Goal: Task Accomplishment & Management: Manage account settings

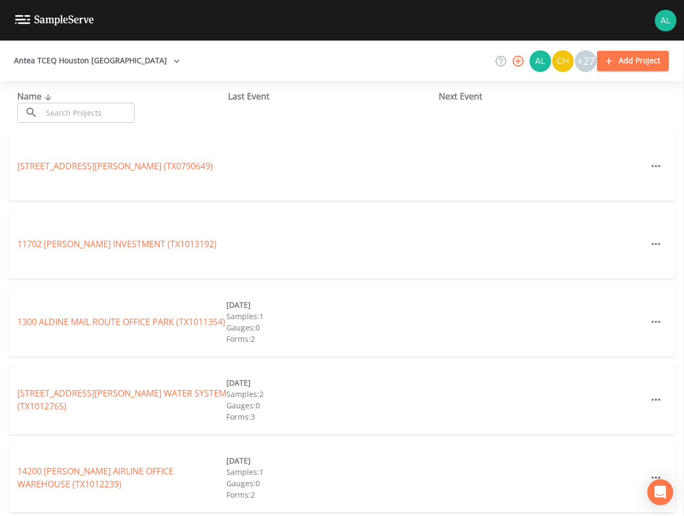
click at [57, 121] on input "text" at bounding box center [88, 113] width 92 height 20
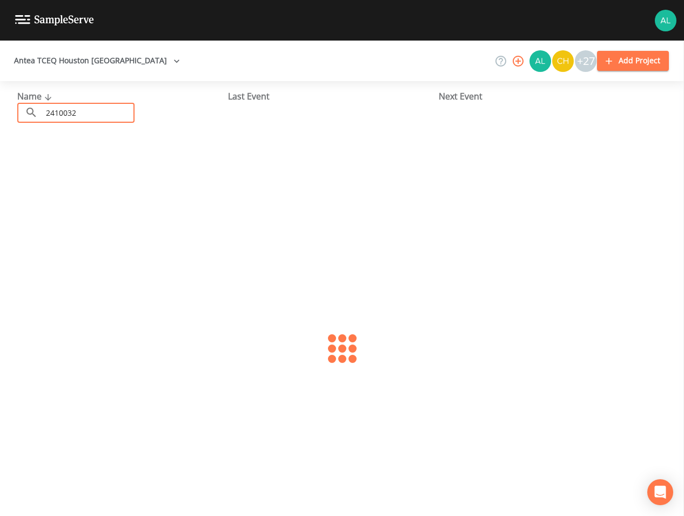
type input "2410032"
click at [56, 156] on div "LANE FOOD MART (TX2410032) [DATE] Samples: 1 Gauges: 0 Forms: 2" at bounding box center [342, 165] width 667 height 69
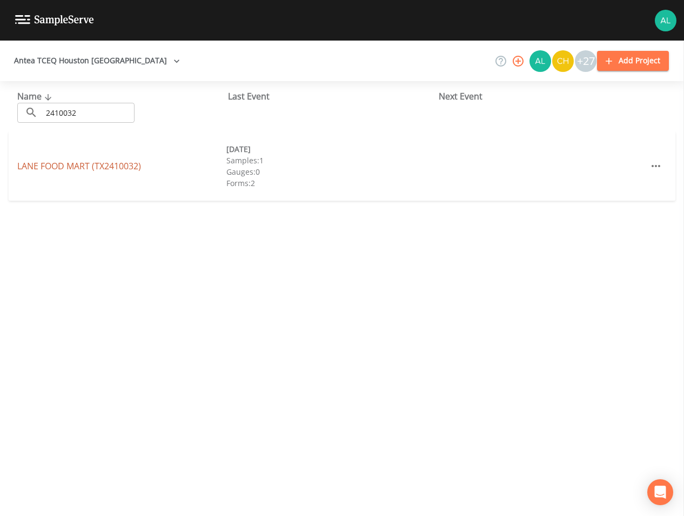
click at [55, 171] on link "LANE FOOD MART (TX2410032)" at bounding box center [79, 166] width 124 height 12
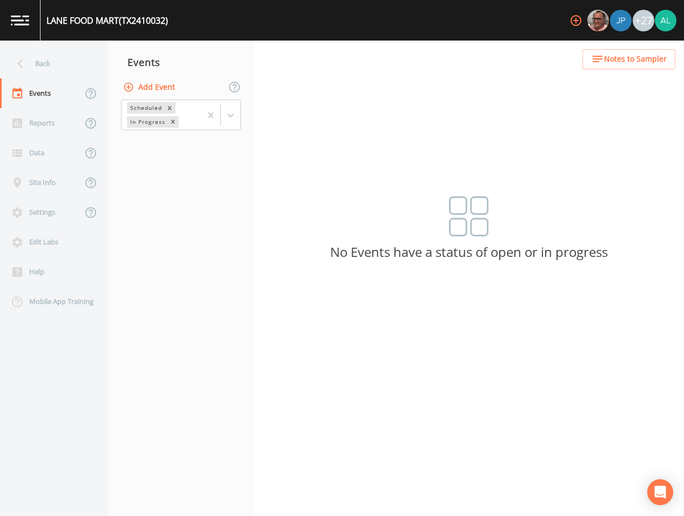
click at [142, 89] on button "Add Event" at bounding box center [150, 87] width 58 height 20
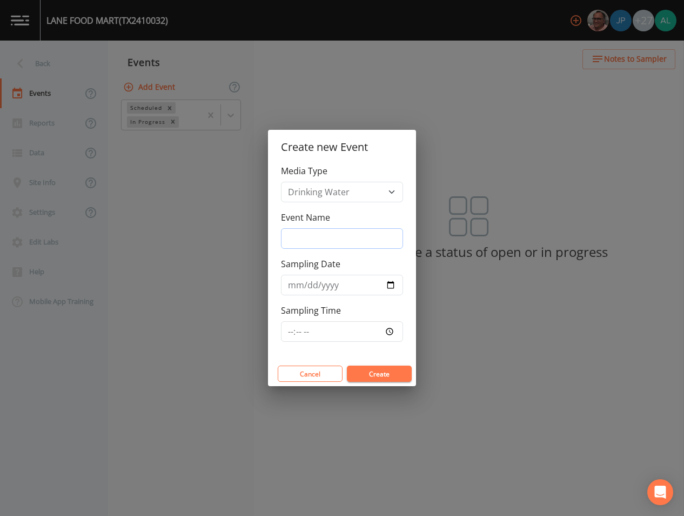
click at [318, 243] on input "Event Name" at bounding box center [342, 238] width 122 height 21
type input "4th Quarter"
type input "[DATE]"
click at [287, 335] on input "Sampling Time" at bounding box center [342, 331] width 122 height 21
type input "09:00"
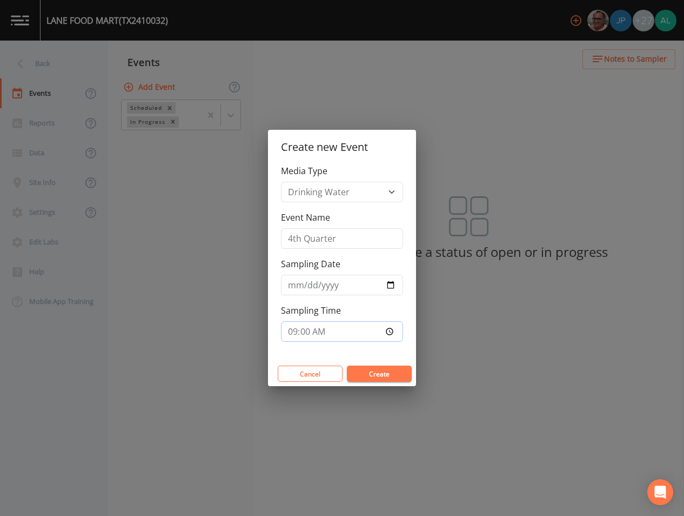
click at [347, 365] on button "Create" at bounding box center [379, 373] width 65 height 16
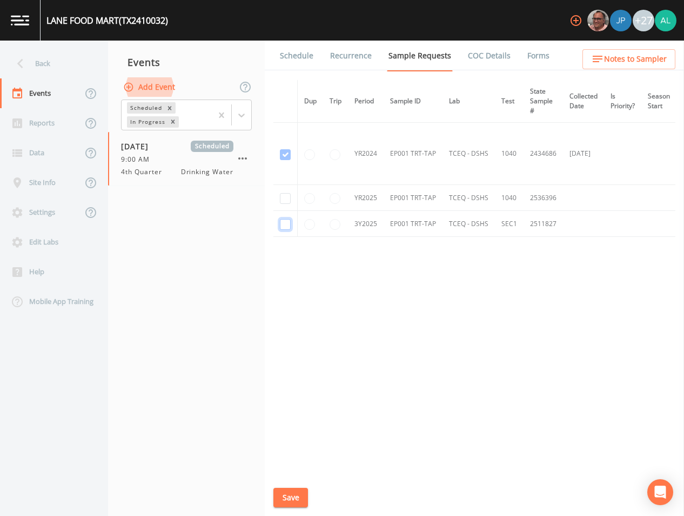
click at [289, 226] on input "checkbox" at bounding box center [285, 224] width 11 height 11
checkbox input "true"
click at [273, 216] on div "Schedule Recurrence Sample Requests COC Details Forms Dup Trip Period Sample ID…" at bounding box center [475, 278] width 420 height 475
drag, startPoint x: 278, startPoint y: 199, endPoint x: 282, endPoint y: 194, distance: 5.8
click at [279, 197] on td at bounding box center [286, 198] width 24 height 26
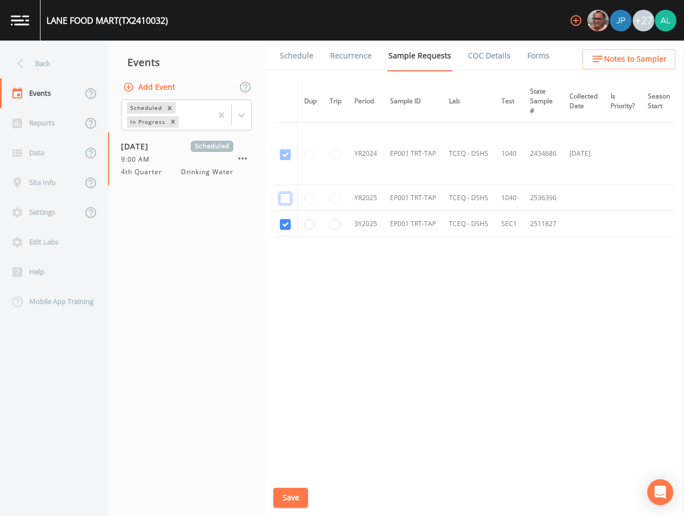
click at [282, 194] on input "checkbox" at bounding box center [285, 198] width 11 height 11
checkbox input "true"
click at [291, 492] on button "Save" at bounding box center [291, 498] width 35 height 20
click at [289, 486] on div "Schedule Recurrence Sample Requests COC Details Forms Dup Trip Period Sample ID…" at bounding box center [475, 278] width 420 height 475
click at [298, 503] on button "Save" at bounding box center [291, 498] width 35 height 20
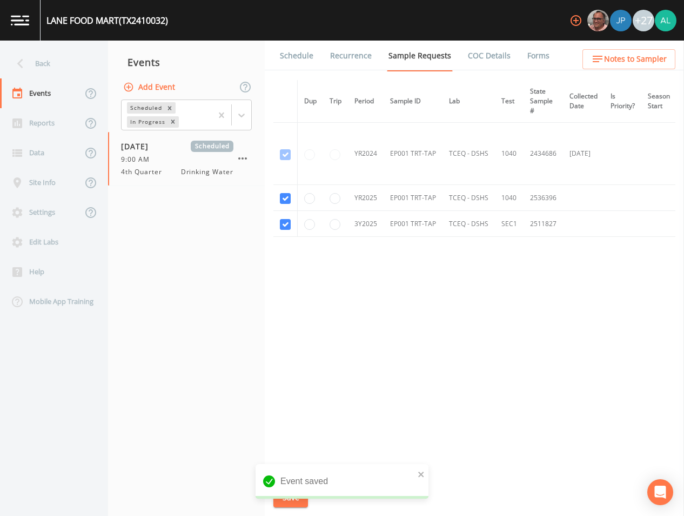
click at [308, 58] on link "Schedule" at bounding box center [296, 56] width 37 height 30
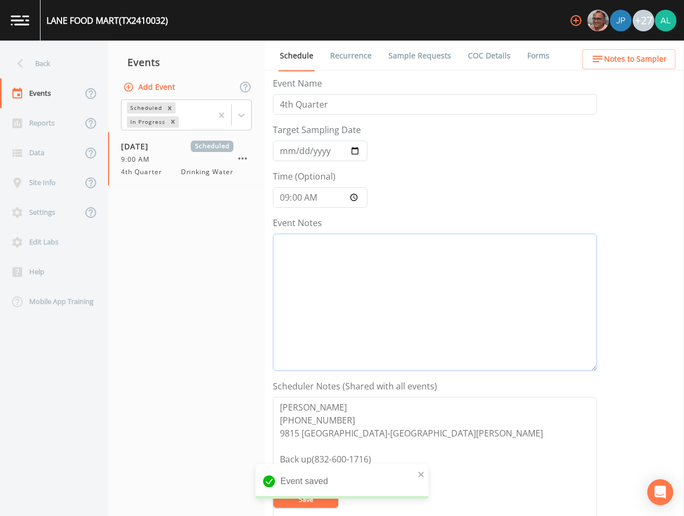
drag, startPoint x: 348, startPoint y: 290, endPoint x: 371, endPoint y: 278, distance: 26.4
click at [351, 290] on textarea "Event Notes" at bounding box center [435, 302] width 324 height 137
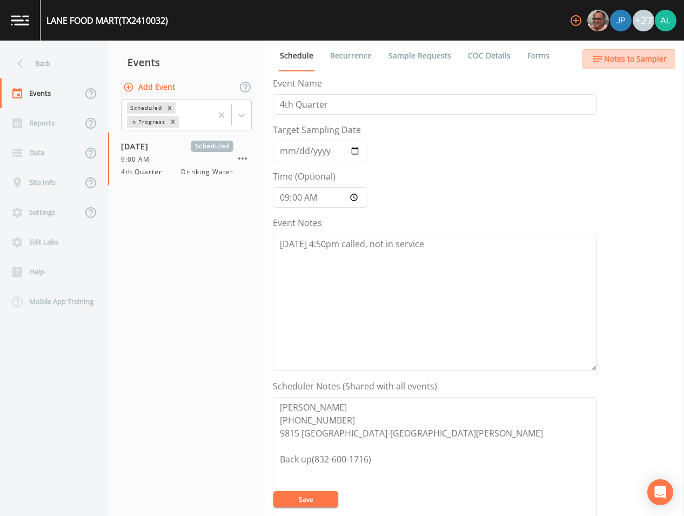
click at [647, 50] on button "Notes to Sampler" at bounding box center [629, 59] width 93 height 20
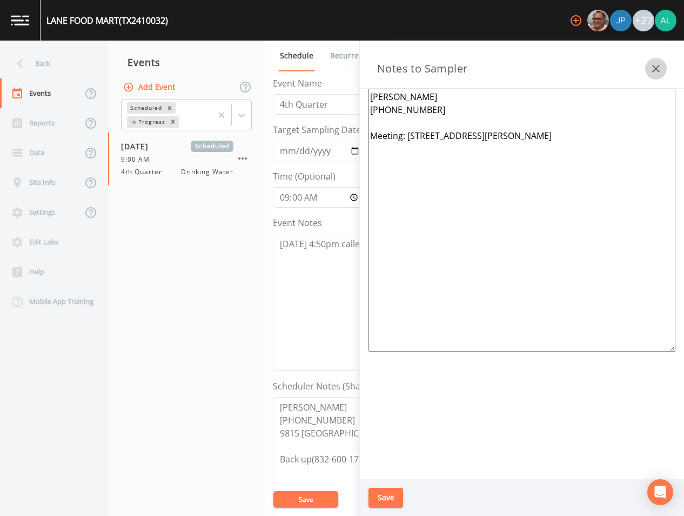
click at [663, 68] on button "button" at bounding box center [657, 69] width 22 height 22
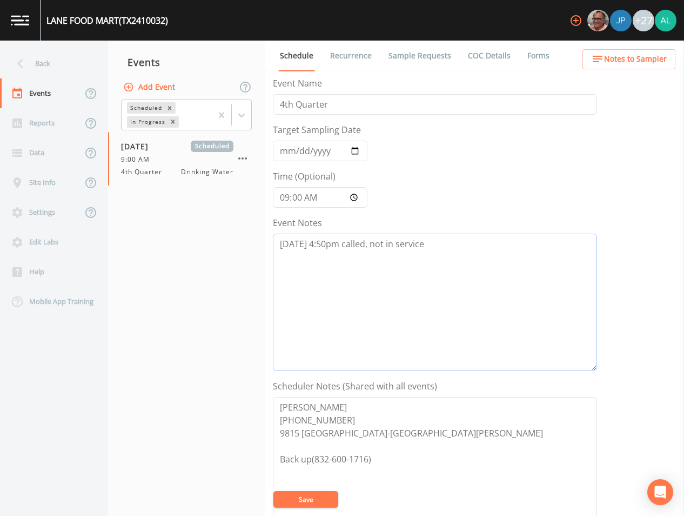
click at [369, 241] on textarea "[DATE] 4:50pm called, not in service" at bounding box center [435, 302] width 324 height 137
type textarea "[DATE] 4:50pm called #8554 not in service"
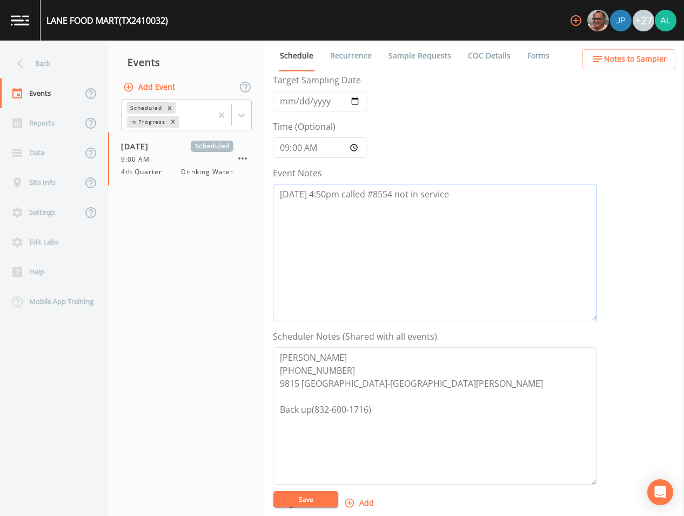
scroll to position [108, 0]
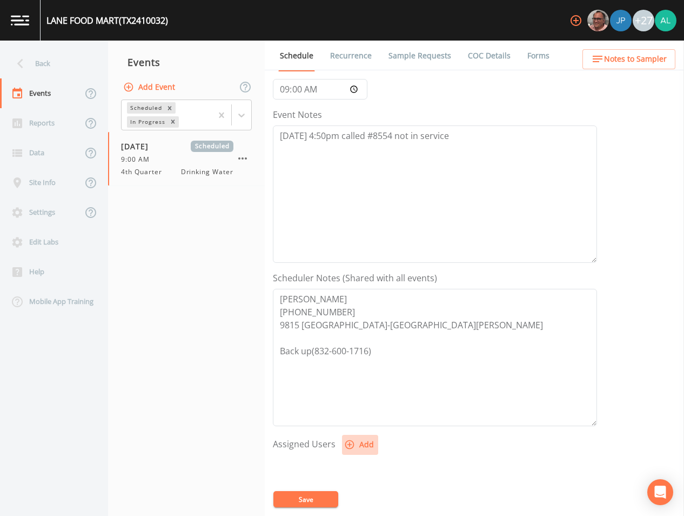
click at [365, 440] on button "Add" at bounding box center [360, 445] width 36 height 20
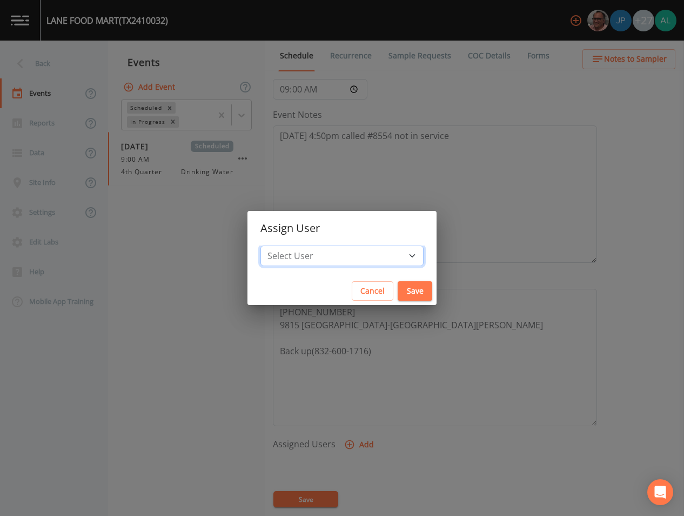
click at [341, 245] on select "Select User [PERSON_NAME] [PERSON_NAME] [PERSON_NAME] [PERSON_NAME] [PERSON_NAM…" at bounding box center [342, 255] width 163 height 21
select select "af93318b-11dc-4776-bee1-f4056f560a61"
click at [285, 245] on select "Select User [PERSON_NAME] [PERSON_NAME] [PERSON_NAME] [PERSON_NAME] [PERSON_NAM…" at bounding box center [342, 255] width 163 height 21
click at [398, 284] on button "Save" at bounding box center [415, 291] width 35 height 20
select select
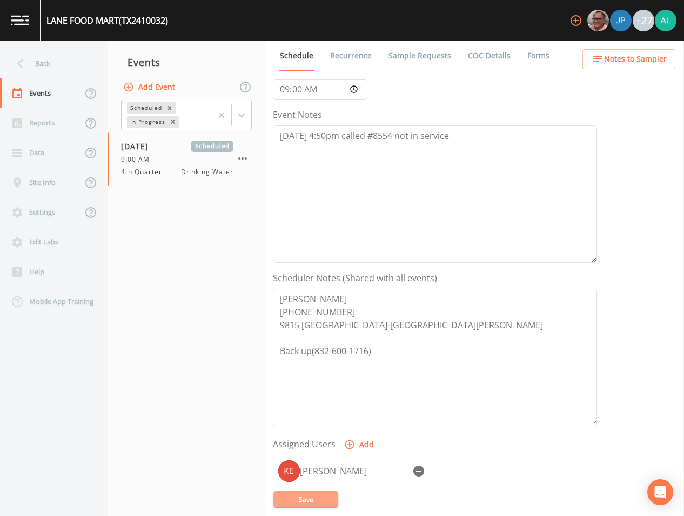
click at [316, 498] on button "Save" at bounding box center [306, 499] width 65 height 16
click at [603, 44] on ul "Schedule Recurrence Sample Requests COC Details Forms" at bounding box center [475, 56] width 420 height 30
click at [604, 56] on icon "button" at bounding box center [597, 58] width 13 height 13
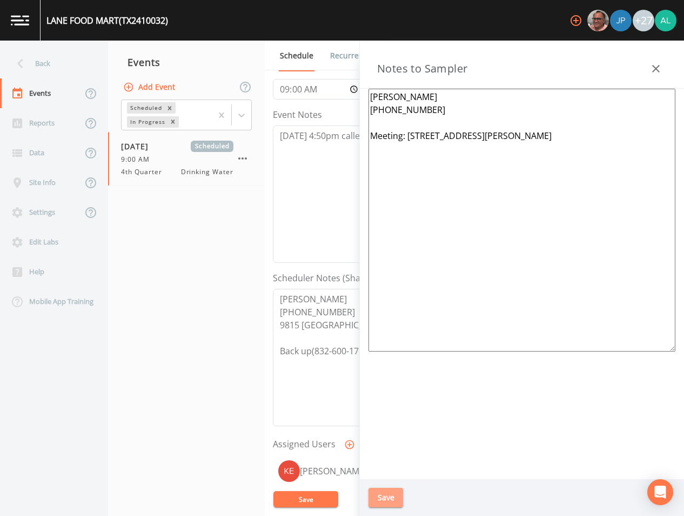
click at [382, 493] on button "Save" at bounding box center [386, 498] width 35 height 20
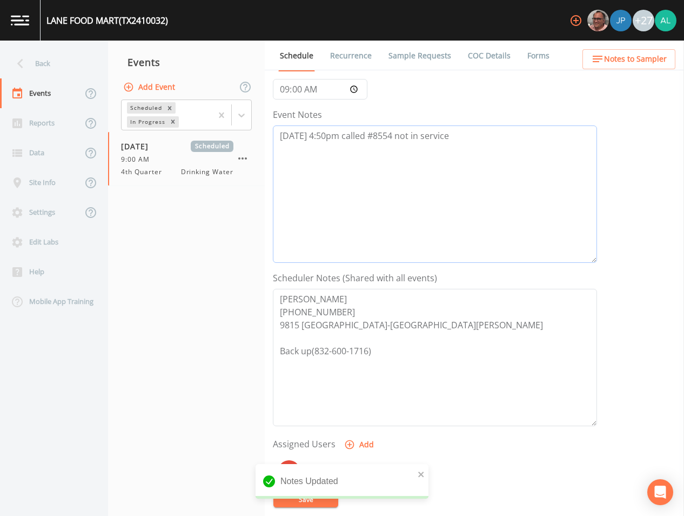
click at [455, 137] on textarea "[DATE] 4:50pm called #8554 not in service" at bounding box center [435, 193] width 324 height 137
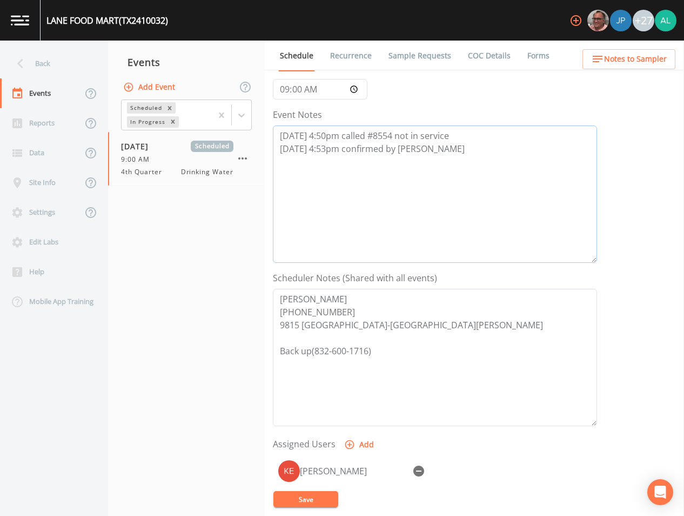
type textarea "[DATE] 4:50pm called #8554 not in service [DATE] 4:53pm confirmed by [PERSON_NA…"
click at [291, 494] on button "Save" at bounding box center [306, 499] width 65 height 16
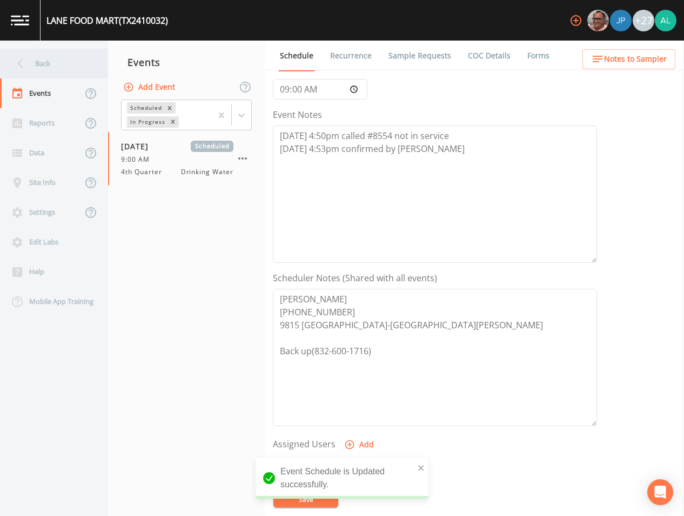
click at [56, 63] on div "Back" at bounding box center [48, 64] width 97 height 30
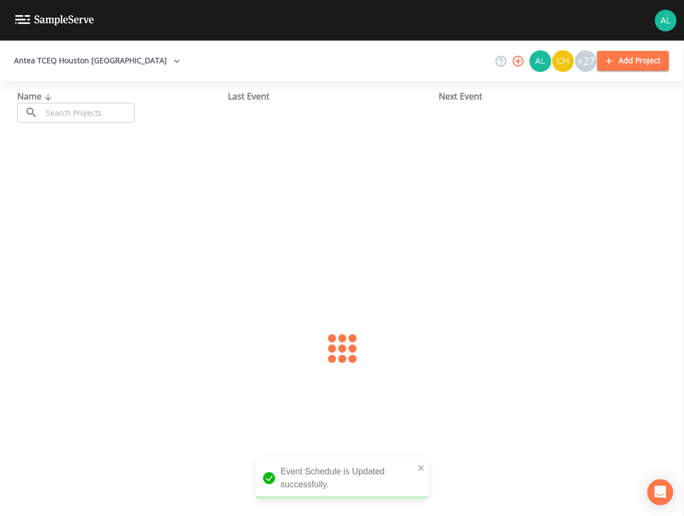
drag, startPoint x: 107, startPoint y: 107, endPoint x: 101, endPoint y: 107, distance: 6.5
click at [107, 107] on input "text" at bounding box center [88, 113] width 92 height 20
type input "2410032"
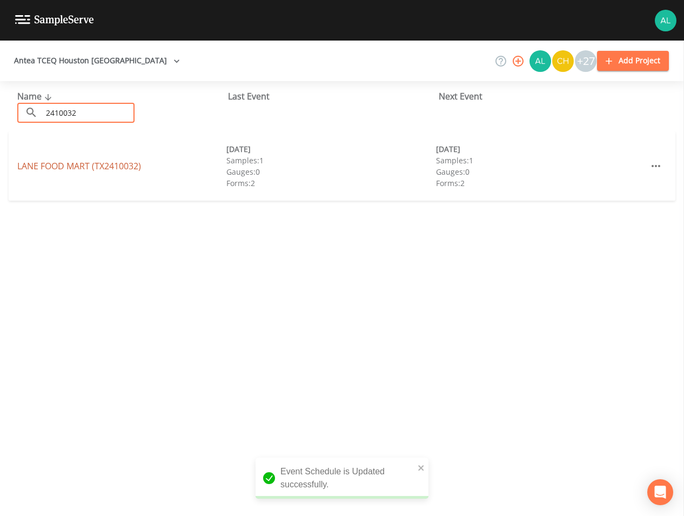
click at [102, 161] on link "LANE FOOD MART (TX2410032)" at bounding box center [79, 166] width 124 height 12
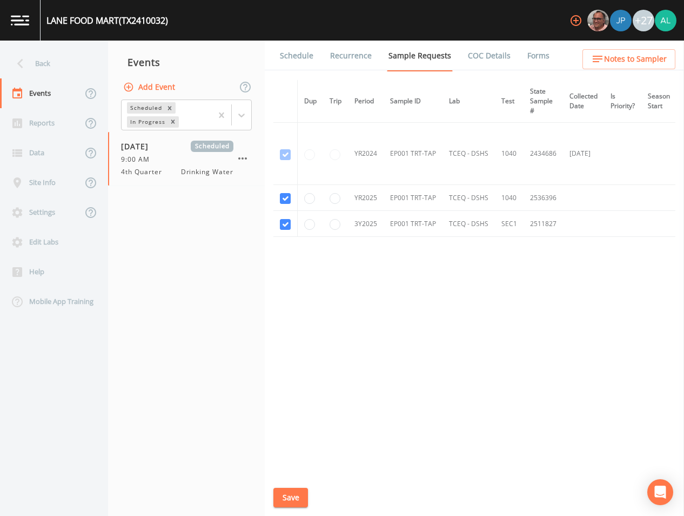
click at [298, 24] on div "LANE FOOD MART (TX2410032) +27" at bounding box center [342, 20] width 684 height 41
click at [298, 51] on link "Schedule" at bounding box center [296, 56] width 37 height 30
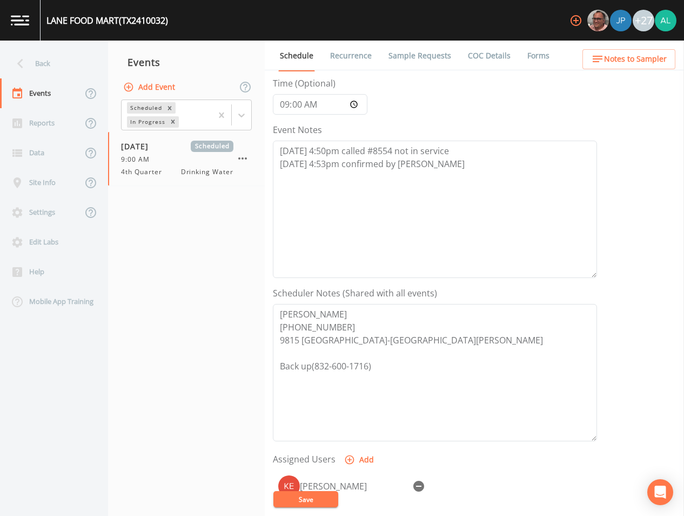
scroll to position [247, 0]
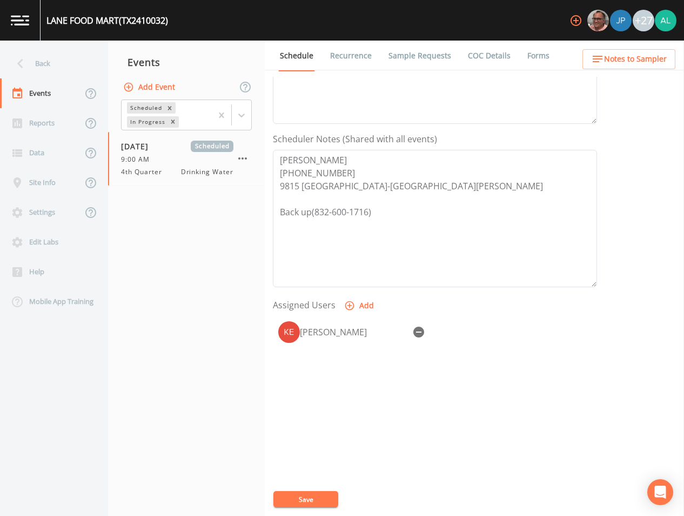
click at [631, 54] on span "Notes to Sampler" at bounding box center [635, 59] width 63 height 14
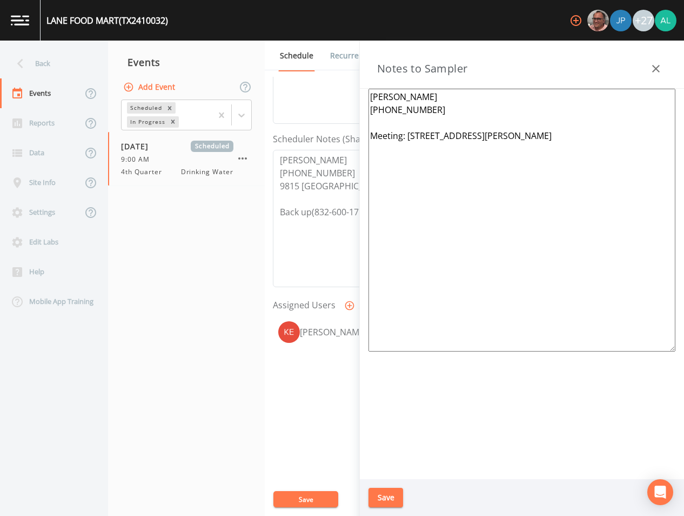
click at [377, 498] on button "Save" at bounding box center [386, 498] width 35 height 20
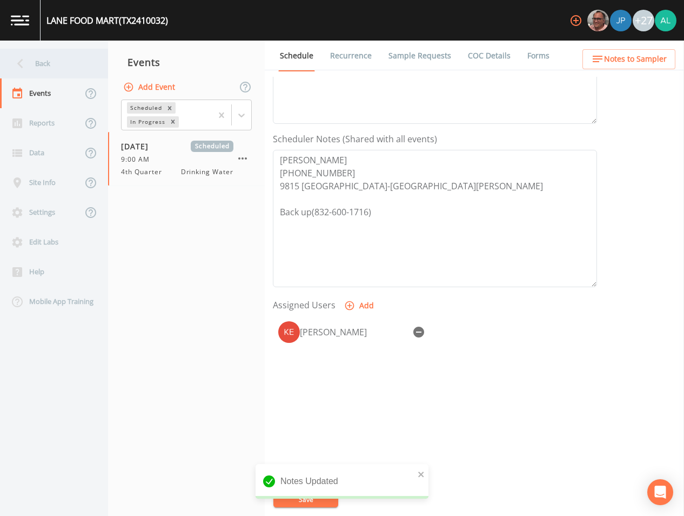
click at [69, 72] on div "Back" at bounding box center [48, 64] width 97 height 30
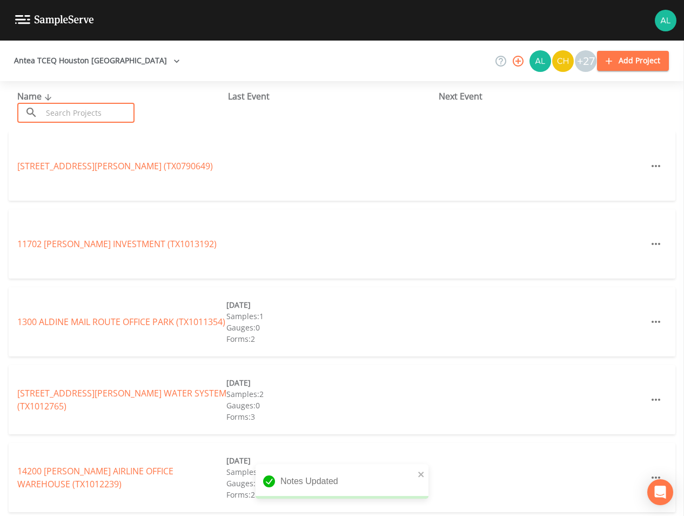
click at [79, 109] on input "text" at bounding box center [88, 113] width 92 height 20
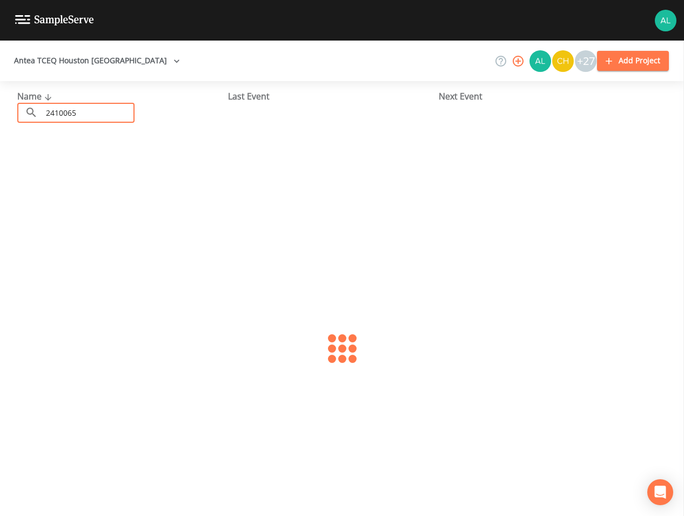
type input "2410065"
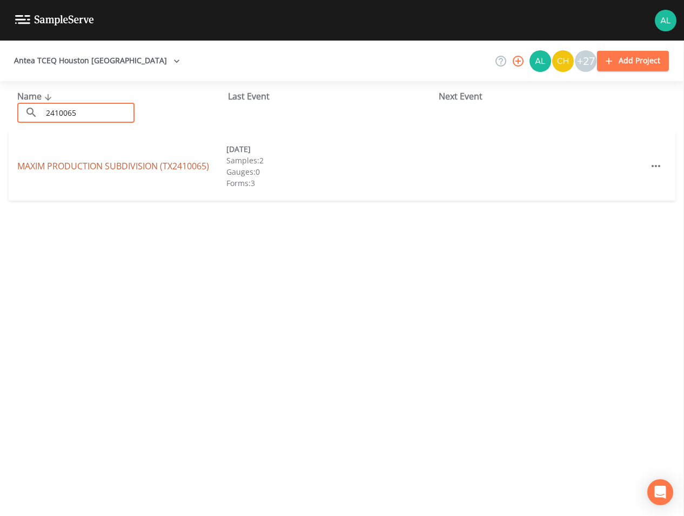
click at [119, 170] on link "MAXIM PRODUCTION SUBDIVISION (TX2410065)" at bounding box center [113, 166] width 192 height 12
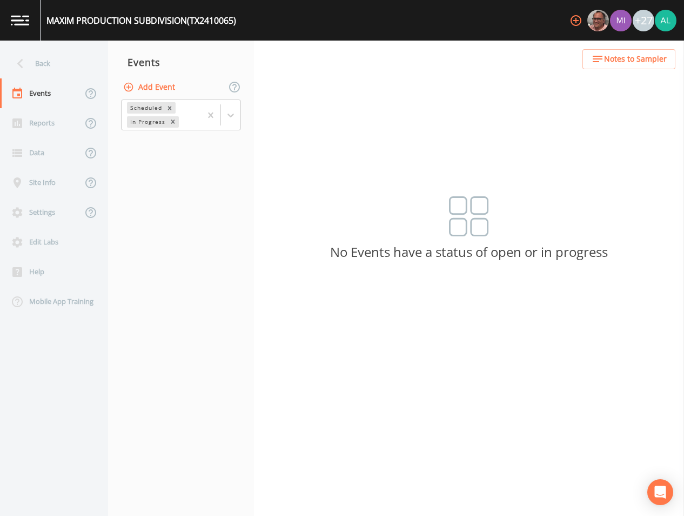
click at [168, 83] on button "Add Event" at bounding box center [150, 87] width 58 height 20
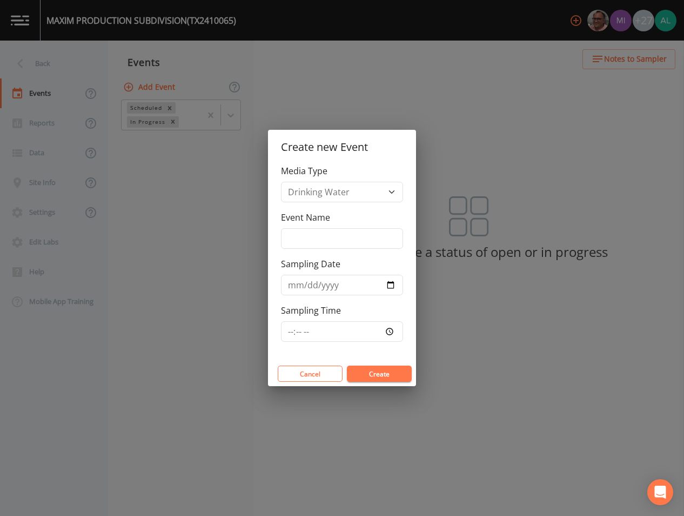
drag, startPoint x: 313, startPoint y: 251, endPoint x: 314, endPoint y: 241, distance: 10.9
click at [313, 248] on div "Media Type Drinking Water Event Name Sampling Date Sampling Time" at bounding box center [342, 262] width 148 height 197
click at [314, 241] on input "Event Name" at bounding box center [342, 238] width 122 height 21
click at [294, 237] on input "Event Name" at bounding box center [342, 238] width 122 height 21
type input "4th Quarter"
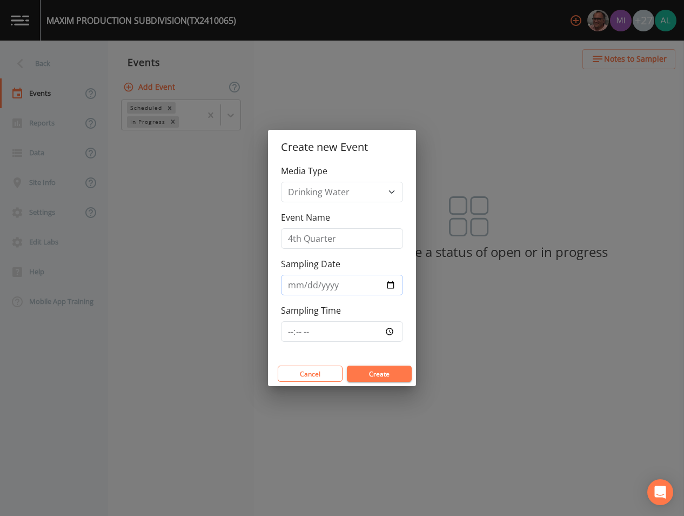
type input "[DATE]"
click at [290, 328] on input "Sampling Time" at bounding box center [342, 331] width 122 height 21
type input "09:30"
click at [347, 365] on button "Create" at bounding box center [379, 373] width 65 height 16
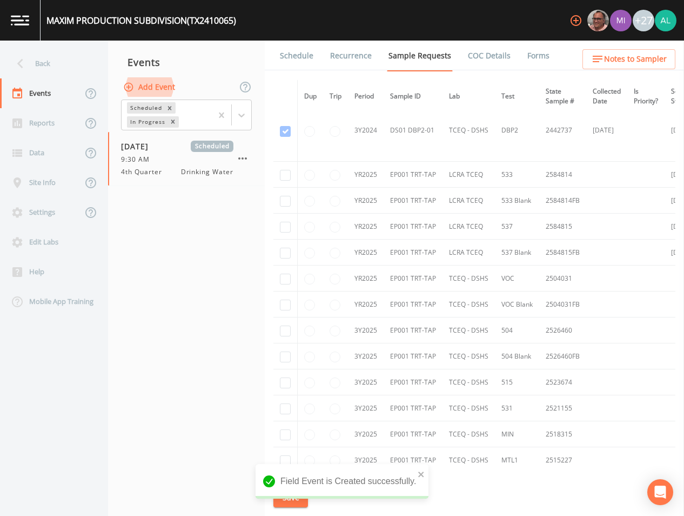
scroll to position [216, 0]
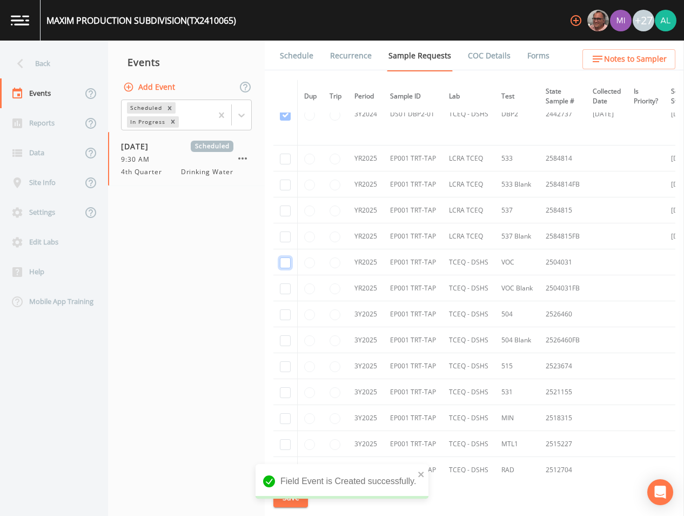
click at [285, 264] on input "checkbox" at bounding box center [285, 262] width 11 height 11
checkbox input "true"
click at [285, 296] on td at bounding box center [286, 288] width 24 height 26
click at [285, 281] on td at bounding box center [286, 288] width 24 height 26
click at [289, 290] on input "checkbox" at bounding box center [285, 288] width 11 height 11
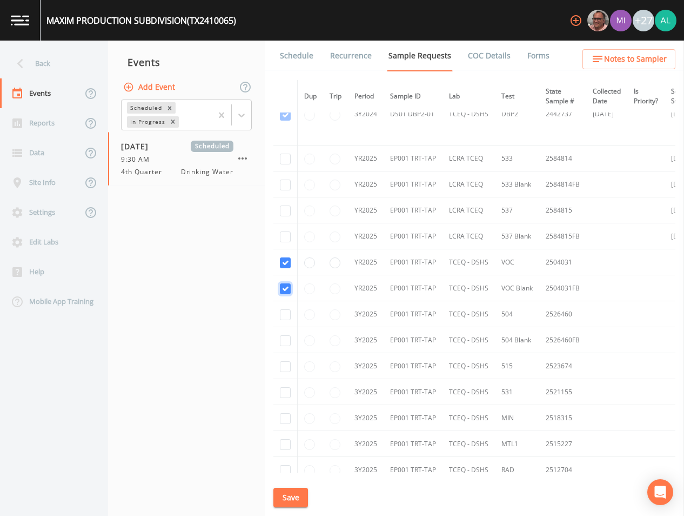
checkbox input "true"
click at [284, 313] on input "checkbox" at bounding box center [285, 314] width 11 height 11
checkbox input "true"
click at [284, 347] on td at bounding box center [286, 340] width 24 height 26
click at [286, 343] on input "checkbox" at bounding box center [285, 340] width 11 height 11
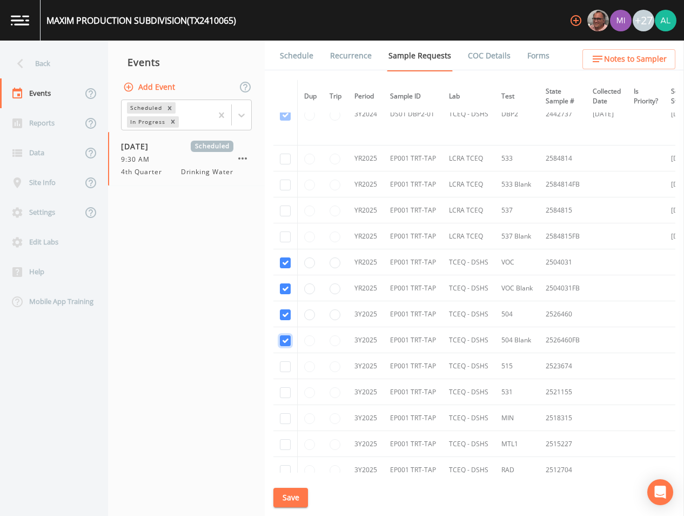
checkbox input "true"
click at [284, 370] on input "checkbox" at bounding box center [285, 366] width 11 height 11
checkbox input "true"
click at [288, 393] on input "checkbox" at bounding box center [285, 392] width 11 height 11
checkbox input "true"
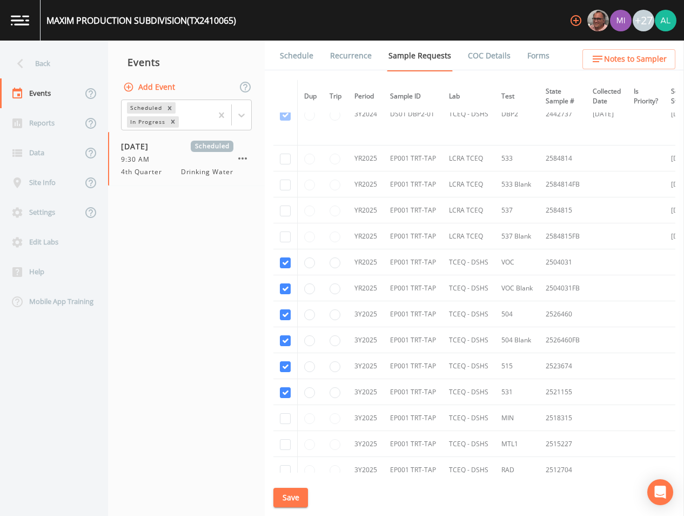
click at [292, 411] on td at bounding box center [286, 418] width 24 height 26
click at [286, 414] on input "checkbox" at bounding box center [285, 418] width 11 height 11
checkbox input "true"
click at [290, 440] on input "checkbox" at bounding box center [285, 444] width 11 height 11
checkbox input "true"
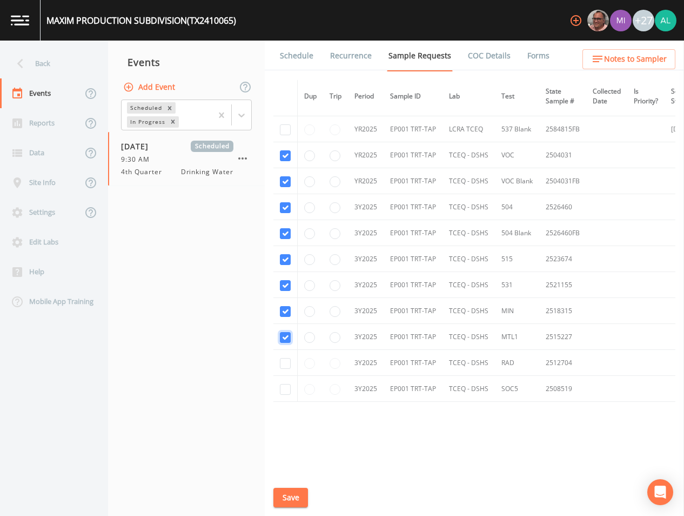
scroll to position [324, 0]
click at [283, 361] on input "checkbox" at bounding box center [285, 362] width 11 height 11
checkbox input "true"
click at [286, 388] on input "checkbox" at bounding box center [285, 388] width 11 height 11
checkbox input "true"
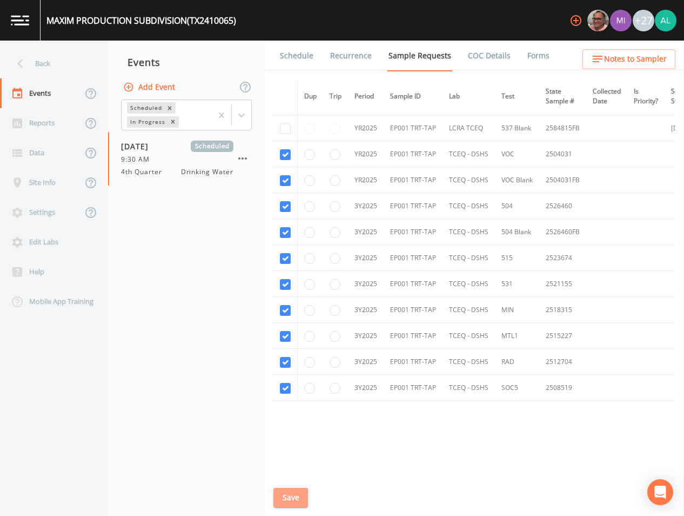
click at [303, 498] on button "Save" at bounding box center [291, 498] width 35 height 20
click at [616, 66] on button "Notes to Sampler" at bounding box center [629, 59] width 93 height 20
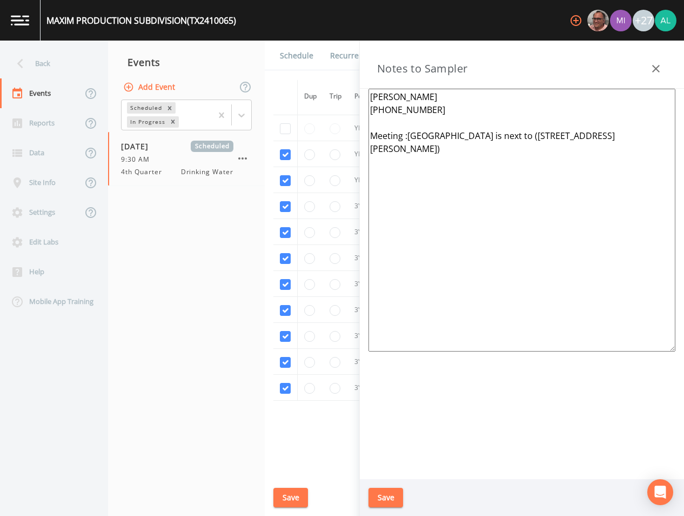
click at [388, 485] on div "Save" at bounding box center [522, 497] width 324 height 37
click at [388, 494] on button "Save" at bounding box center [386, 498] width 35 height 20
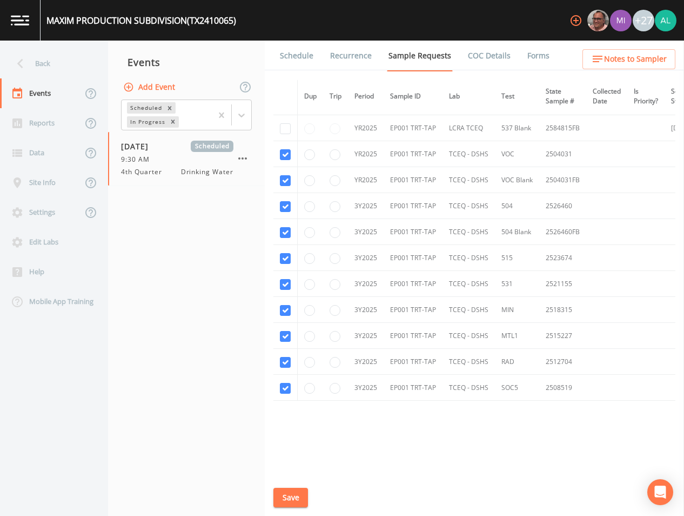
click at [284, 503] on button "Save" at bounding box center [291, 498] width 35 height 20
click at [632, 54] on span "Notes to Sampler" at bounding box center [635, 59] width 63 height 14
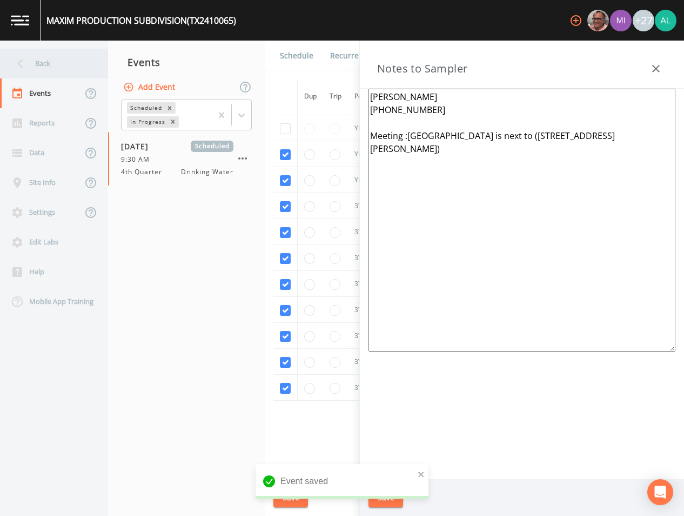
click at [76, 55] on div "Back" at bounding box center [48, 64] width 97 height 30
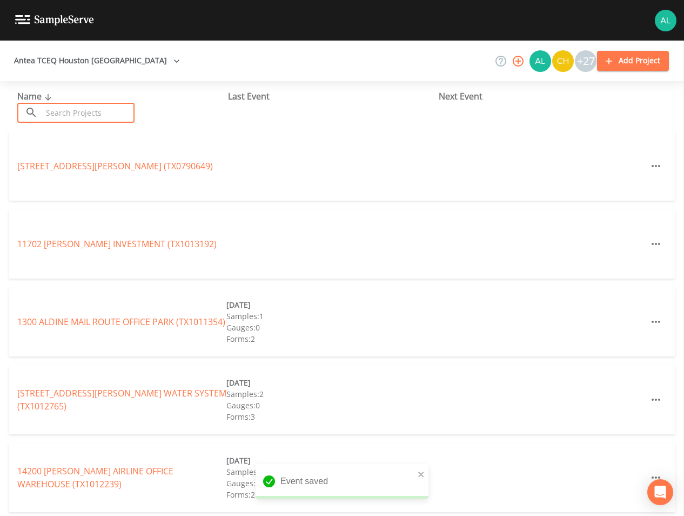
click at [89, 111] on input "text" at bounding box center [88, 113] width 92 height 20
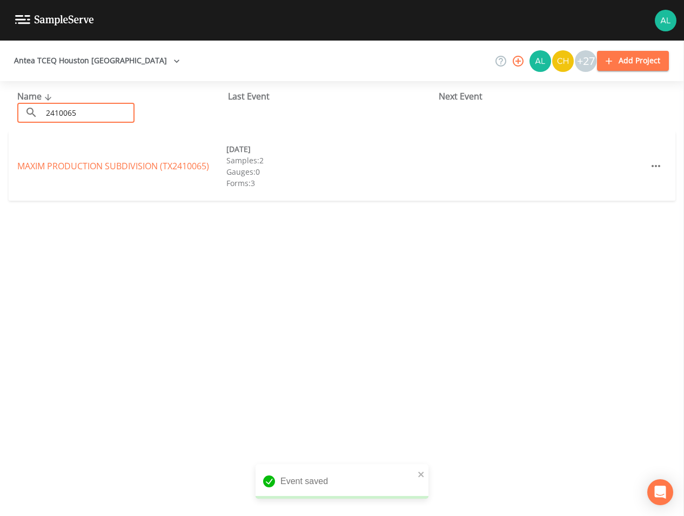
type input "2410065"
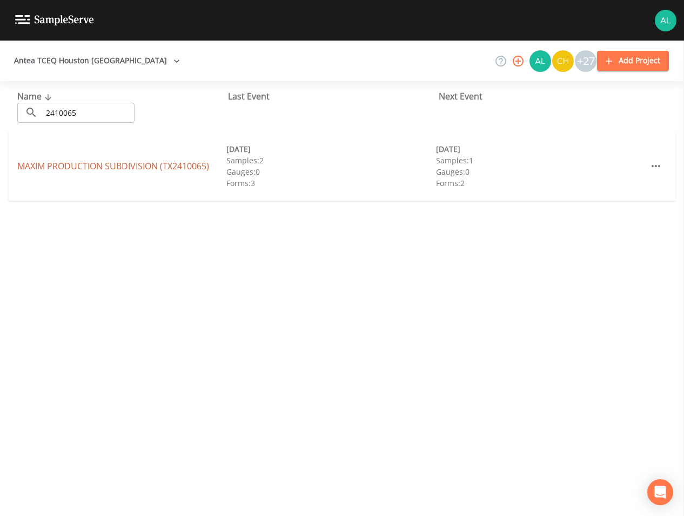
click at [89, 170] on link "MAXIM PRODUCTION SUBDIVISION (TX2410065)" at bounding box center [113, 166] width 192 height 12
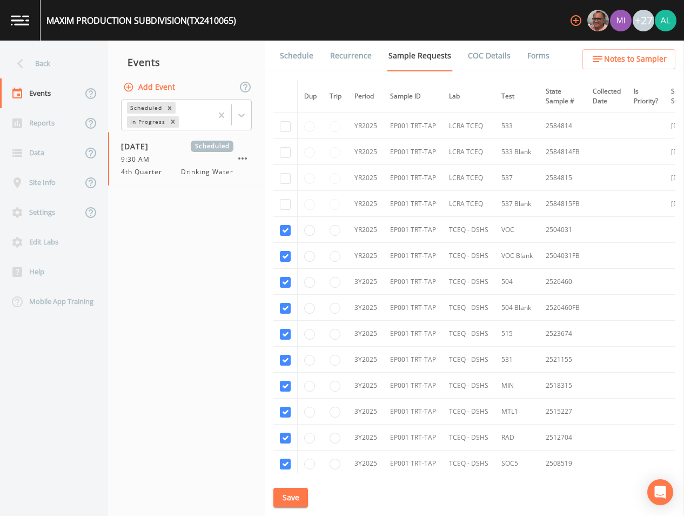
scroll to position [342, 0]
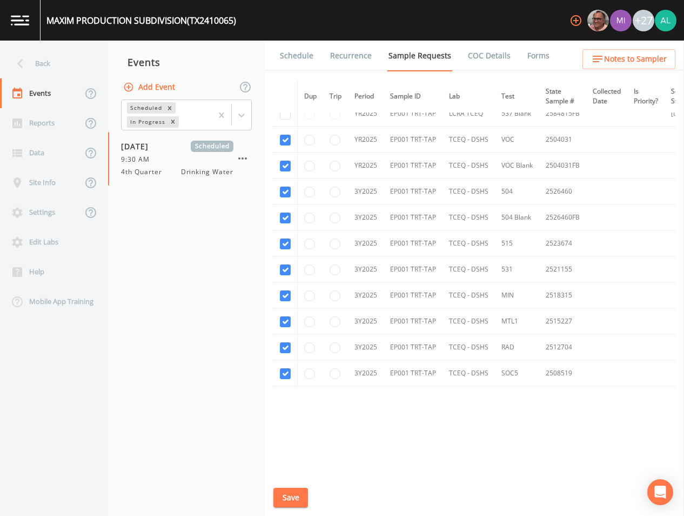
click at [297, 58] on link "Schedule" at bounding box center [296, 56] width 37 height 30
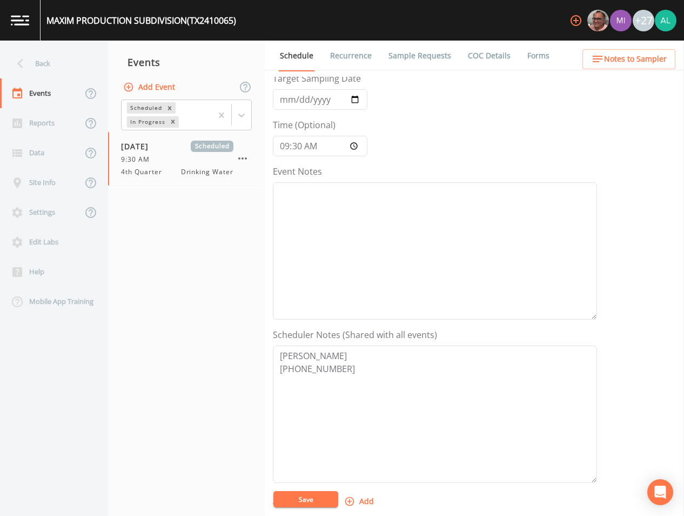
scroll to position [108, 0]
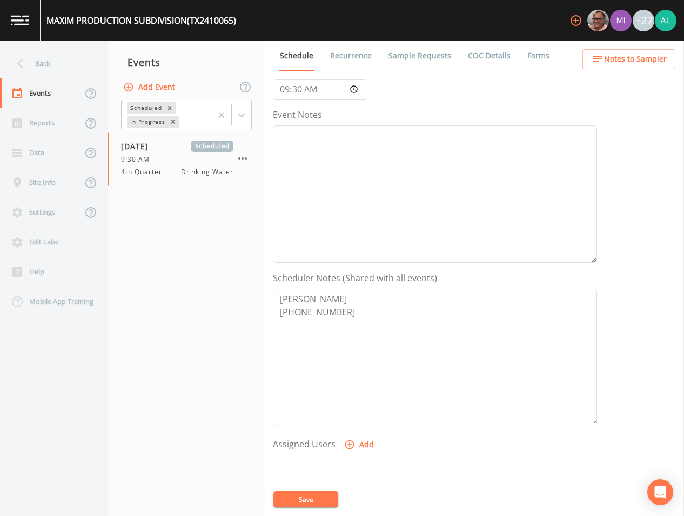
click at [364, 436] on button "Add" at bounding box center [360, 445] width 36 height 20
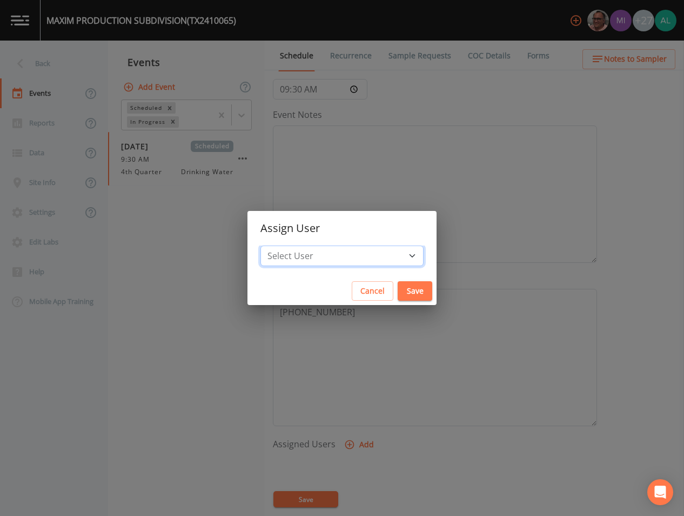
click at [334, 254] on select "Select User [PERSON_NAME] [PERSON_NAME] [PERSON_NAME] [PERSON_NAME] [PERSON_NAM…" at bounding box center [342, 255] width 163 height 21
click at [334, 249] on select "Select User [PERSON_NAME] [PERSON_NAME] [PERSON_NAME] [PERSON_NAME] [PERSON_NAM…" at bounding box center [342, 255] width 163 height 21
select select "af93318b-11dc-4776-bee1-f4056f560a61"
click at [285, 245] on select "Select User [PERSON_NAME] [PERSON_NAME] [PERSON_NAME] [PERSON_NAME] [PERSON_NAM…" at bounding box center [342, 255] width 163 height 21
click at [395, 303] on div "Assign User Select User [PERSON_NAME] [PERSON_NAME] [PERSON_NAME] [PERSON_NAME]…" at bounding box center [342, 258] width 684 height 516
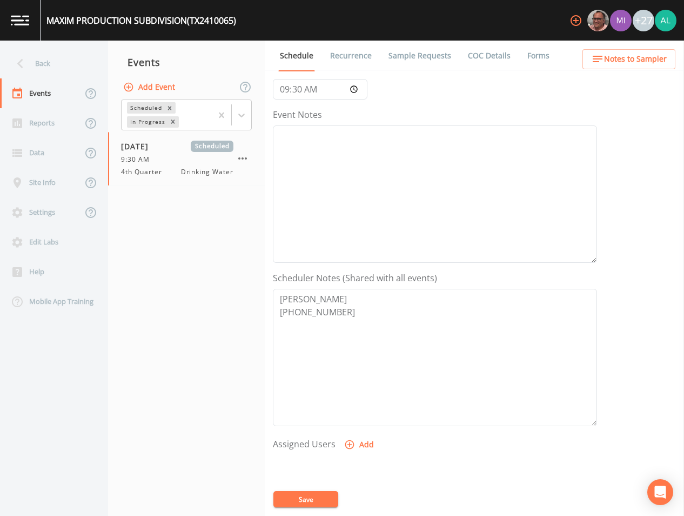
select select
click at [365, 437] on button "Add" at bounding box center [360, 445] width 36 height 20
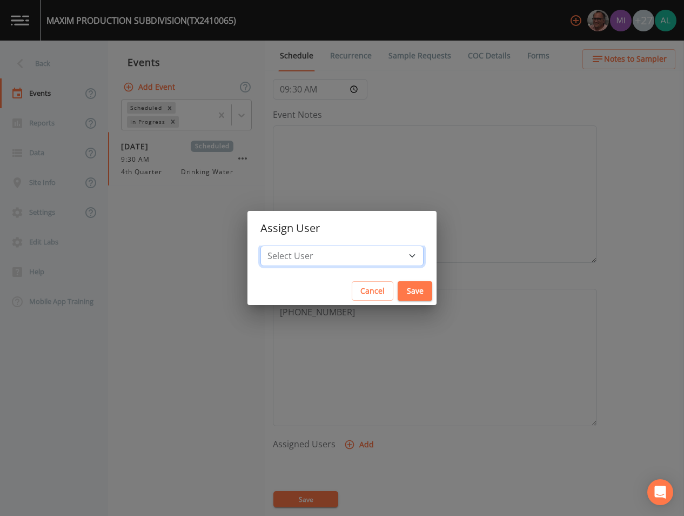
click at [355, 250] on select "Select User [PERSON_NAME] [PERSON_NAME] [PERSON_NAME] [PERSON_NAME] [PERSON_NAM…" at bounding box center [342, 255] width 163 height 21
select select "af93318b-11dc-4776-bee1-f4056f560a61"
click at [285, 245] on select "Select User [PERSON_NAME] [PERSON_NAME] [PERSON_NAME] [PERSON_NAME] [PERSON_NAM…" at bounding box center [342, 255] width 163 height 21
click at [398, 290] on button "Save" at bounding box center [415, 291] width 35 height 20
select select
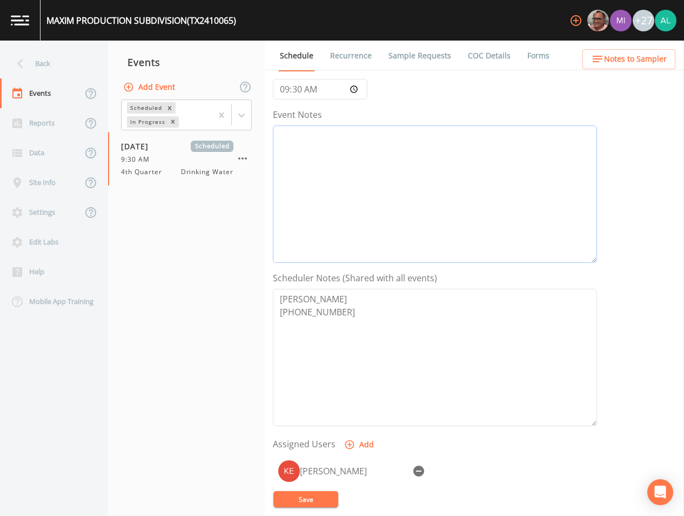
click at [368, 187] on textarea "Event Notes" at bounding box center [435, 193] width 324 height 137
type textarea "[DATE] 4:55pm confirmed by [PERSON_NAME]"
click at [278, 500] on button "Save" at bounding box center [306, 499] width 65 height 16
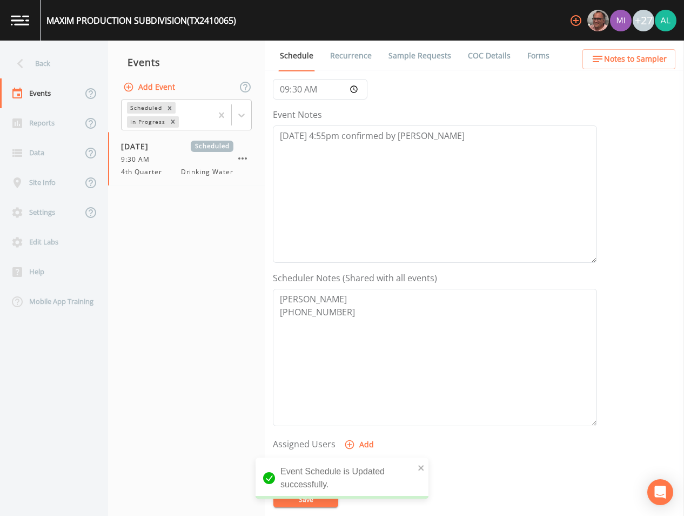
click at [626, 52] on button "Notes to Sampler" at bounding box center [629, 59] width 93 height 20
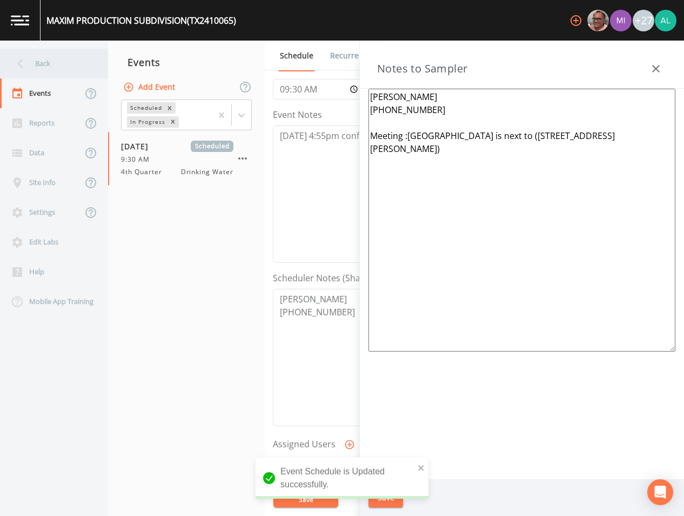
click at [63, 68] on div "Back" at bounding box center [48, 64] width 97 height 30
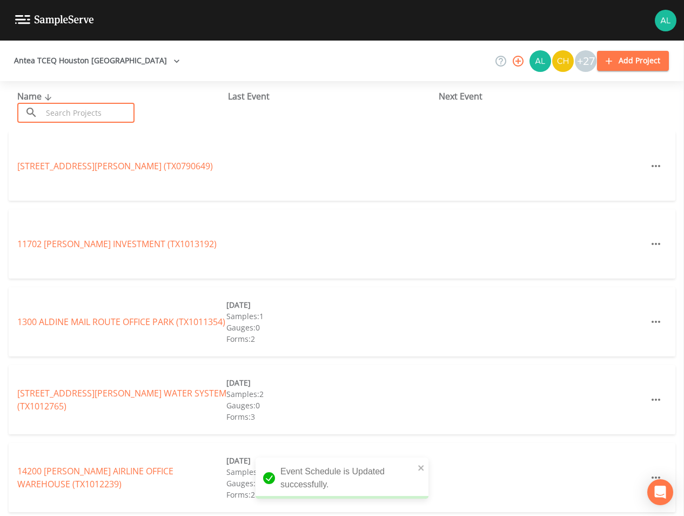
click at [62, 114] on input "text" at bounding box center [88, 113] width 92 height 20
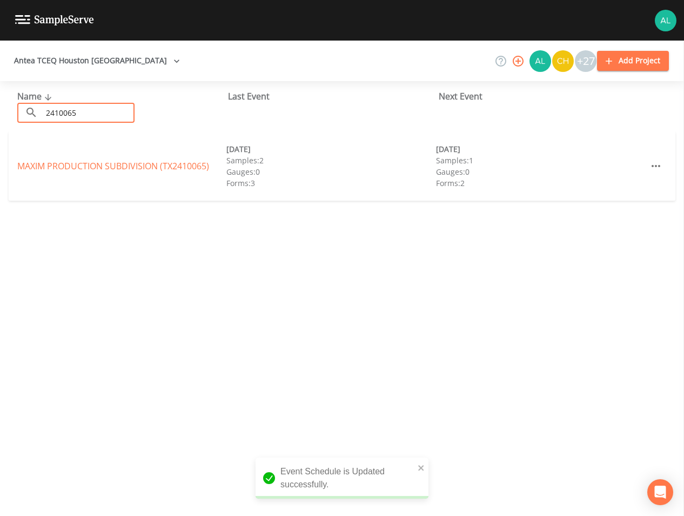
type input "2410065"
click at [86, 160] on link "MAXIM PRODUCTION SUBDIVISION (TX2410065)" at bounding box center [113, 166] width 192 height 12
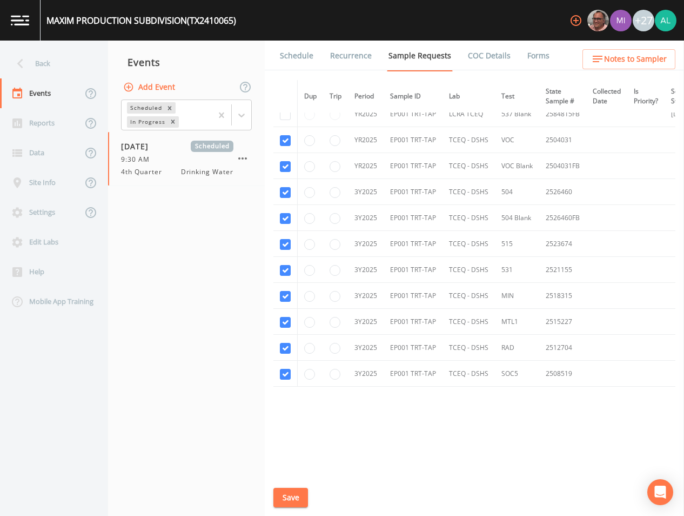
scroll to position [342, 0]
click at [301, 59] on link "Schedule" at bounding box center [296, 56] width 37 height 30
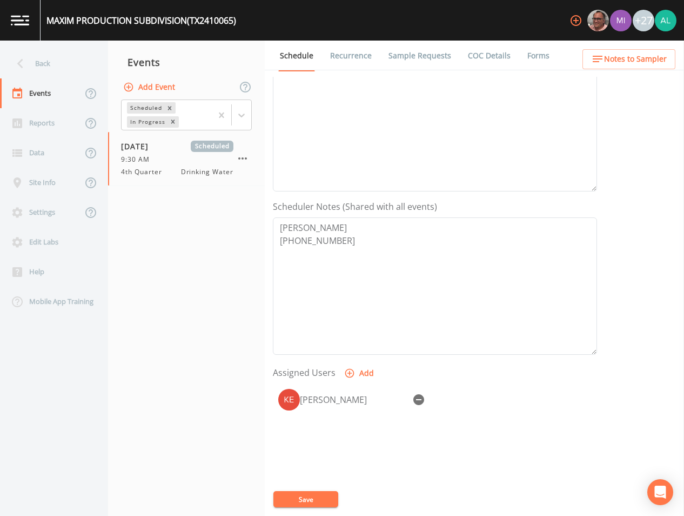
scroll to position [247, 0]
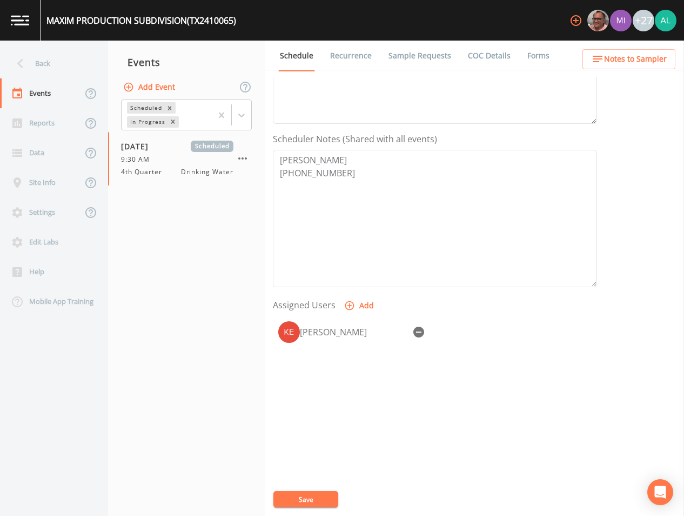
click at [620, 50] on button "Notes to Sampler" at bounding box center [629, 59] width 93 height 20
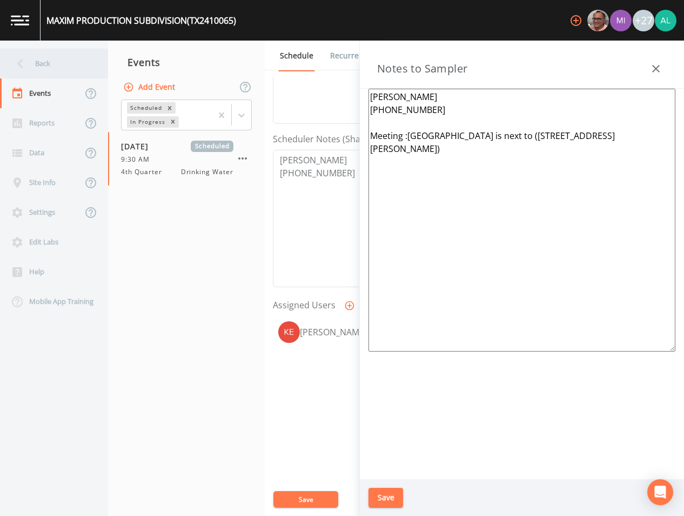
click at [44, 71] on div "Back" at bounding box center [48, 64] width 97 height 30
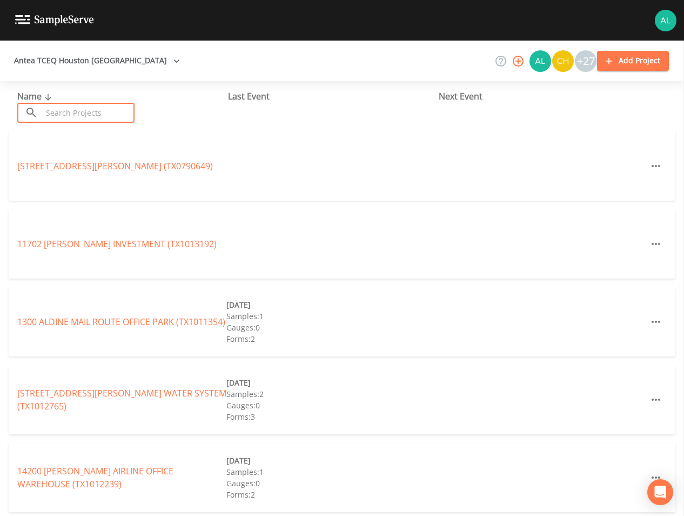
click at [53, 104] on input "text" at bounding box center [88, 113] width 92 height 20
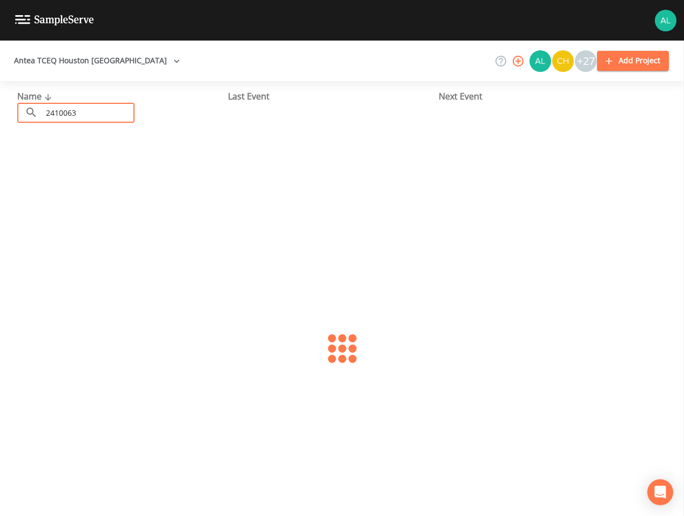
type input "2410063"
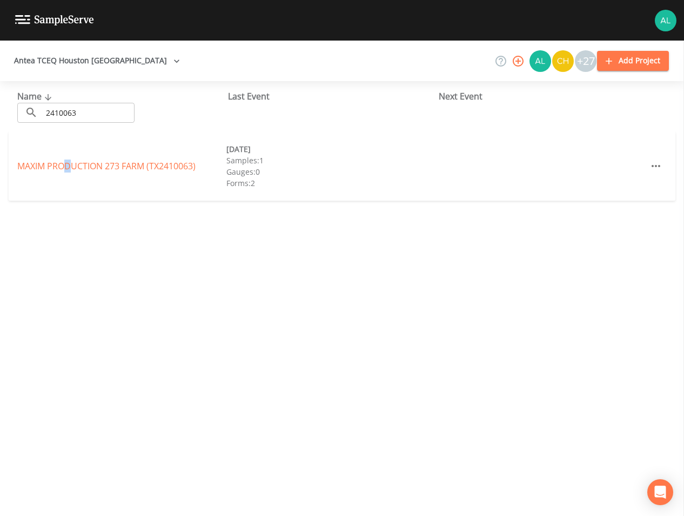
click at [69, 152] on div "MAXIM PRODUCTION 273 FARM (TX2410063) [DATE] Samples: 1 Gauges: 0 Forms: 2" at bounding box center [342, 165] width 667 height 69
drag, startPoint x: 69, startPoint y: 152, endPoint x: 66, endPoint y: 163, distance: 11.1
click at [66, 163] on link "MAXIM PRODUCTION 273 FARM (TX2410063)" at bounding box center [106, 166] width 178 height 12
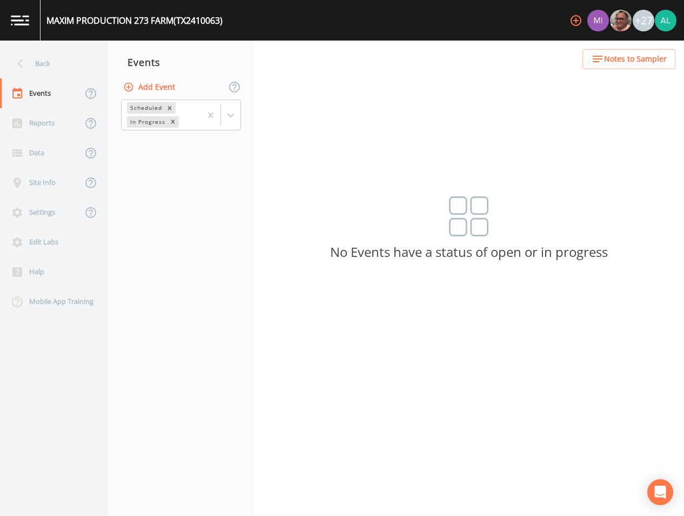
click at [159, 91] on button "Add Event" at bounding box center [150, 87] width 58 height 20
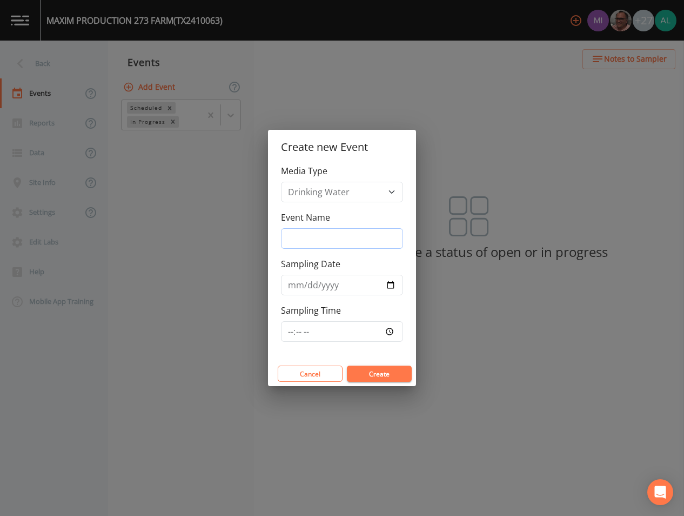
click at [303, 236] on input "Event Name" at bounding box center [342, 238] width 122 height 21
type input "4th Quarter"
type input "[DATE]"
drag, startPoint x: 285, startPoint y: 332, endPoint x: 299, endPoint y: 350, distance: 22.4
click at [285, 332] on input "Sampling Time" at bounding box center [342, 331] width 122 height 21
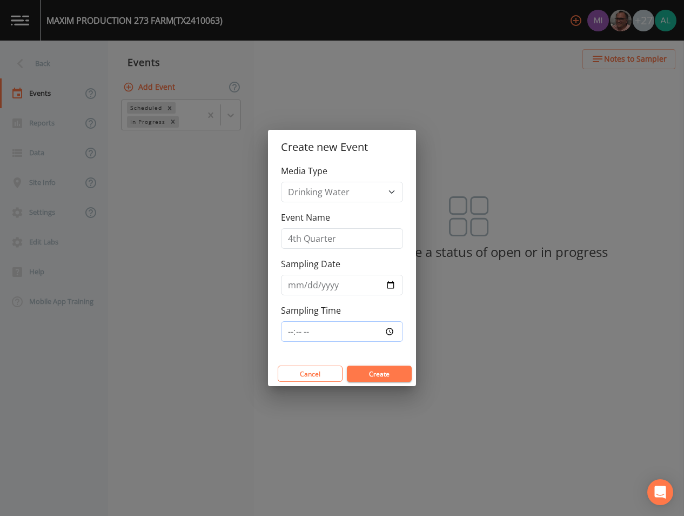
type input "10:00"
click at [347, 365] on button "Create" at bounding box center [379, 373] width 65 height 16
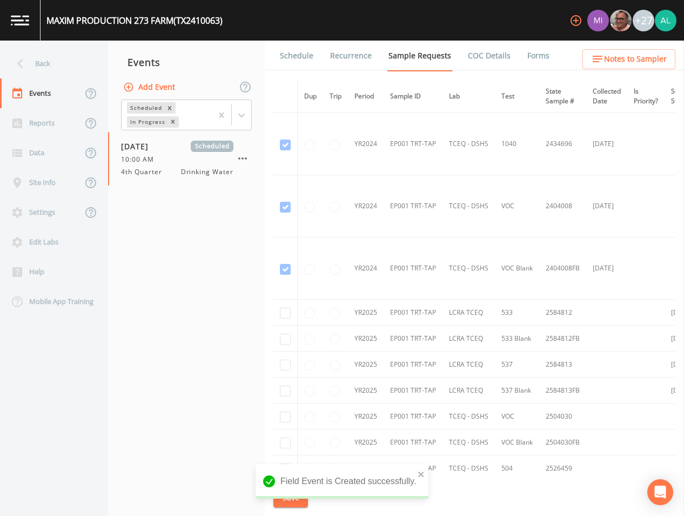
click at [603, 75] on div "Schedule Recurrence Sample Requests COC Details Forms Dup Trip Period Sample ID…" at bounding box center [475, 278] width 420 height 475
click at [612, 65] on span "Notes to Sampler" at bounding box center [635, 59] width 63 height 14
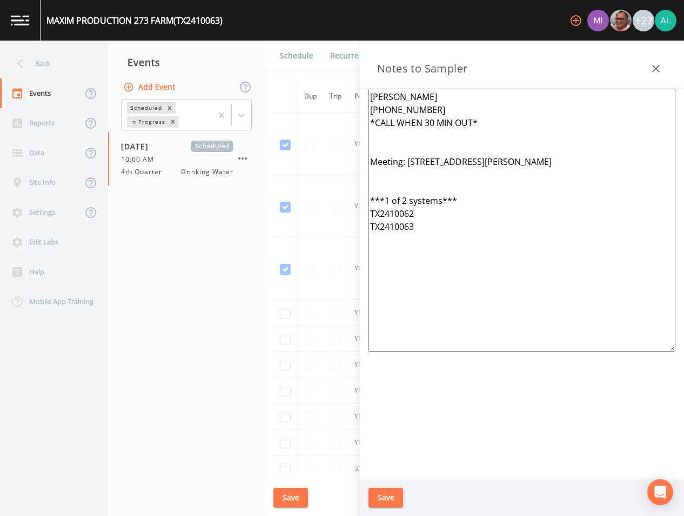
drag, startPoint x: 418, startPoint y: 256, endPoint x: 356, endPoint y: 70, distance: 195.6
click at [356, 70] on div "Back Events Reports Data Site Info Settings Edit Labs Help Mobile App Training …" at bounding box center [342, 278] width 684 height 475
click at [374, 489] on button "Save" at bounding box center [386, 498] width 35 height 20
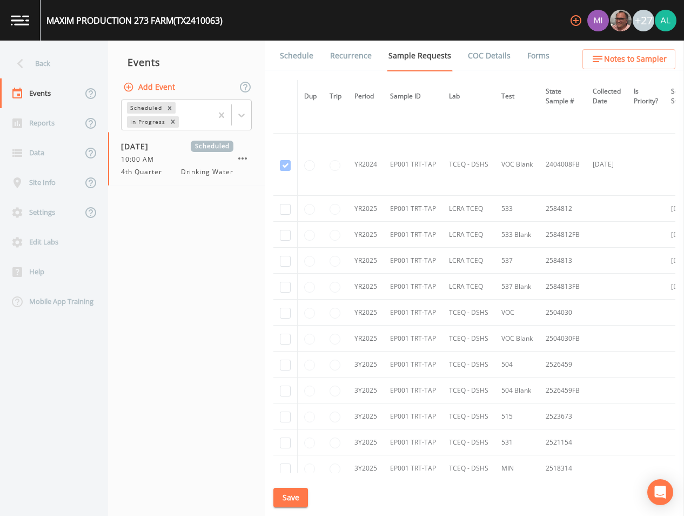
scroll to position [108, 0]
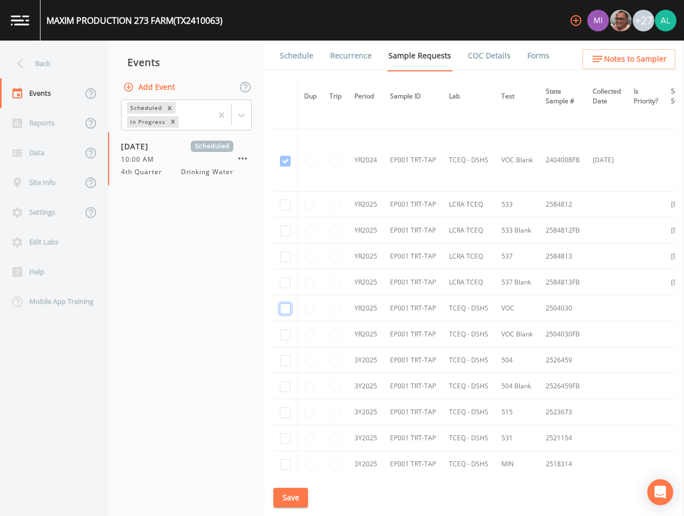
click at [287, 308] on input "checkbox" at bounding box center [285, 308] width 11 height 11
checkbox input "true"
click at [283, 334] on input "checkbox" at bounding box center [285, 334] width 11 height 11
checkbox input "true"
click at [290, 362] on input "checkbox" at bounding box center [285, 360] width 11 height 11
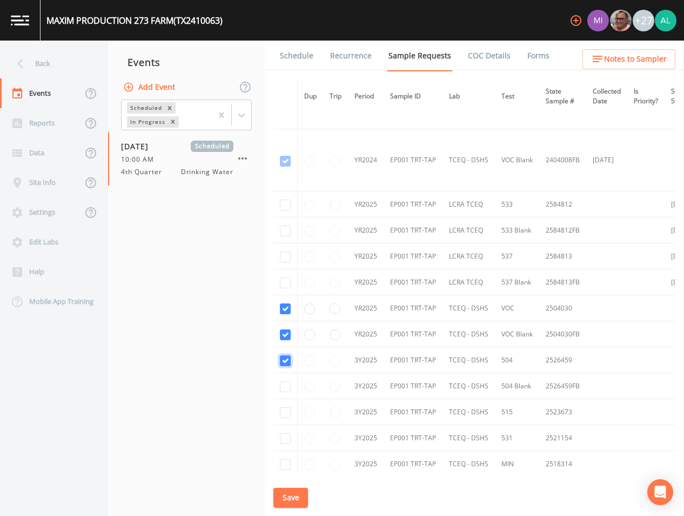
checkbox input "true"
click at [284, 390] on input "checkbox" at bounding box center [285, 386] width 11 height 11
checkbox input "true"
click at [288, 411] on input "checkbox" at bounding box center [285, 412] width 11 height 11
checkbox input "true"
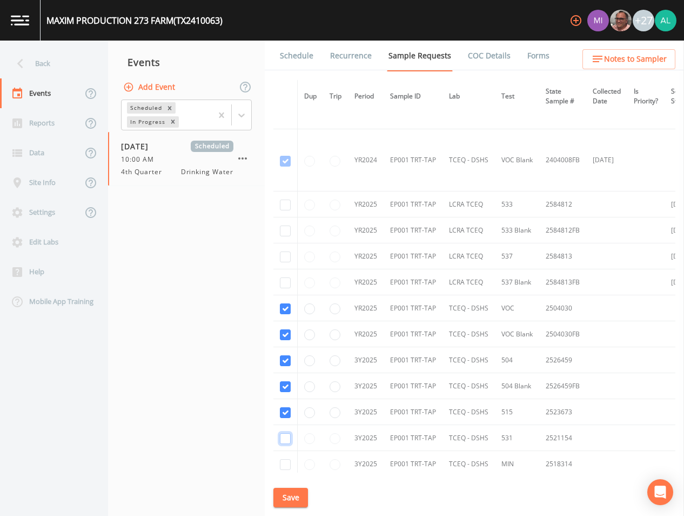
click at [290, 441] on input "checkbox" at bounding box center [285, 438] width 11 height 11
checkbox input "true"
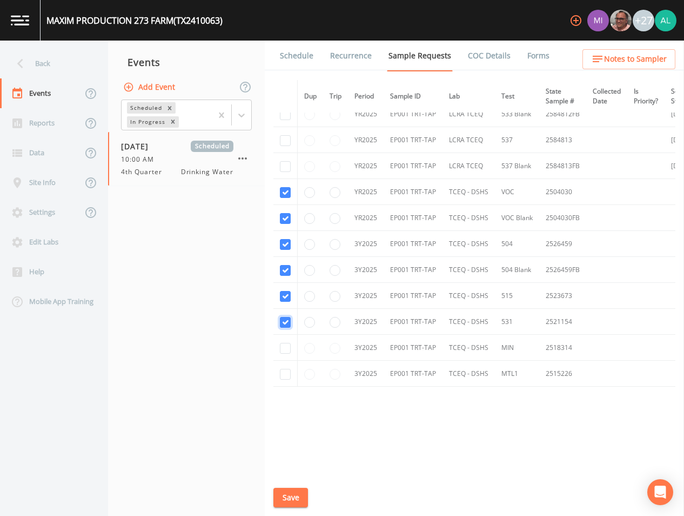
scroll to position [228, 0]
click at [284, 349] on input "checkbox" at bounding box center [285, 347] width 11 height 11
checkbox input "true"
click at [288, 370] on input "checkbox" at bounding box center [285, 373] width 11 height 11
checkbox input "true"
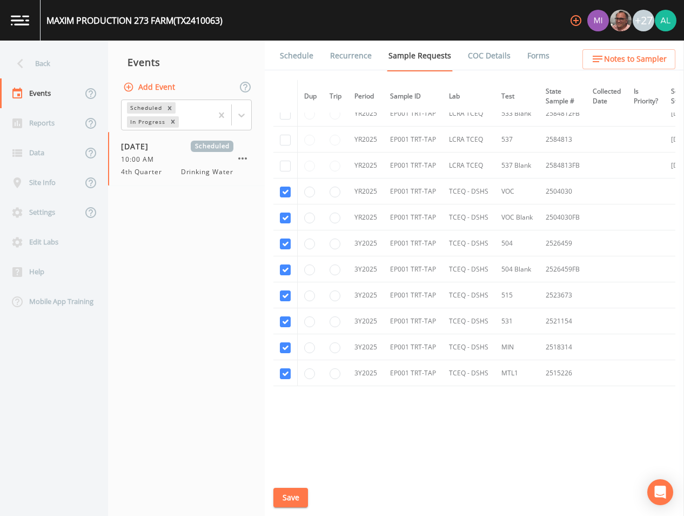
click at [315, 492] on div "Schedule Recurrence Sample Requests COC Details Forms Dup Trip Period Sample ID…" at bounding box center [475, 278] width 420 height 475
click at [302, 488] on button "Save" at bounding box center [291, 498] width 35 height 20
click at [304, 52] on link "Schedule" at bounding box center [296, 56] width 37 height 30
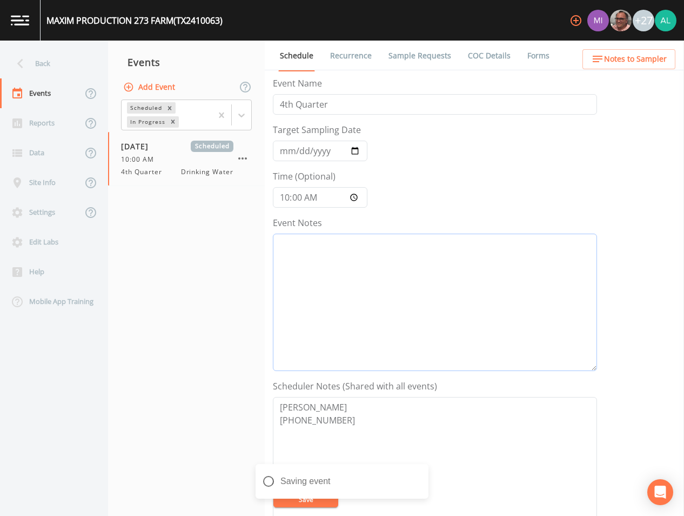
click at [300, 253] on textarea "Event Notes" at bounding box center [435, 302] width 324 height 137
drag, startPoint x: 407, startPoint y: 267, endPoint x: -51, endPoint y: 269, distance: 457.9
click at [0, 269] on html "MAXIM PRODUCTION 273 FARM (TX2410063) +27 Back Events Reports Data Site Info Se…" at bounding box center [342, 258] width 684 height 516
type textarea "[DATE] 5:00p;m LVM"
click at [289, 501] on button "Save" at bounding box center [306, 499] width 65 height 16
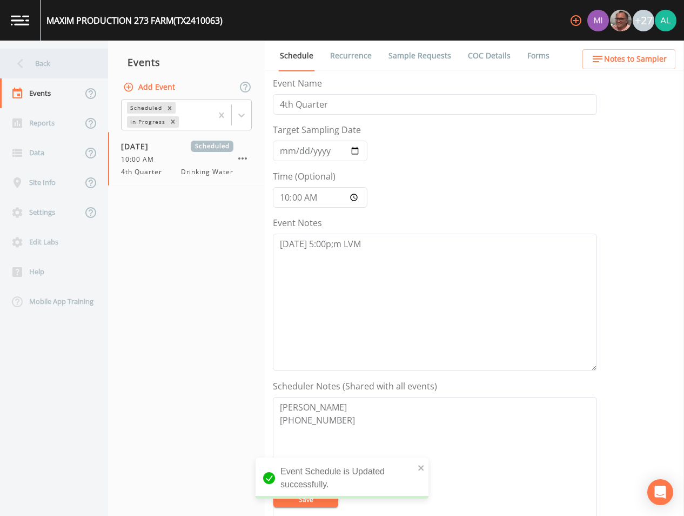
click at [28, 62] on icon at bounding box center [20, 63] width 19 height 19
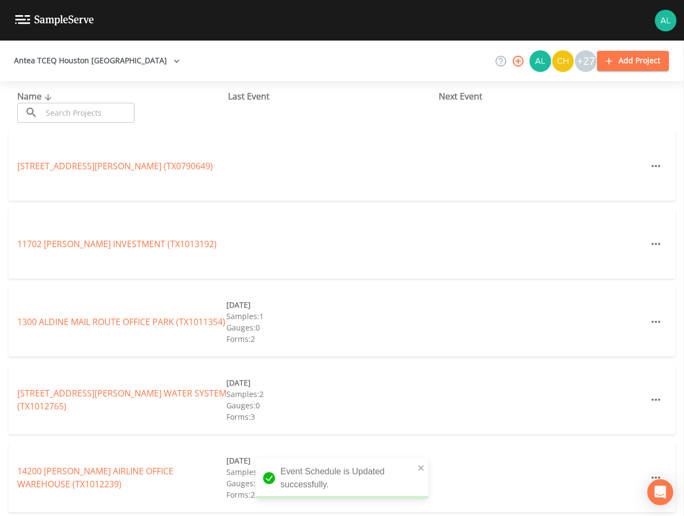
click at [89, 114] on input "text" at bounding box center [88, 113] width 92 height 20
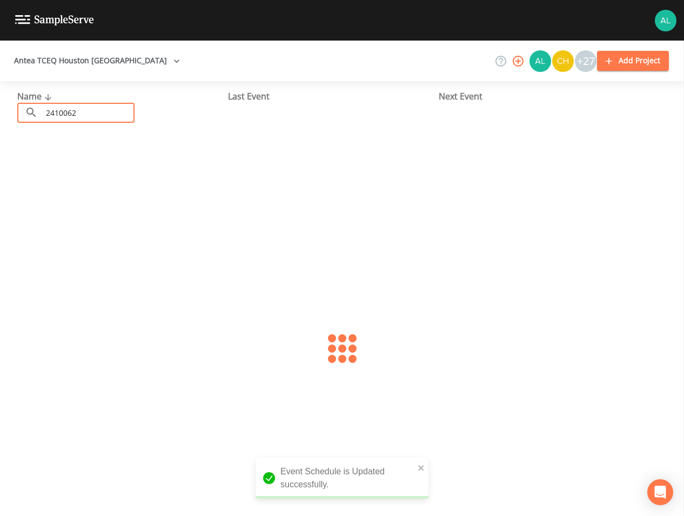
type input "2410062"
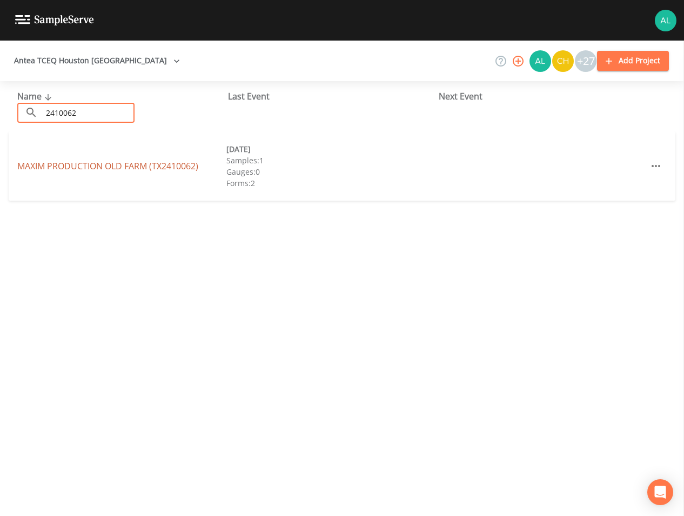
click at [17, 167] on link "MAXIM PRODUCTION OLD FARM (TX2410062)" at bounding box center [107, 166] width 181 height 12
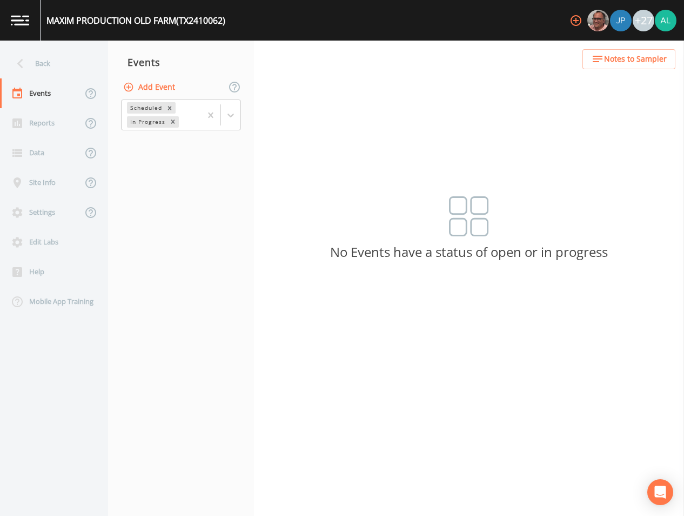
click at [620, 58] on span "Notes to Sampler" at bounding box center [635, 59] width 63 height 14
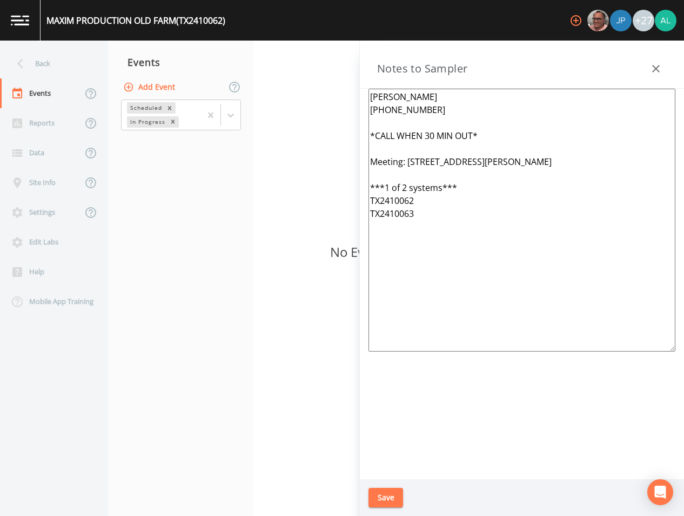
click at [648, 64] on button "button" at bounding box center [657, 69] width 22 height 22
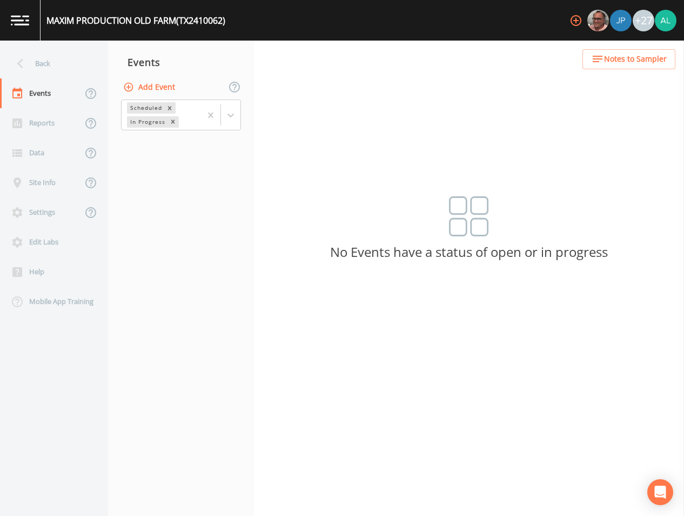
click at [178, 89] on div "Add Event" at bounding box center [181, 87] width 146 height 23
click at [165, 89] on button "Add Event" at bounding box center [150, 87] width 58 height 20
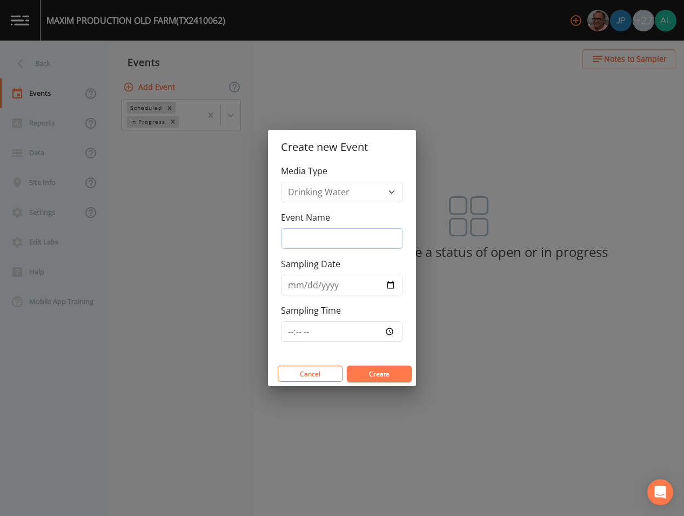
click at [342, 232] on input "Event Name" at bounding box center [342, 238] width 122 height 21
type input "4th Quarter"
type input "[DATE]"
click at [288, 330] on input "Sampling Time" at bounding box center [342, 331] width 122 height 21
type input "10:00"
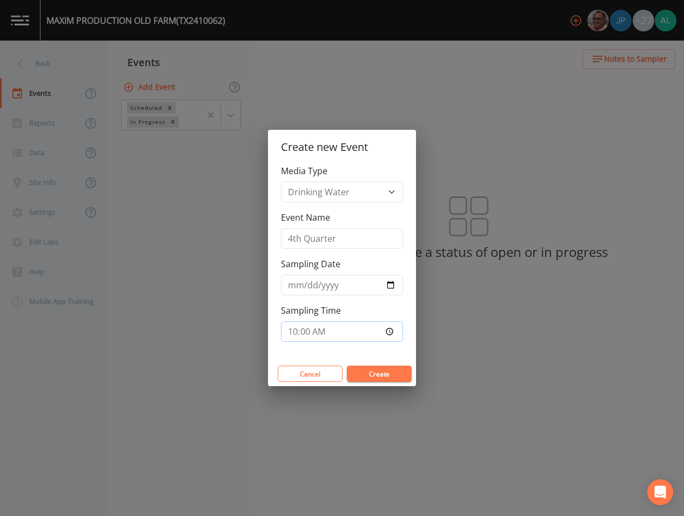
click at [347, 365] on button "Create" at bounding box center [379, 373] width 65 height 16
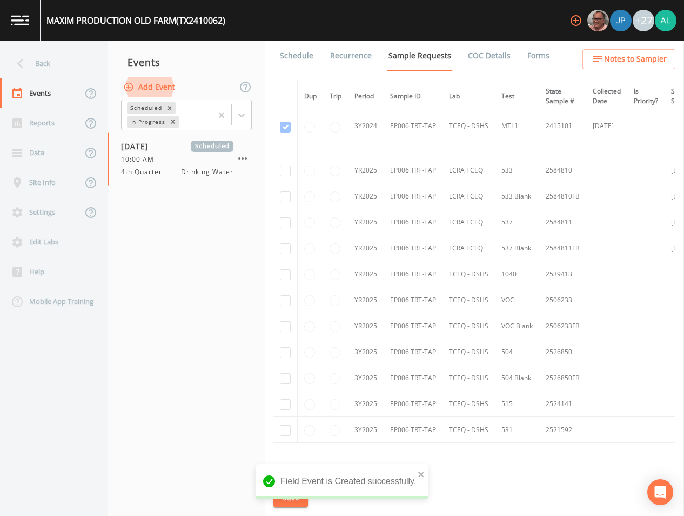
scroll to position [216, 0]
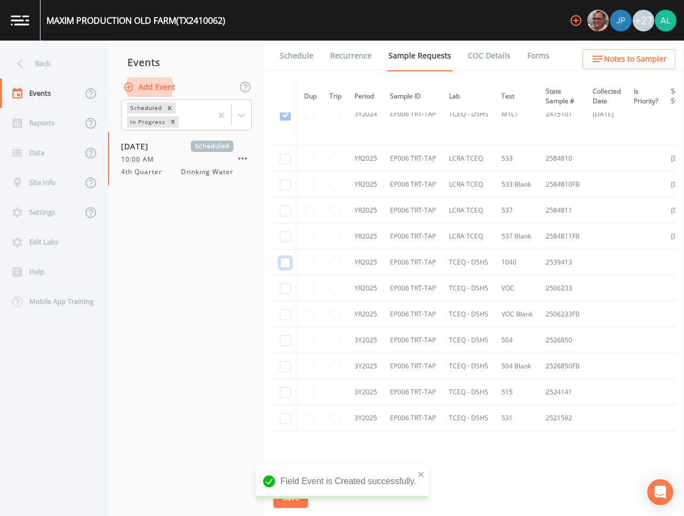
click at [289, 260] on input "checkbox" at bounding box center [285, 262] width 11 height 11
checkbox input "true"
click at [287, 285] on input "checkbox" at bounding box center [285, 288] width 11 height 11
checkbox input "true"
click at [281, 344] on input "checkbox" at bounding box center [285, 340] width 11 height 11
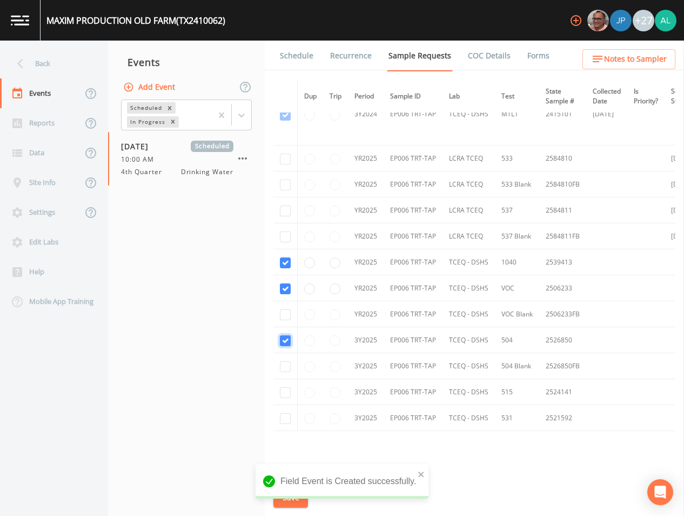
checkbox input "true"
click at [288, 395] on input "checkbox" at bounding box center [285, 392] width 11 height 11
checkbox input "true"
click at [288, 418] on input "checkbox" at bounding box center [285, 418] width 11 height 11
checkbox input "true"
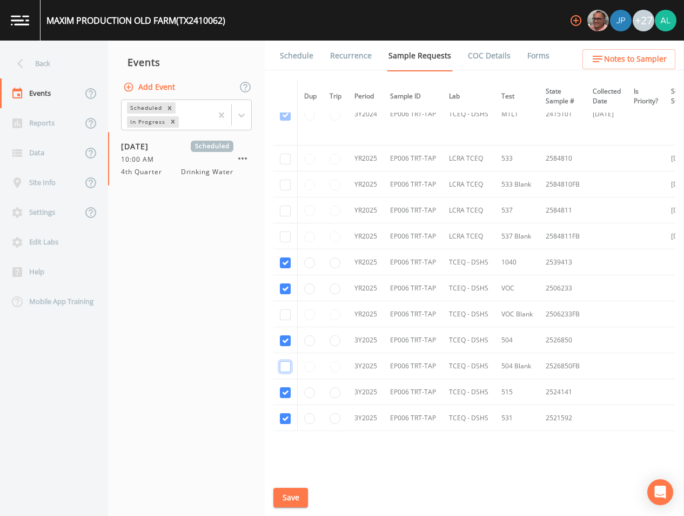
click at [285, 362] on input "checkbox" at bounding box center [285, 366] width 11 height 11
checkbox input "true"
click at [288, 318] on input "checkbox" at bounding box center [285, 314] width 11 height 11
checkbox input "true"
click at [296, 497] on button "Save" at bounding box center [291, 498] width 35 height 20
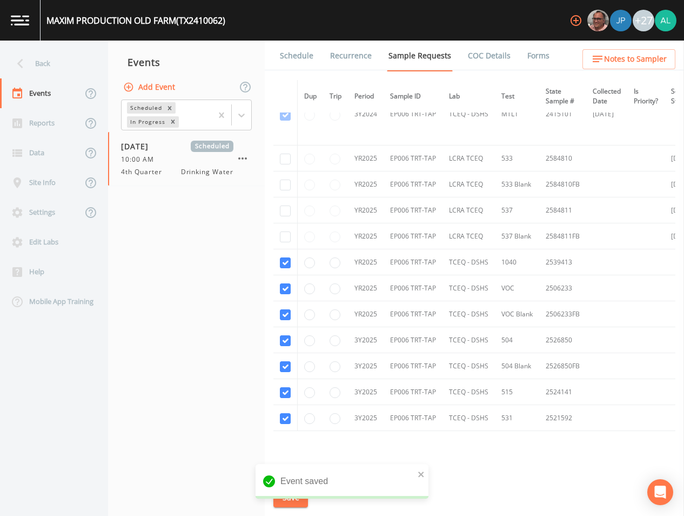
click at [294, 61] on link "Schedule" at bounding box center [296, 56] width 37 height 30
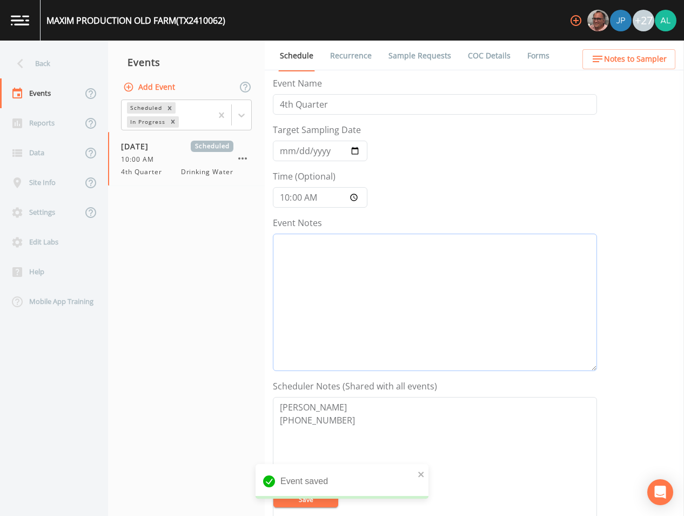
drag, startPoint x: 328, startPoint y: 309, endPoint x: 342, endPoint y: 309, distance: 14.1
click at [334, 310] on textarea "Event Notes" at bounding box center [435, 302] width 324 height 137
paste textarea "[DATE] 5:00p;m LVM"
type textarea "[DATE] 5:00p;m LVM"
click at [421, 474] on icon "close" at bounding box center [420, 473] width 5 height 5
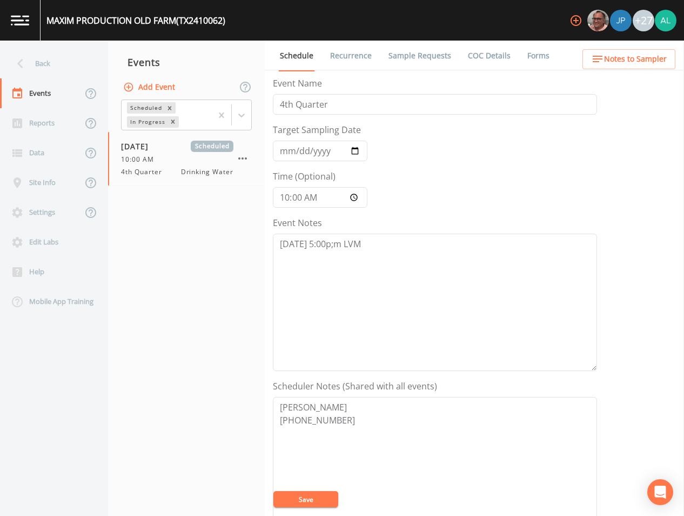
click at [290, 503] on div "MAXIM PRODUCTION OLD FARM (TX2410062) +27 Back Events Reports Data Site Info Se…" at bounding box center [342, 258] width 684 height 516
click at [290, 503] on button "Save" at bounding box center [306, 499] width 65 height 16
click at [59, 68] on div "Back" at bounding box center [48, 64] width 97 height 30
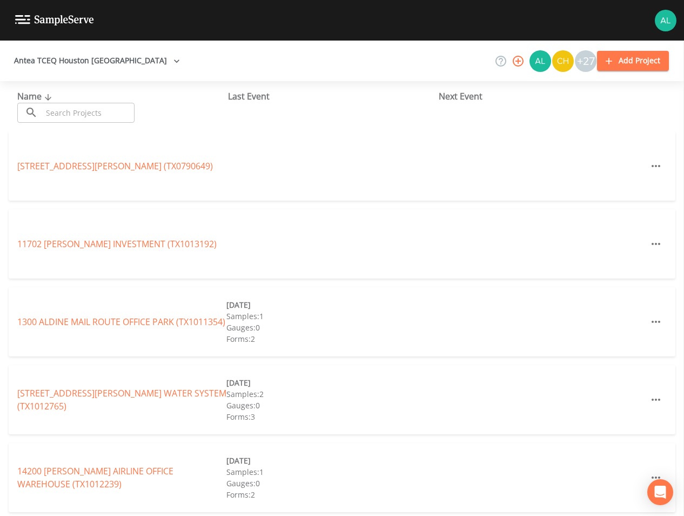
click at [71, 111] on input "text" at bounding box center [88, 113] width 92 height 20
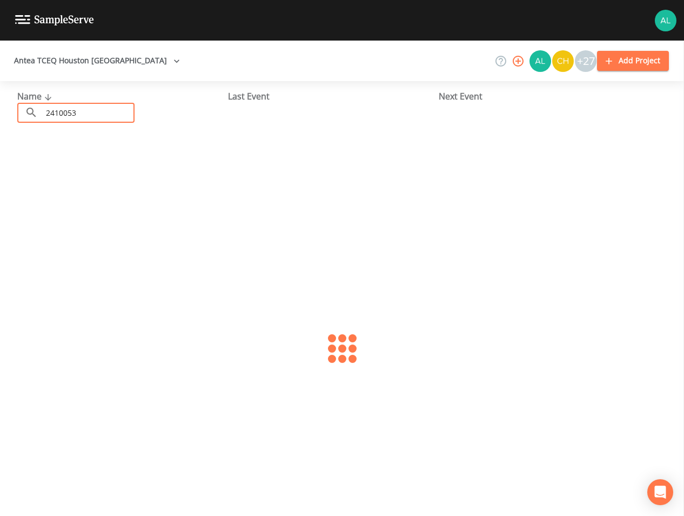
type input "2410053"
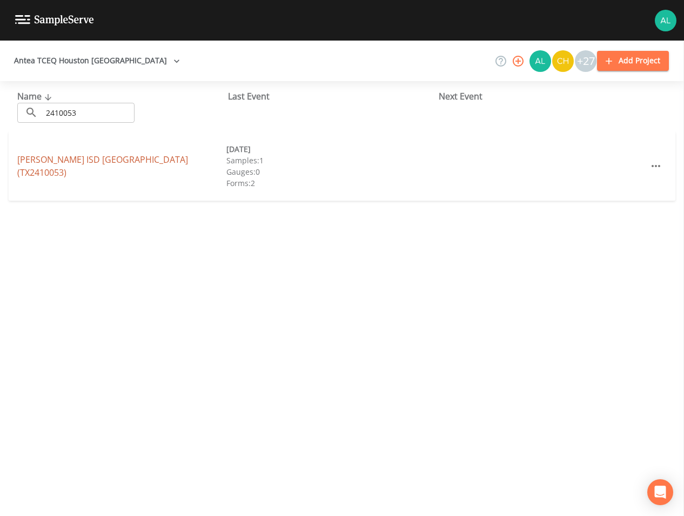
click at [69, 163] on link "[PERSON_NAME] ISD [GEOGRAPHIC_DATA] (TX2410053)" at bounding box center [102, 166] width 171 height 25
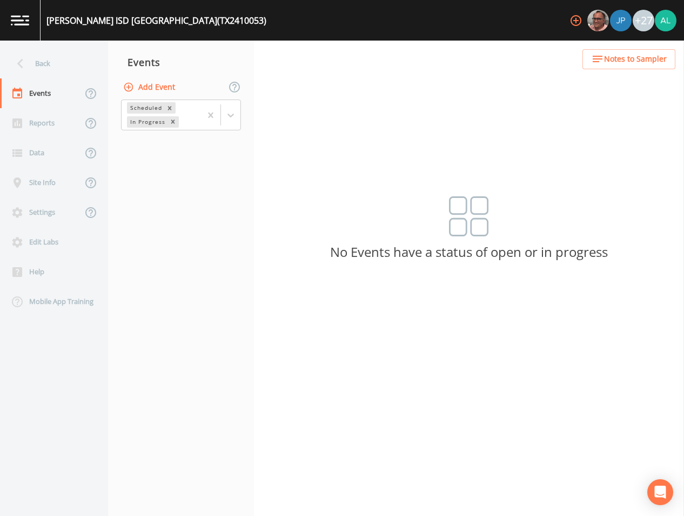
click at [139, 82] on button "Add Event" at bounding box center [150, 87] width 58 height 20
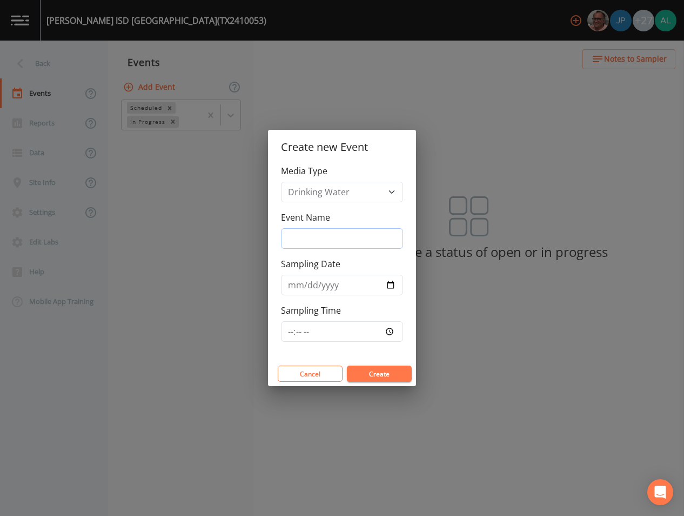
click at [316, 236] on input "Event Name" at bounding box center [342, 238] width 122 height 21
type input "4th Quarter"
type input "[DATE]"
click at [284, 338] on input "Sampling Time" at bounding box center [342, 331] width 122 height 21
type input "11:30"
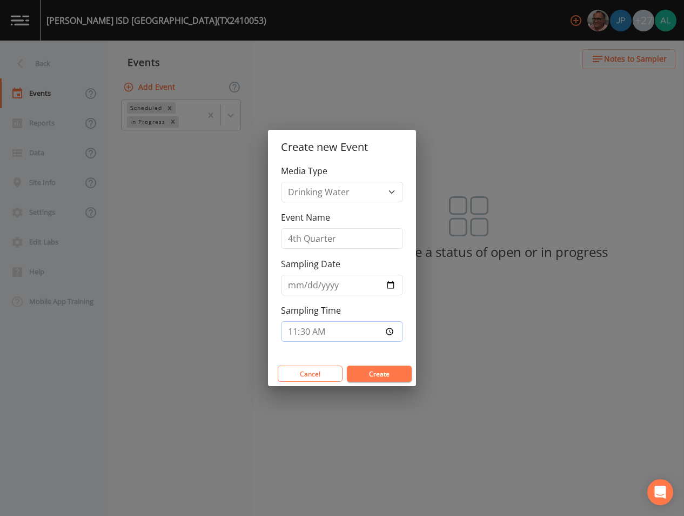
click at [347, 365] on button "Create" at bounding box center [379, 373] width 65 height 16
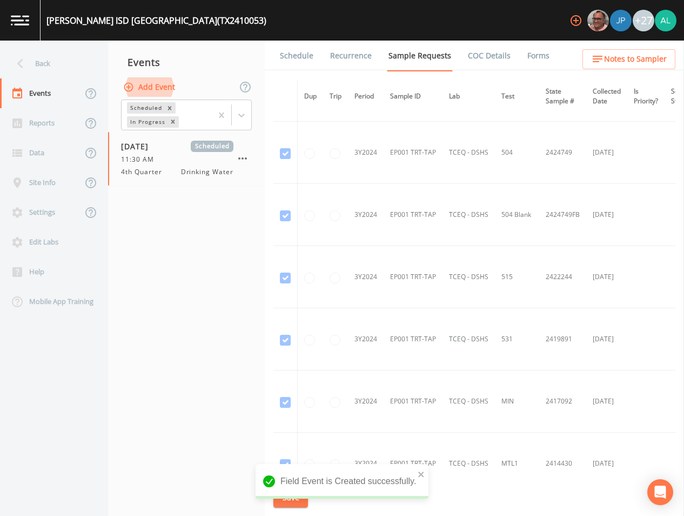
scroll to position [331, 0]
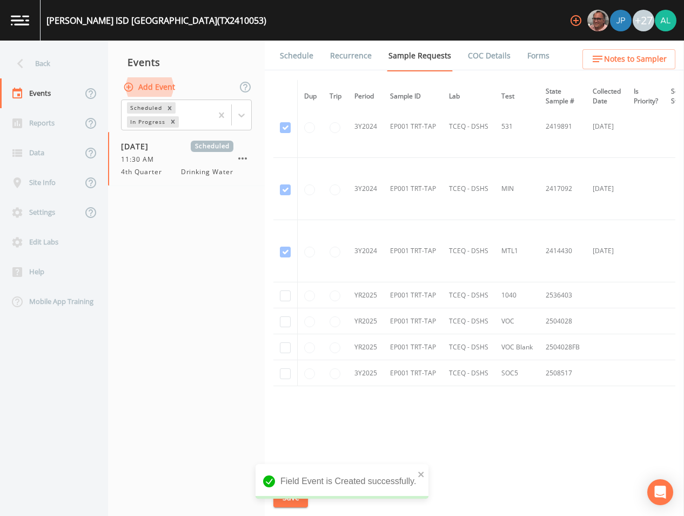
click at [280, 292] on td at bounding box center [286, 295] width 24 height 26
click at [284, 294] on input "checkbox" at bounding box center [285, 295] width 11 height 11
checkbox input "true"
click at [284, 318] on input "checkbox" at bounding box center [285, 321] width 11 height 11
checkbox input "true"
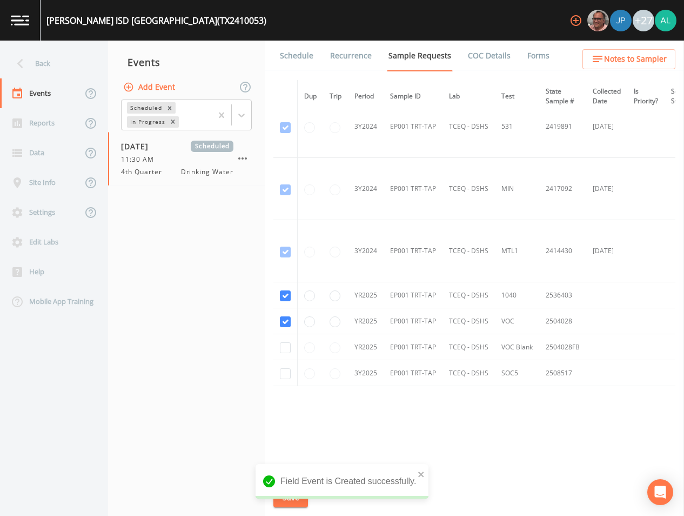
click at [284, 338] on td at bounding box center [286, 347] width 24 height 26
click at [287, 348] on input "checkbox" at bounding box center [285, 347] width 11 height 11
checkbox input "true"
click at [283, 372] on input "checkbox" at bounding box center [285, 373] width 11 height 11
checkbox input "true"
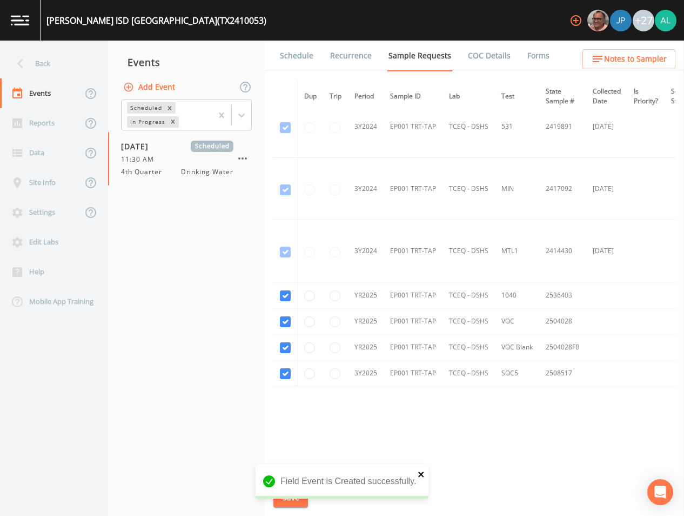
click at [423, 475] on icon "close" at bounding box center [422, 474] width 8 height 9
click at [287, 495] on div "[PERSON_NAME] ISD [GEOGRAPHIC_DATA] (TX2410053) +27 Back Events Reports Data Si…" at bounding box center [342, 258] width 684 height 516
click at [287, 495] on button "Save" at bounding box center [291, 498] width 35 height 20
click at [290, 49] on link "Schedule" at bounding box center [296, 56] width 37 height 30
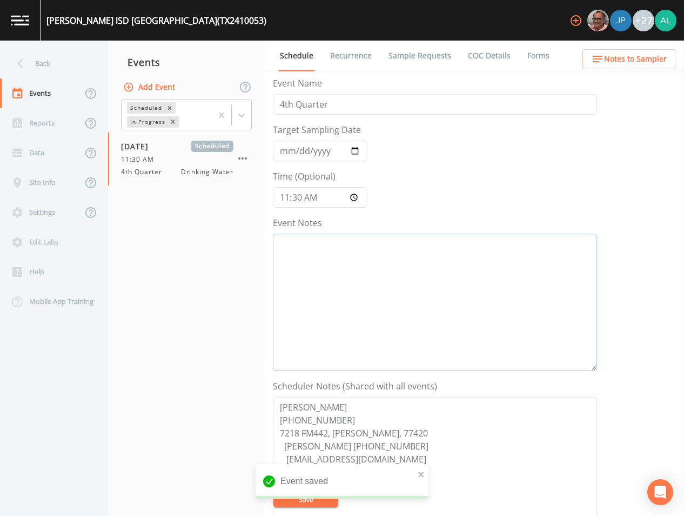
click at [340, 260] on textarea "Event Notes" at bounding box center [435, 302] width 324 height 137
type textarea "[DATE] 5:10pm email sent"
click at [302, 498] on button "Save" at bounding box center [306, 499] width 65 height 16
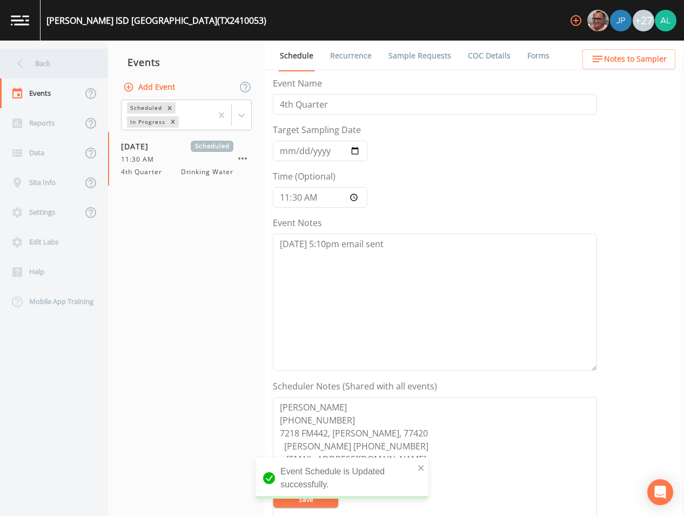
click at [67, 66] on div "Back" at bounding box center [48, 64] width 97 height 30
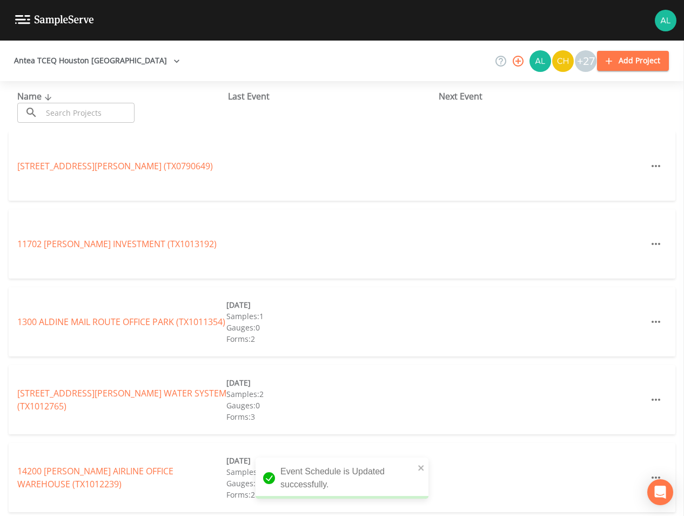
click at [98, 115] on input "text" at bounding box center [88, 113] width 92 height 20
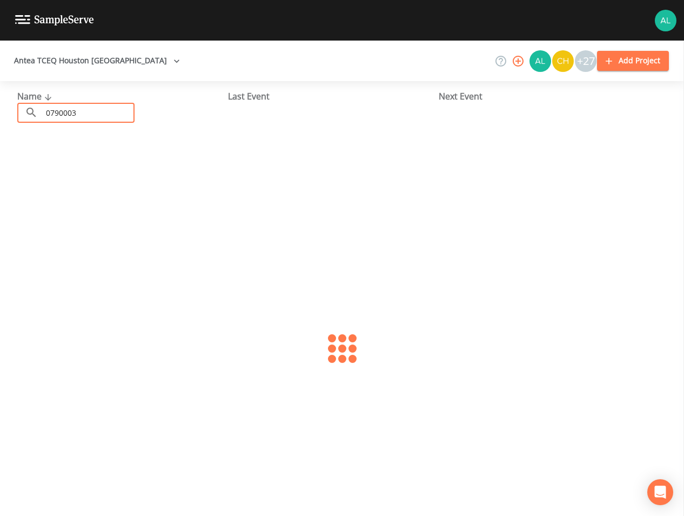
type input "0790003"
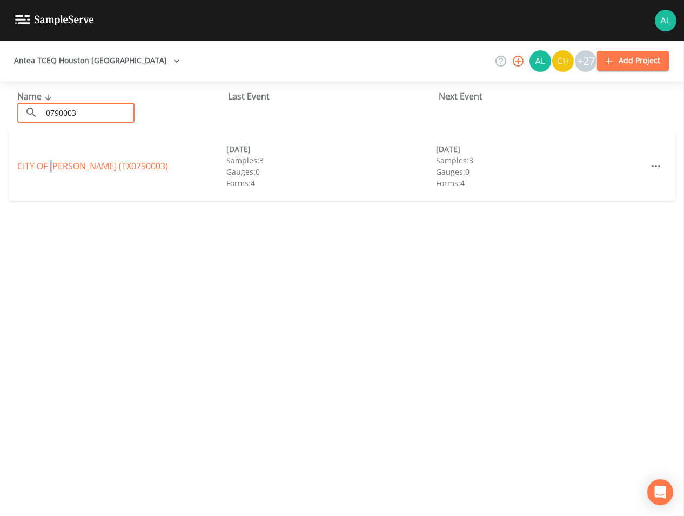
click at [54, 174] on div "CITY OF [GEOGRAPHIC_DATA] (TX0790003) [DATE] Samples: 3 Gauges: 0 Forms: 4 [DAT…" at bounding box center [342, 165] width 667 height 69
drag, startPoint x: 54, startPoint y: 174, endPoint x: 59, endPoint y: 165, distance: 10.1
click at [59, 165] on link "CITY OF [GEOGRAPHIC_DATA] (TX0790003)" at bounding box center [92, 166] width 151 height 12
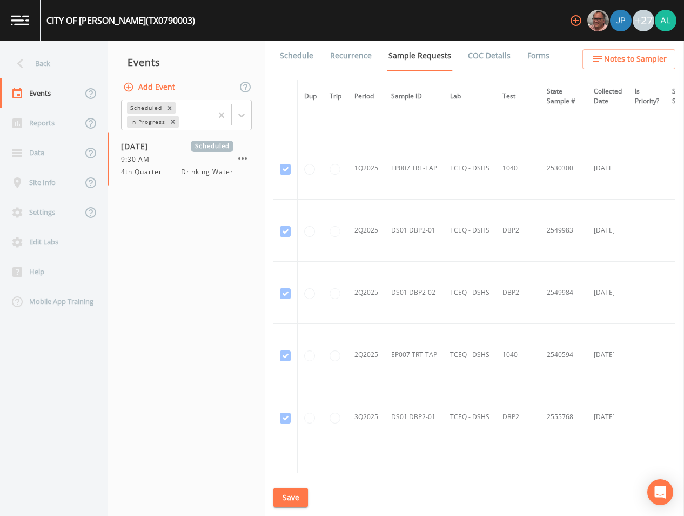
scroll to position [2916, 0]
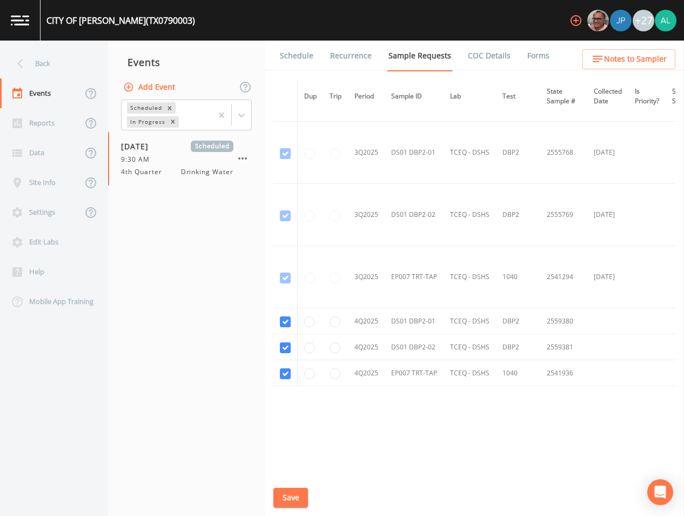
click at [598, 56] on icon "button" at bounding box center [598, 59] width 10 height 6
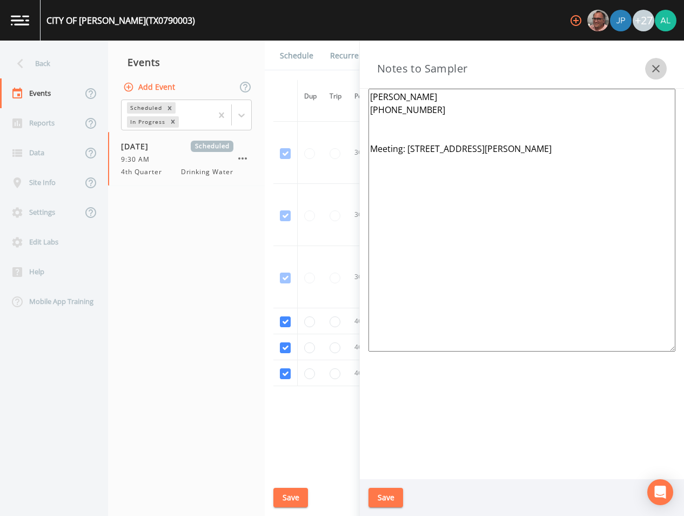
click at [660, 68] on icon "button" at bounding box center [656, 68] width 13 height 13
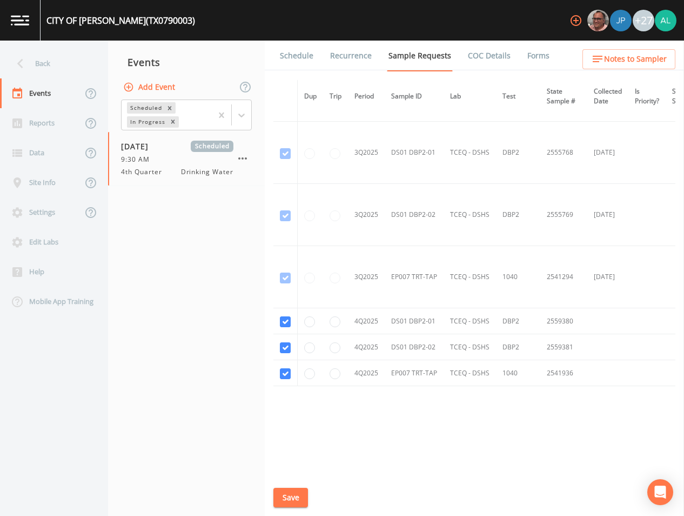
click at [288, 56] on link "Schedule" at bounding box center [296, 56] width 37 height 30
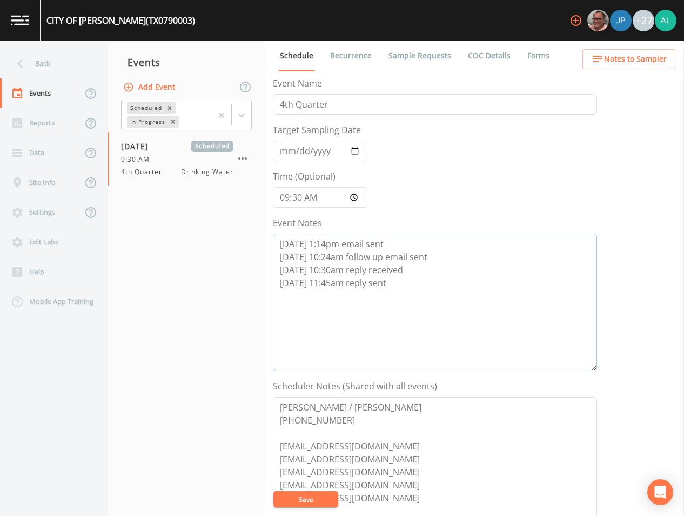
drag, startPoint x: 411, startPoint y: 288, endPoint x: 405, endPoint y: 290, distance: 5.8
click at [411, 288] on textarea "[DATE] 1:14pm email sent [DATE] 10:24am follow up email sent [DATE] 10:30am rep…" at bounding box center [435, 302] width 324 height 137
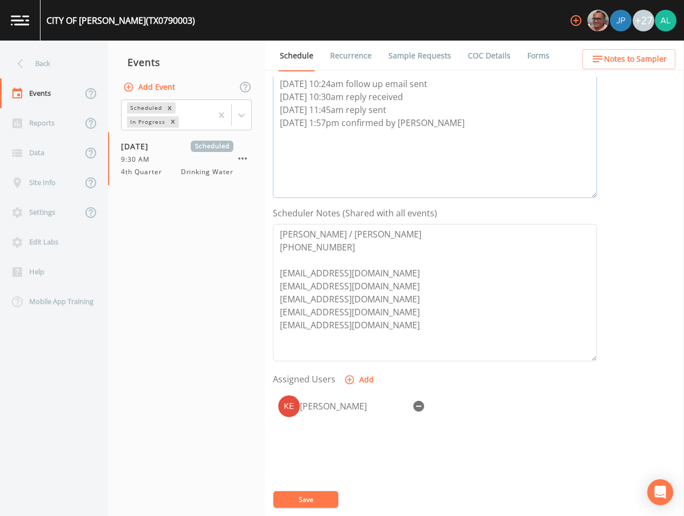
scroll to position [216, 0]
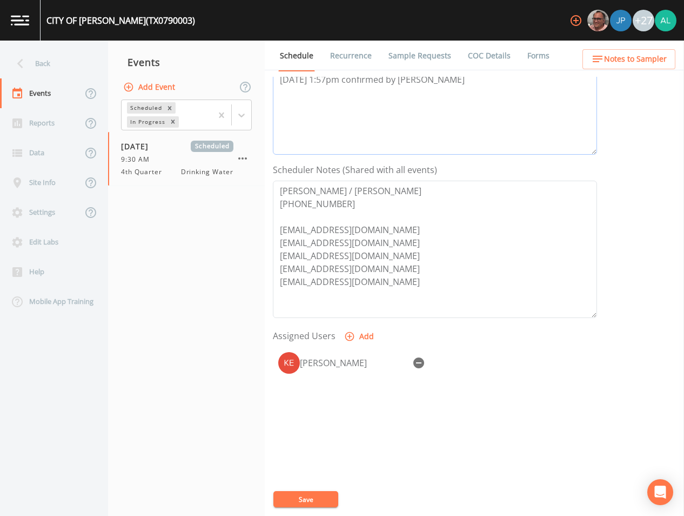
type textarea "[DATE] 1:14pm email sent [DATE] 10:24am follow up email sent [DATE] 10:30am rep…"
click at [310, 494] on button "Save" at bounding box center [306, 499] width 65 height 16
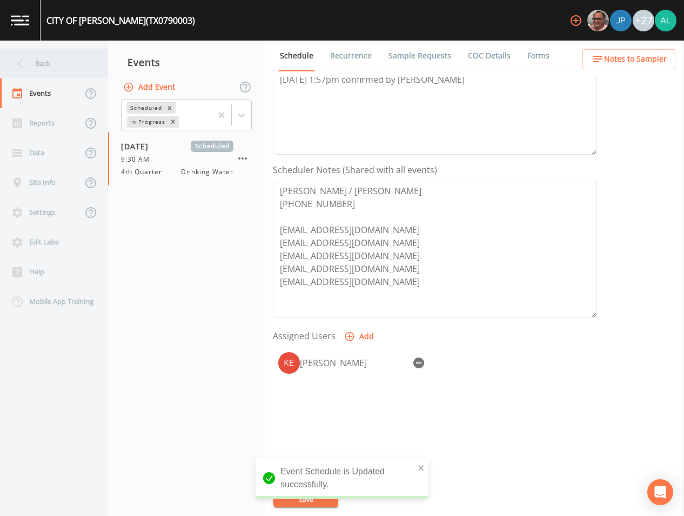
click at [71, 56] on div "Back" at bounding box center [48, 64] width 97 height 30
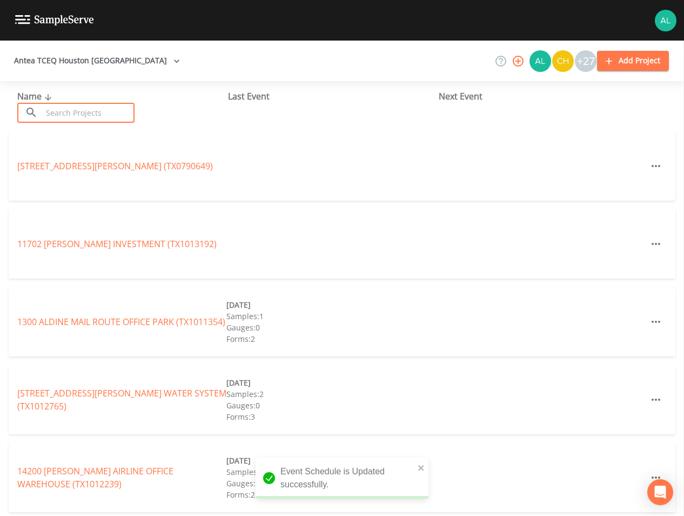
click at [87, 104] on input "text" at bounding box center [88, 113] width 92 height 20
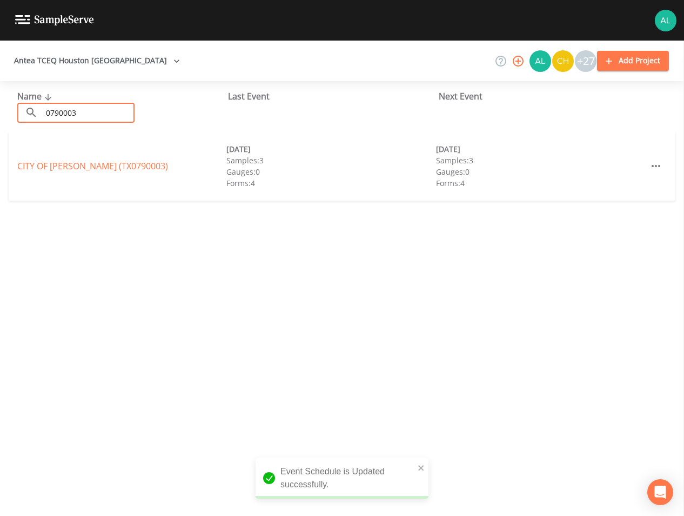
type input "0790003"
click at [50, 170] on link "CITY OF [GEOGRAPHIC_DATA] (TX0790003)" at bounding box center [92, 166] width 151 height 12
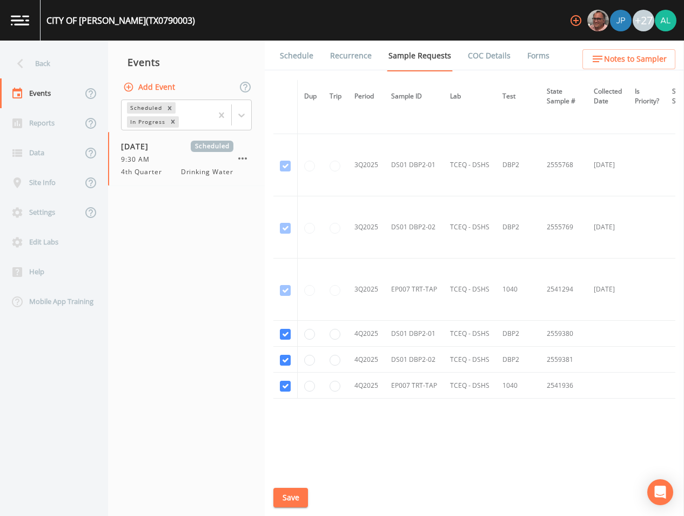
scroll to position [2916, 0]
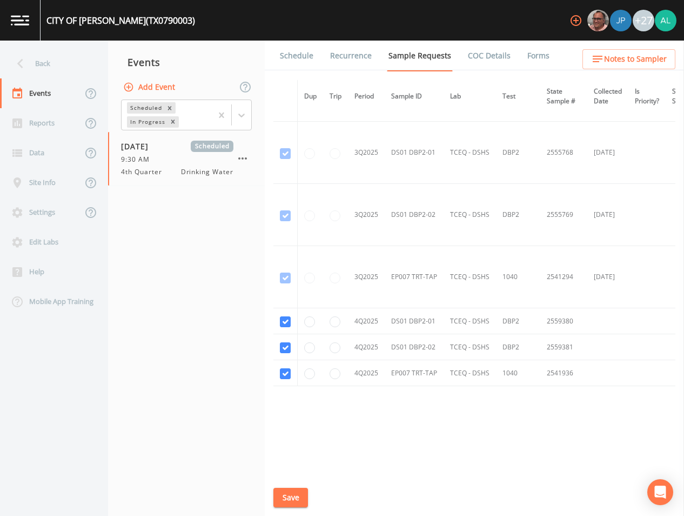
click at [285, 56] on link "Schedule" at bounding box center [296, 56] width 37 height 30
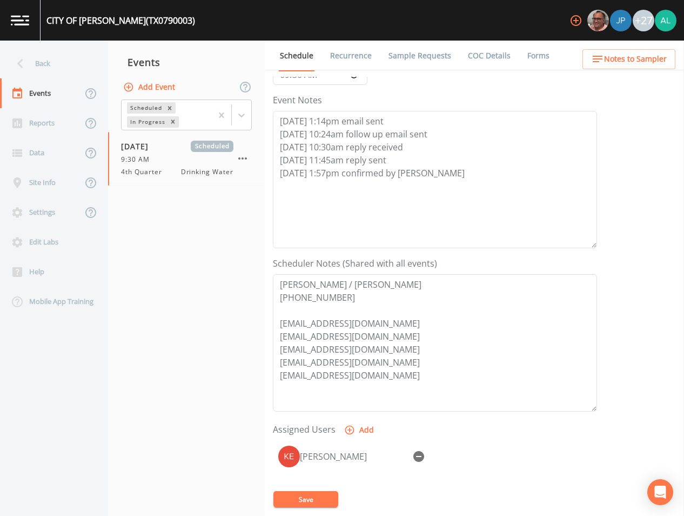
scroll to position [247, 0]
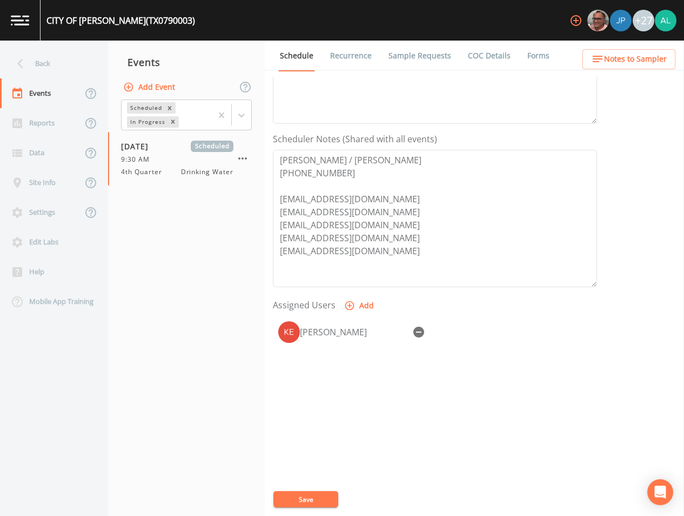
click at [635, 40] on div "+27" at bounding box center [621, 20] width 111 height 41
click at [630, 61] on span "Notes to Sampler" at bounding box center [635, 59] width 63 height 14
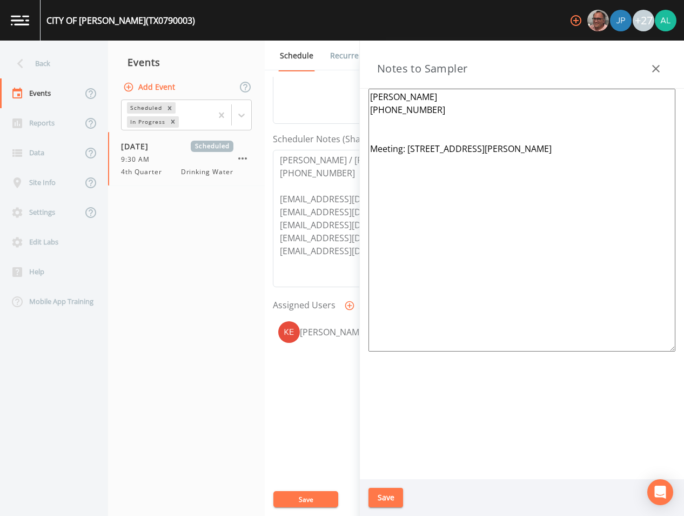
drag, startPoint x: 385, startPoint y: 488, endPoint x: 329, endPoint y: 514, distance: 61.4
click at [384, 488] on button "Save" at bounding box center [386, 498] width 35 height 20
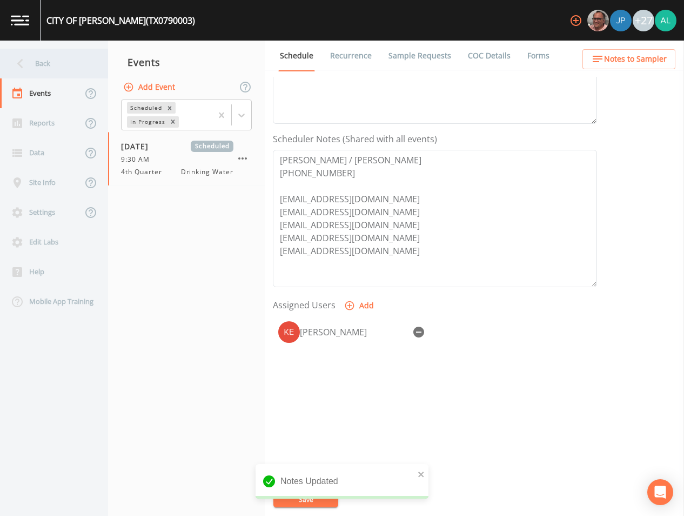
click at [71, 62] on div "Back" at bounding box center [48, 64] width 97 height 30
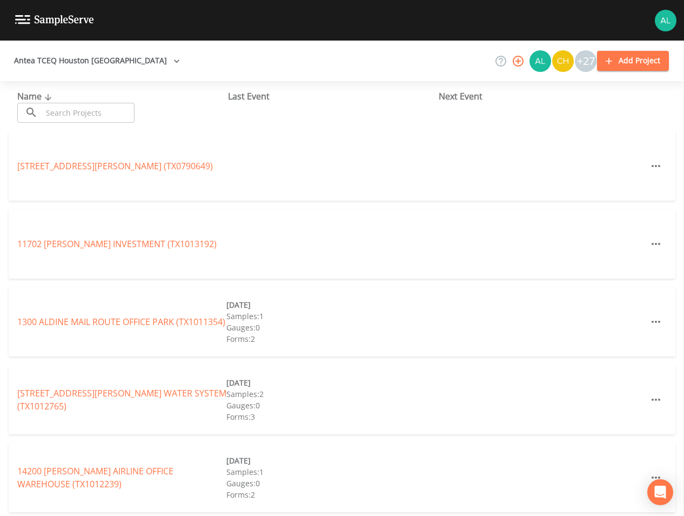
click at [101, 122] on input "text" at bounding box center [88, 113] width 92 height 20
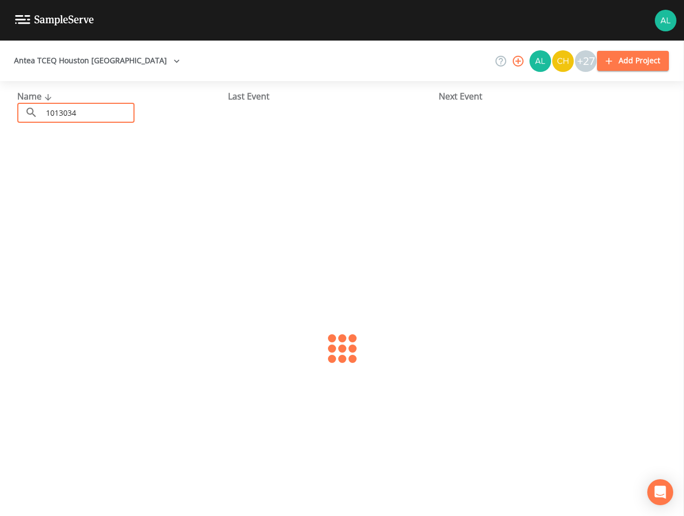
type input "1013034"
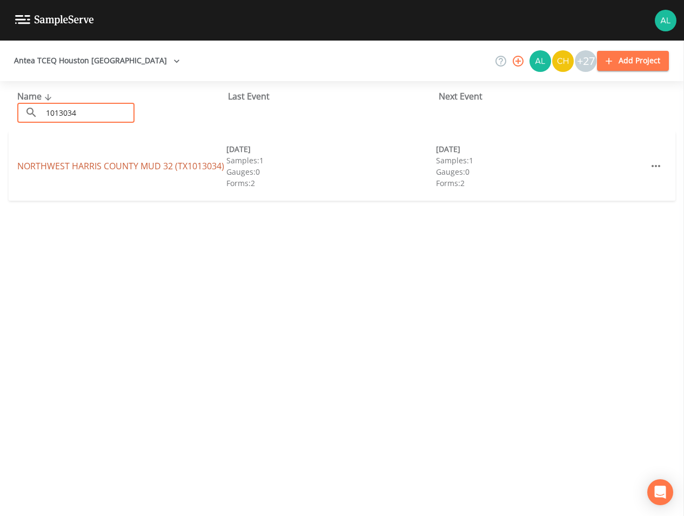
click at [176, 162] on link "[GEOGRAPHIC_DATA] 32 (TX1013034)" at bounding box center [120, 166] width 207 height 12
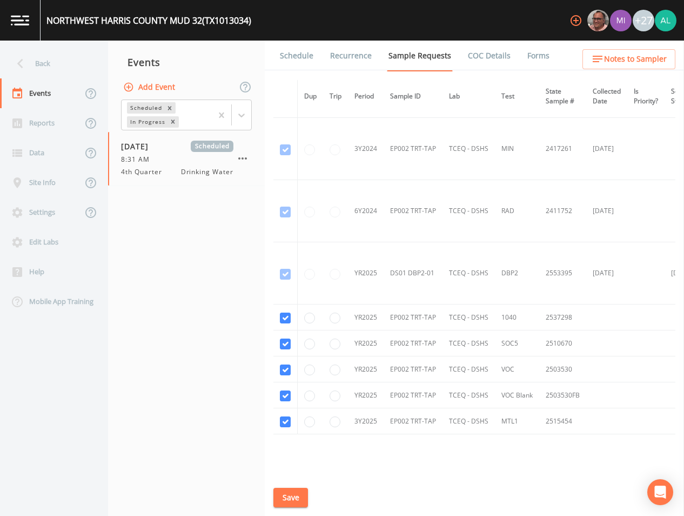
scroll to position [295, 0]
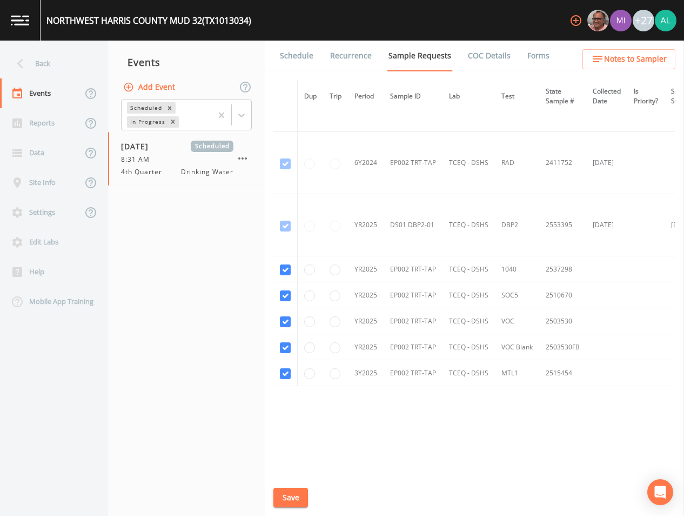
click at [277, 52] on li "Schedule" at bounding box center [290, 56] width 50 height 30
click at [311, 63] on link "Schedule" at bounding box center [296, 56] width 37 height 30
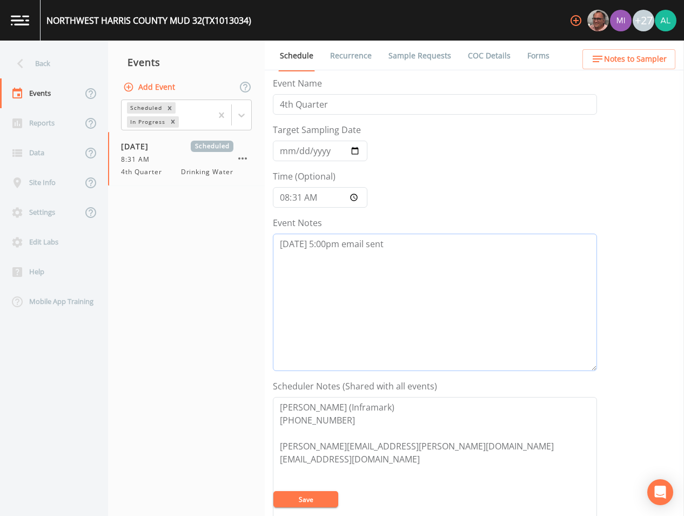
click at [410, 252] on textarea "[DATE] 5:00pm email sent" at bounding box center [435, 302] width 324 height 137
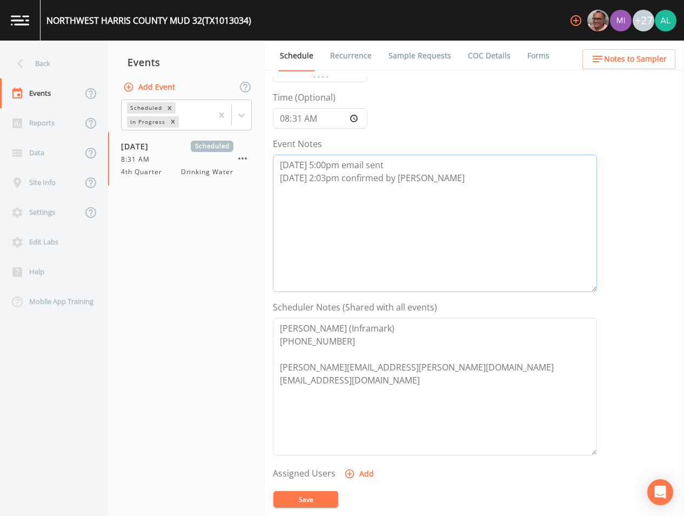
scroll to position [162, 0]
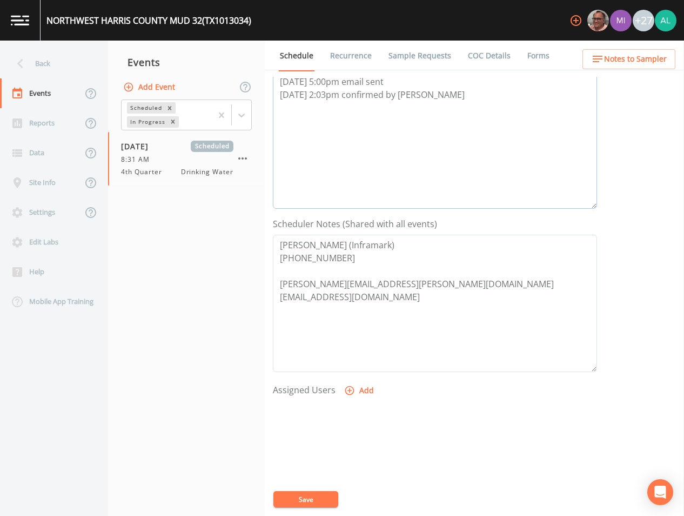
type textarea "[DATE] 5:00pm email sent [DATE] 2:03pm confirmed by [PERSON_NAME]"
click at [369, 377] on form "Event Name 4th Quarter Target Sampling Date [DATE] Time (Optional) 08:31:00 Eve…" at bounding box center [435, 215] width 324 height 600
click at [365, 384] on button "Add" at bounding box center [360, 391] width 36 height 20
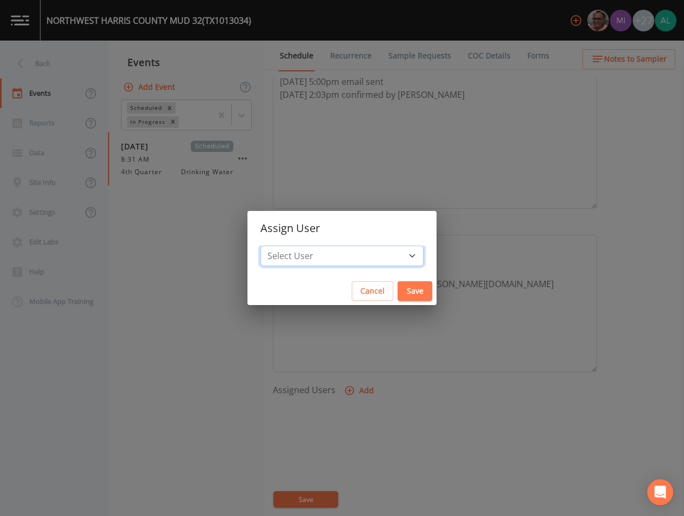
click at [335, 260] on select "Select User [PERSON_NAME] [PERSON_NAME] [PERSON_NAME] [PERSON_NAME] [PERSON_NAM…" at bounding box center [342, 255] width 163 height 21
click at [285, 245] on select "Select User [PERSON_NAME] [PERSON_NAME] [PERSON_NAME] [PERSON_NAME] [PERSON_NAM…" at bounding box center [342, 255] width 163 height 21
click at [331, 259] on select "Select User [PERSON_NAME] [PERSON_NAME] [PERSON_NAME] [PERSON_NAME] [PERSON_NAM…" at bounding box center [342, 255] width 163 height 21
select select "914a0f29-56c2-4065-8e52-23905ef40f2e"
click at [285, 245] on select "Select User [PERSON_NAME] [PERSON_NAME] [PERSON_NAME] [PERSON_NAME] [PERSON_NAM…" at bounding box center [342, 255] width 163 height 21
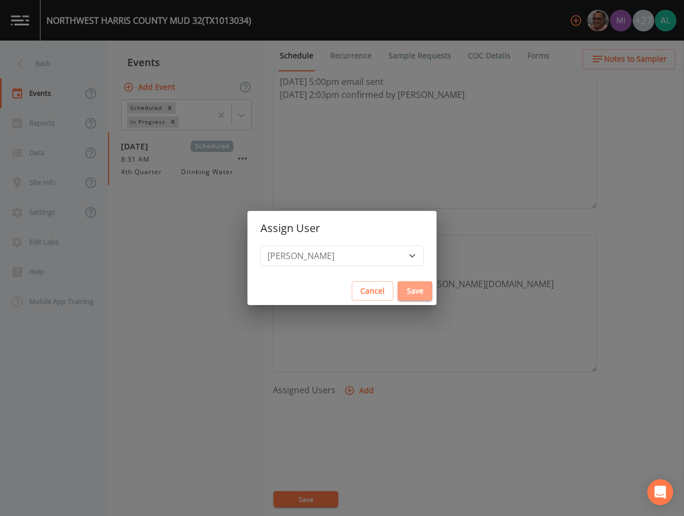
click at [398, 287] on button "Save" at bounding box center [415, 291] width 35 height 20
select select
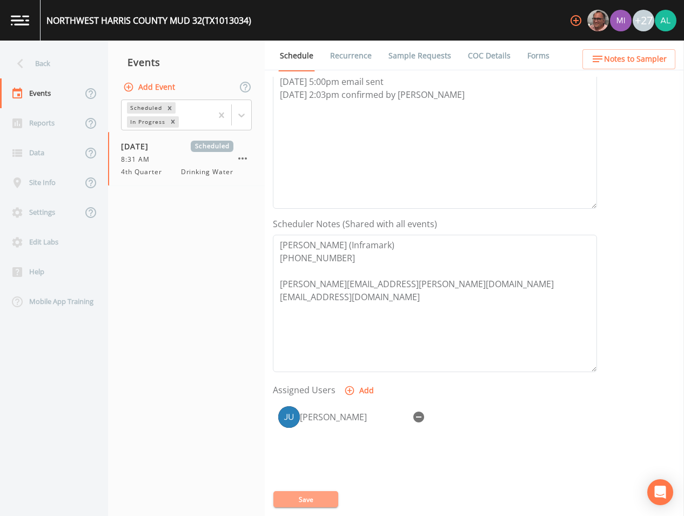
click at [324, 496] on button "Save" at bounding box center [306, 499] width 65 height 16
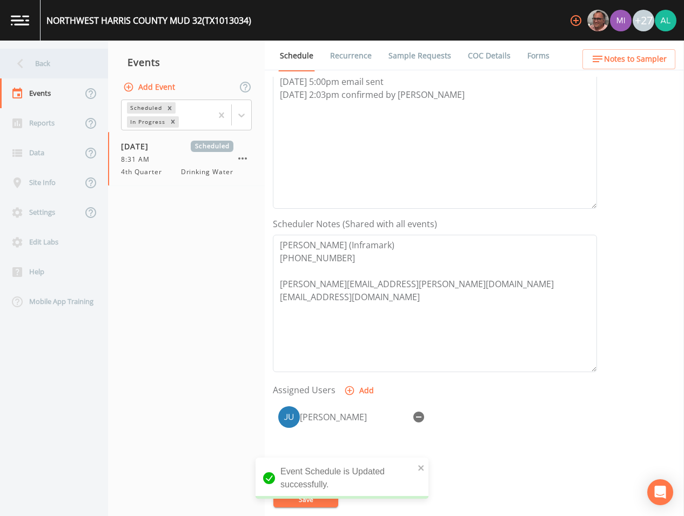
click at [70, 66] on div "Back" at bounding box center [48, 64] width 97 height 30
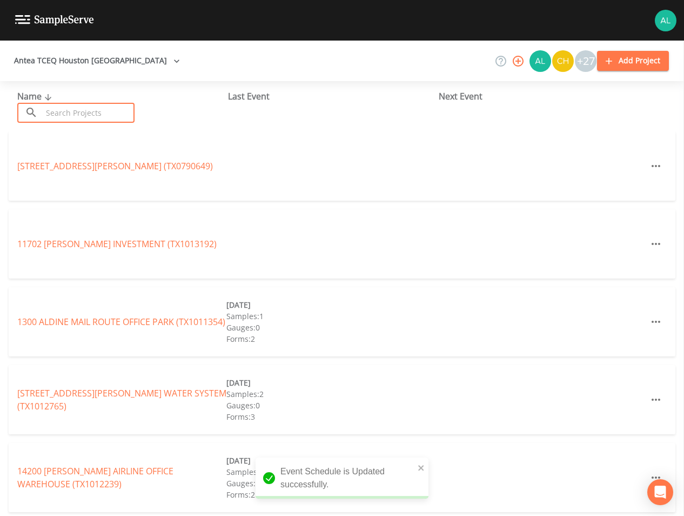
click at [76, 115] on input "text" at bounding box center [88, 113] width 92 height 20
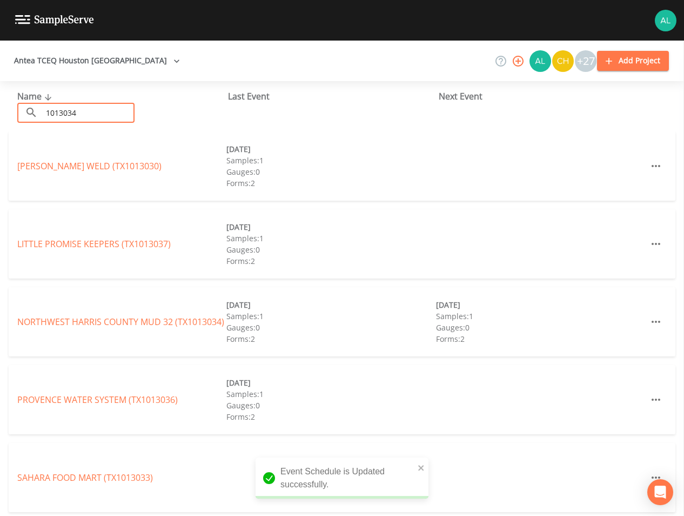
type input "1013034"
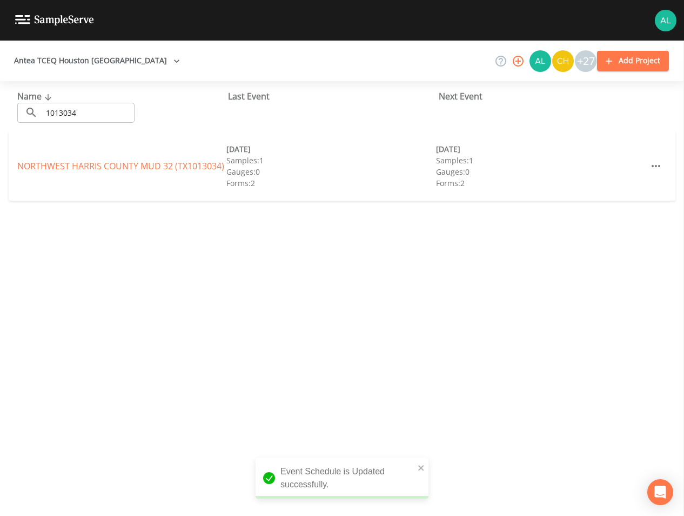
click at [75, 155] on div "[GEOGRAPHIC_DATA] 32 (TX1013034) [DATE] Samples: 1 Gauges: 0 Forms: 2 [DATE] Sa…" at bounding box center [342, 165] width 667 height 69
click at [78, 165] on link "[GEOGRAPHIC_DATA] 32 (TX1013034)" at bounding box center [120, 166] width 207 height 12
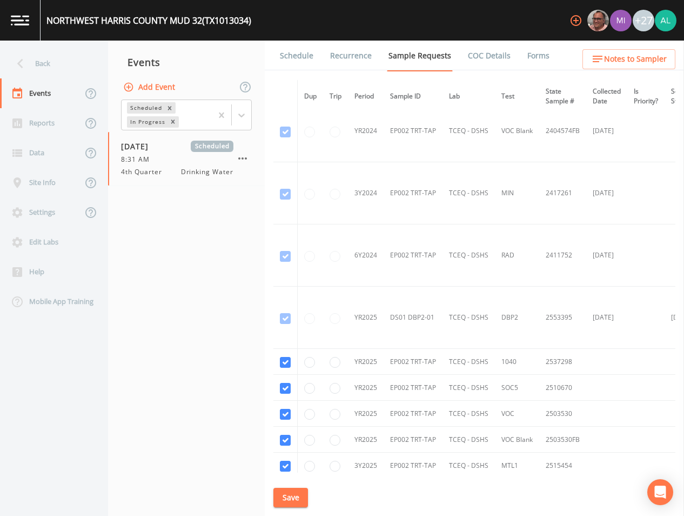
scroll to position [295, 0]
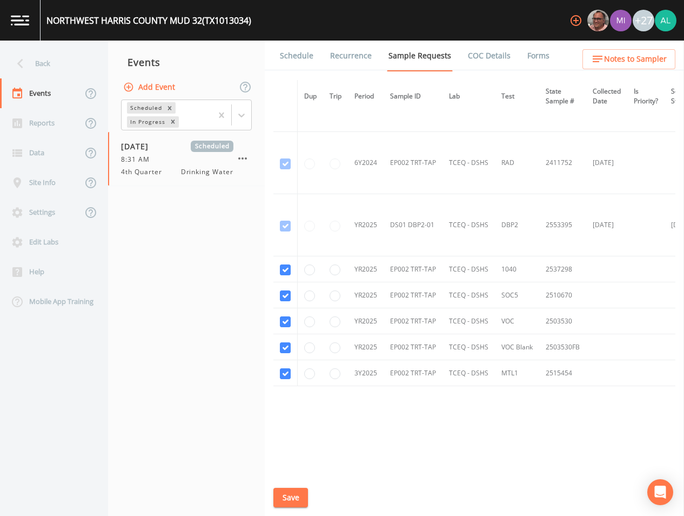
click at [289, 51] on link "Schedule" at bounding box center [296, 56] width 37 height 30
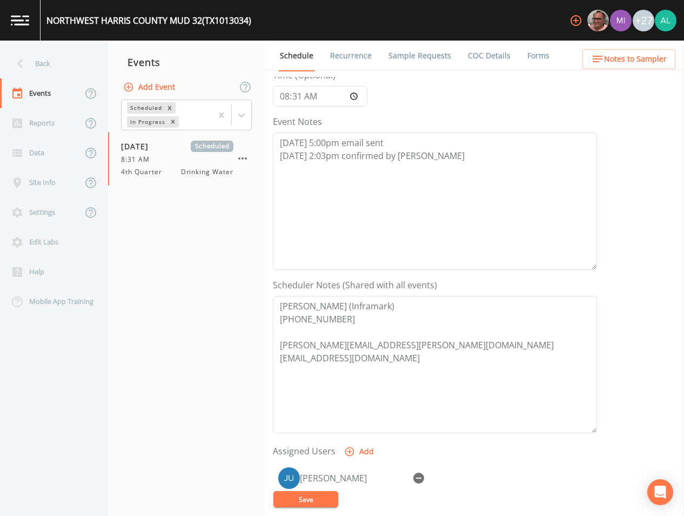
scroll to position [247, 0]
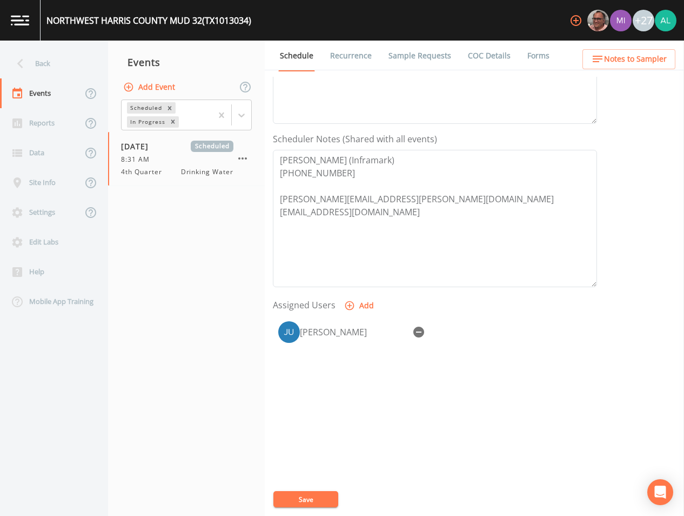
click at [318, 495] on button "Save" at bounding box center [306, 499] width 65 height 16
click at [650, 52] on button "Notes to Sampler" at bounding box center [629, 59] width 93 height 20
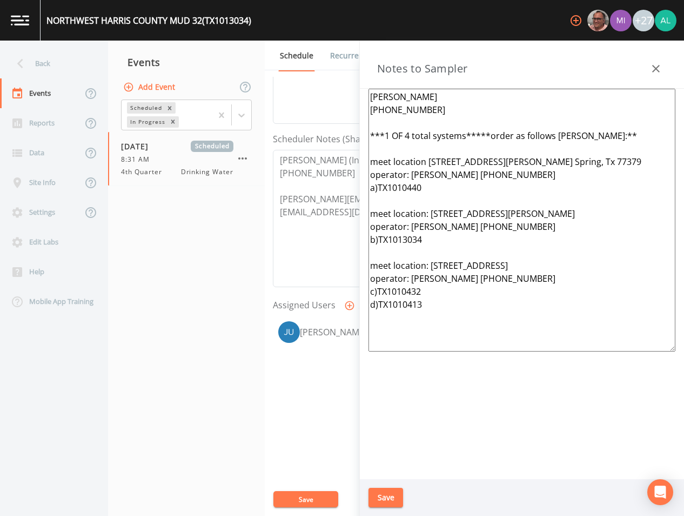
drag, startPoint x: 424, startPoint y: 241, endPoint x: 373, endPoint y: 214, distance: 57.6
click at [373, 214] on textarea "[PERSON_NAME] [PHONE_NUMBER] ***1 OF 4 total systems*****order as follows [PERS…" at bounding box center [522, 220] width 307 height 263
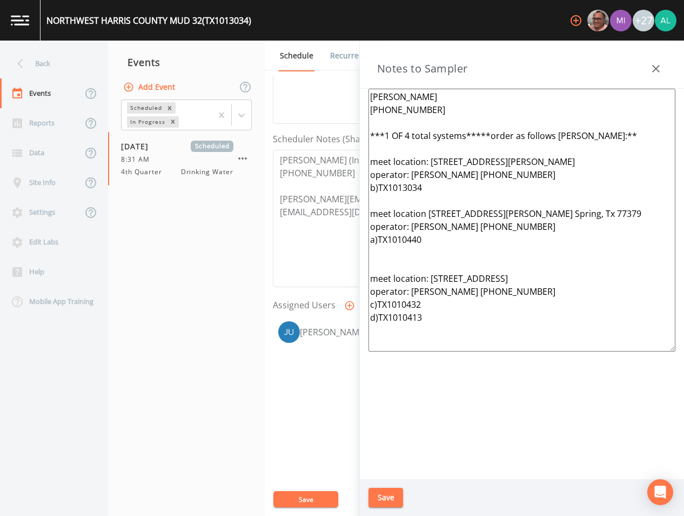
drag, startPoint x: 528, startPoint y: 226, endPoint x: 420, endPoint y: 226, distance: 108.7
click at [420, 226] on textarea "[PERSON_NAME] [PHONE_NUMBER] ***1 OF 4 total systems*****order as follows [PERS…" at bounding box center [522, 220] width 307 height 263
drag, startPoint x: 554, startPoint y: 176, endPoint x: 360, endPoint y: 174, distance: 194.1
click at [360, 174] on div "[PERSON_NAME] [PHONE_NUMBER] ***1 OF 4 total systems*****order as follows [PERS…" at bounding box center [522, 284] width 324 height 390
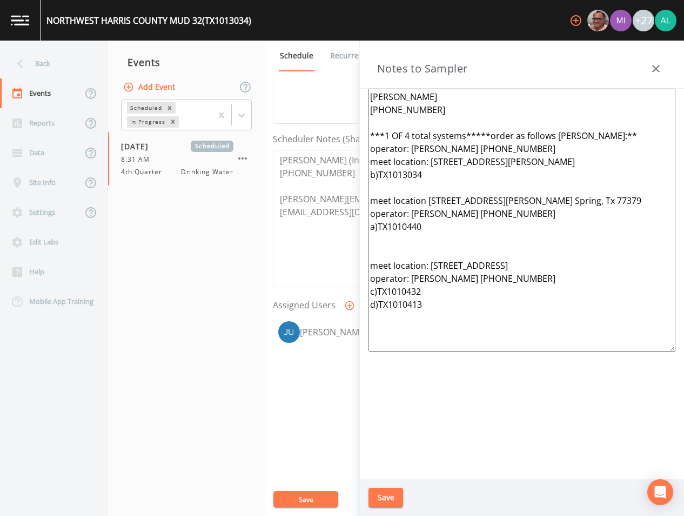
click at [373, 150] on textarea "[PERSON_NAME] [PHONE_NUMBER] ***1 OF 4 total systems*****order as follows [PERS…" at bounding box center [522, 220] width 307 height 263
drag, startPoint x: 589, startPoint y: 163, endPoint x: 430, endPoint y: 163, distance: 158.9
click at [430, 163] on textarea "[PERSON_NAME] [PHONE_NUMBER] ***1 OF 4 total systems*****order as follows [PERS…" at bounding box center [522, 220] width 307 height 263
paste textarea "[PERSON_NAME] Dr, Spring, [GEOGRAPHIC_DATA]"
click at [374, 290] on textarea "[PERSON_NAME] [PHONE_NUMBER] ***1 OF 4 total systems*****order as follows [PERS…" at bounding box center [522, 220] width 307 height 263
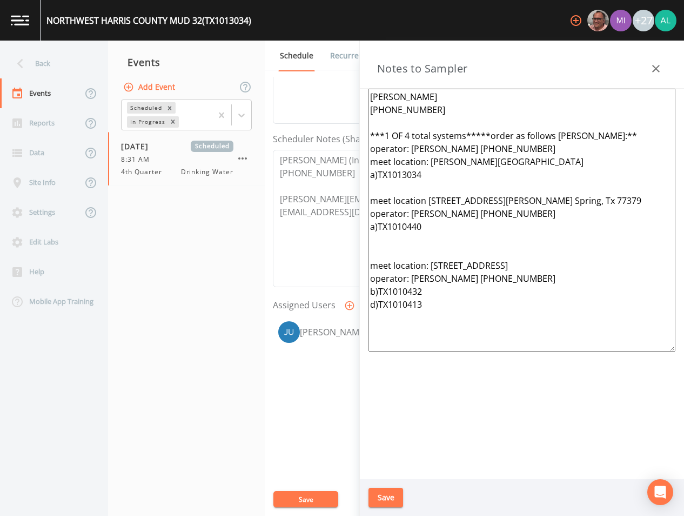
click at [373, 303] on textarea "[PERSON_NAME] [PHONE_NUMBER] ***1 OF 4 total systems*****order as follows [PERS…" at bounding box center [522, 220] width 307 height 263
drag, startPoint x: 438, startPoint y: 300, endPoint x: 362, endPoint y: 270, distance: 82.3
click at [362, 270] on div "[PERSON_NAME] [PHONE_NUMBER] ***1 OF 4 total systems*****order as follows [PERS…" at bounding box center [522, 284] width 324 height 390
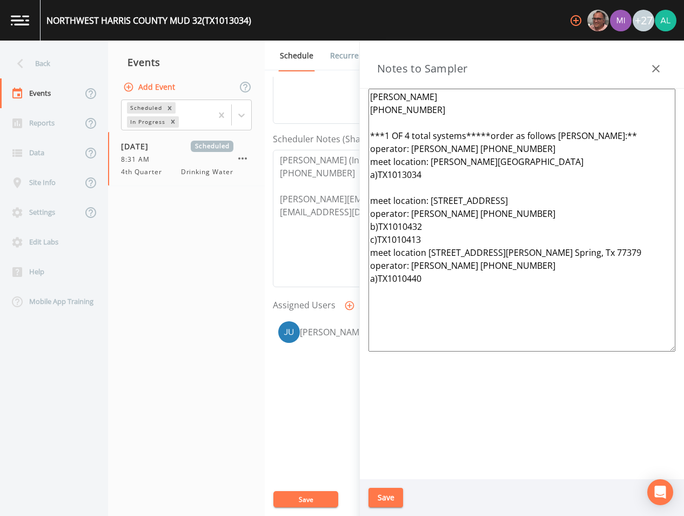
click at [423, 241] on textarea "[PERSON_NAME] [PHONE_NUMBER] ***1 OF 4 total systems*****order as follows [PERS…" at bounding box center [522, 220] width 307 height 263
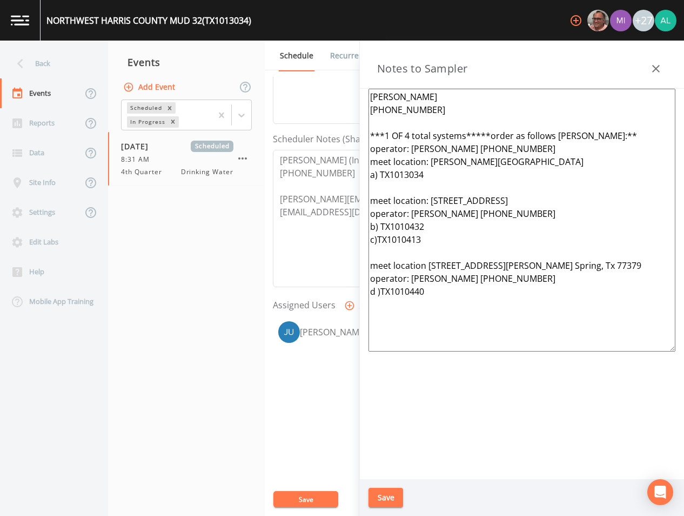
drag, startPoint x: 492, startPoint y: 136, endPoint x: 633, endPoint y: 131, distance: 141.2
click at [633, 131] on textarea "[PERSON_NAME] [PHONE_NUMBER] ***1 OF 4 total systems*****order as follows [PERS…" at bounding box center [522, 220] width 307 height 263
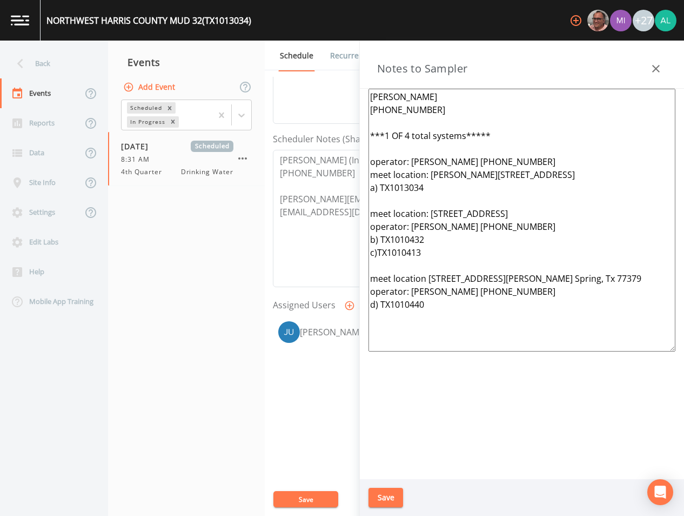
click at [381, 308] on textarea "[PERSON_NAME] [PHONE_NUMBER] ***1 OF 4 total systems***** operator: [PERSON_NAM…" at bounding box center [522, 220] width 307 height 263
click at [379, 254] on textarea "[PERSON_NAME] [PHONE_NUMBER] ***1 OF 4 total systems***** operator: [PERSON_NAM…" at bounding box center [522, 220] width 307 height 263
drag, startPoint x: 476, startPoint y: 331, endPoint x: 346, endPoint y: 78, distance: 284.1
click at [346, 78] on div "Back Events Reports Data Site Info Settings Edit Labs Help Mobile App Training …" at bounding box center [342, 278] width 684 height 475
type textarea "[PERSON_NAME] [PHONE_NUMBER] ***1 OF 4 total systems***** operator: [PERSON_NAM…"
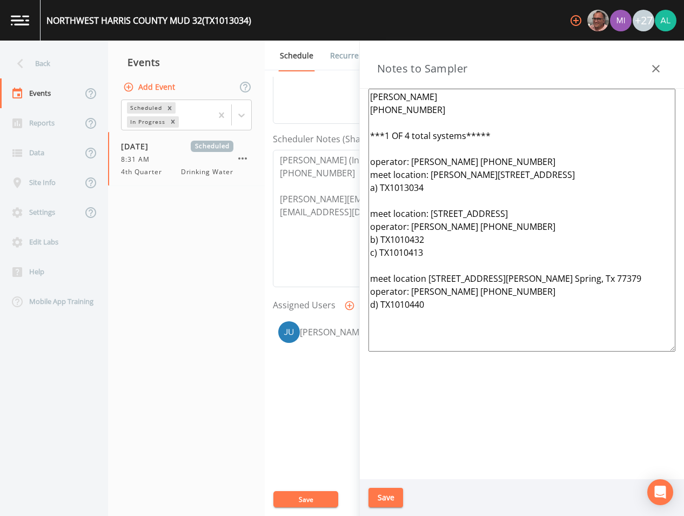
click at [374, 495] on button "Save" at bounding box center [386, 498] width 35 height 20
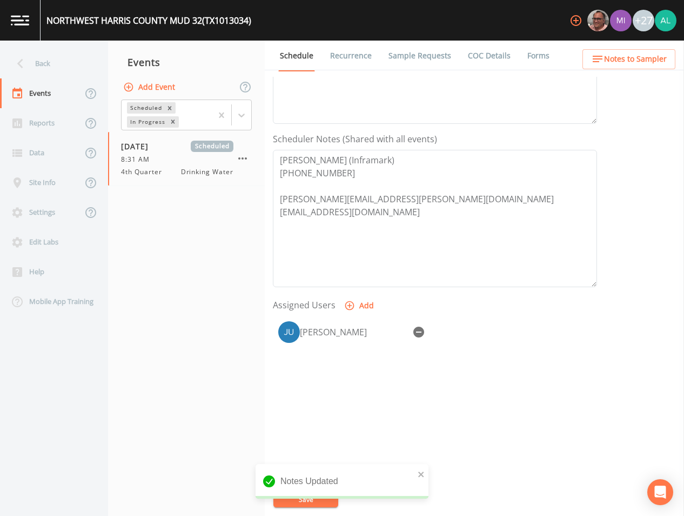
scroll to position [0, 0]
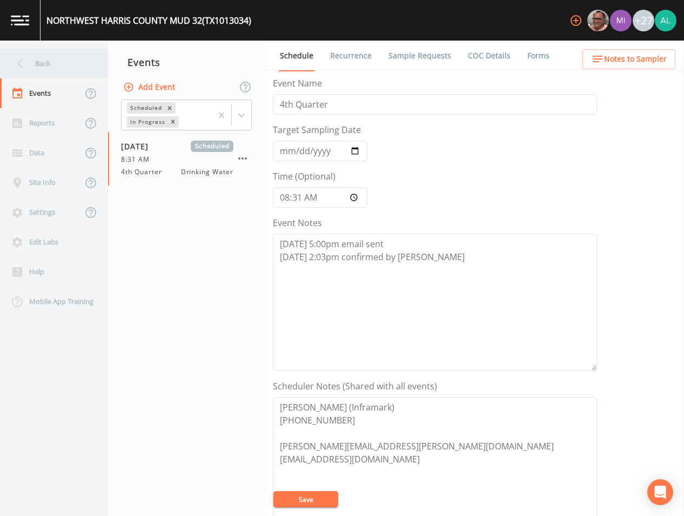
click at [71, 67] on div "Back" at bounding box center [48, 64] width 97 height 30
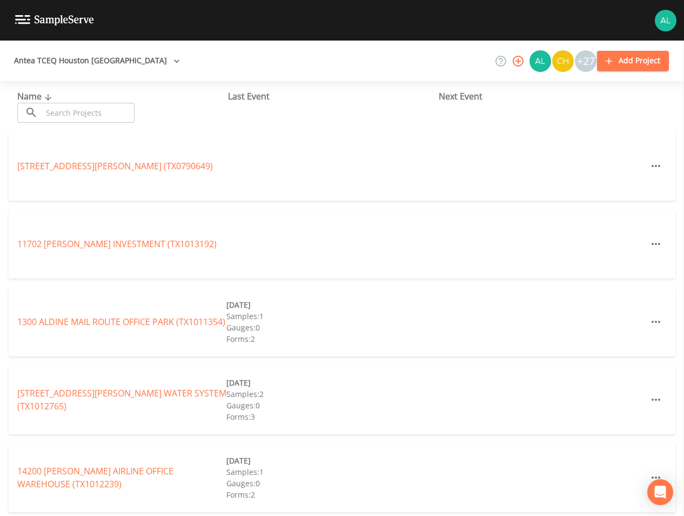
click at [79, 111] on input "text" at bounding box center [88, 113] width 92 height 20
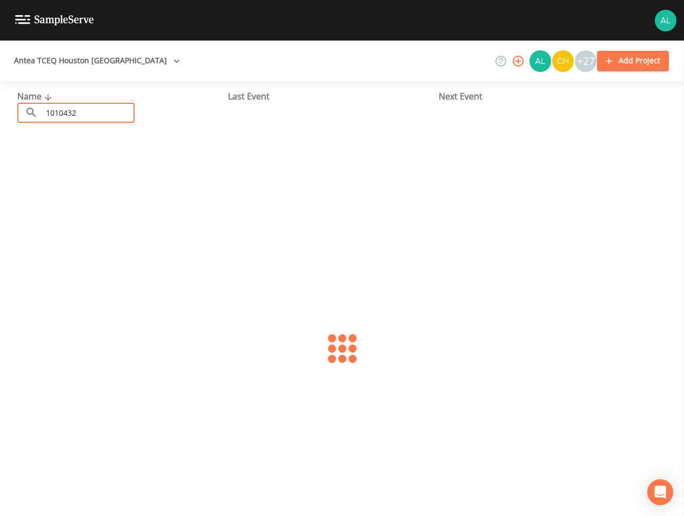
type input "1010432"
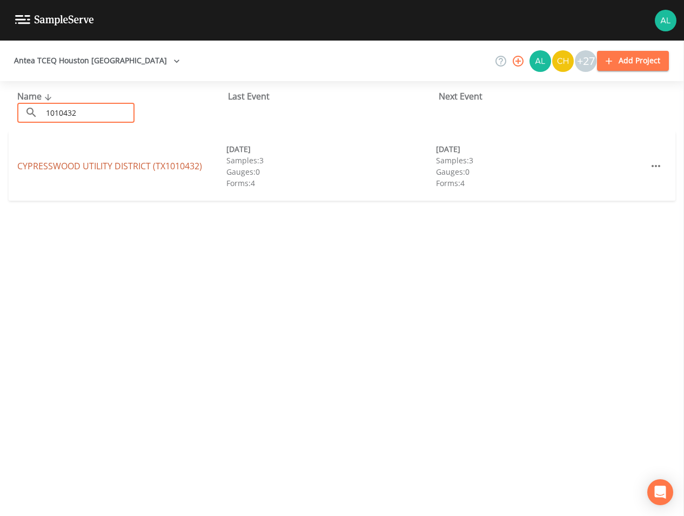
click at [64, 164] on link "[GEOGRAPHIC_DATA] (TX1010432)" at bounding box center [109, 166] width 185 height 12
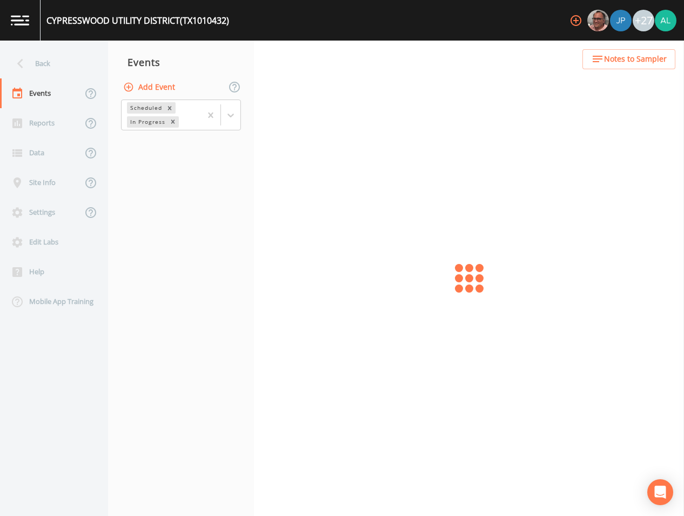
click at [630, 63] on span "Notes to Sampler" at bounding box center [635, 59] width 63 height 14
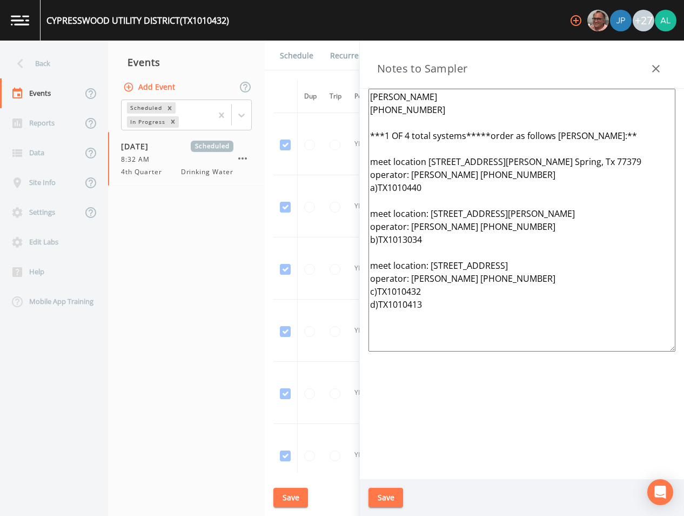
drag, startPoint x: 507, startPoint y: 320, endPoint x: 248, endPoint y: 38, distance: 383.0
click at [256, 41] on div "Back Events Reports Data Site Info Settings Edit Labs Help Mobile App Training …" at bounding box center [342, 278] width 684 height 475
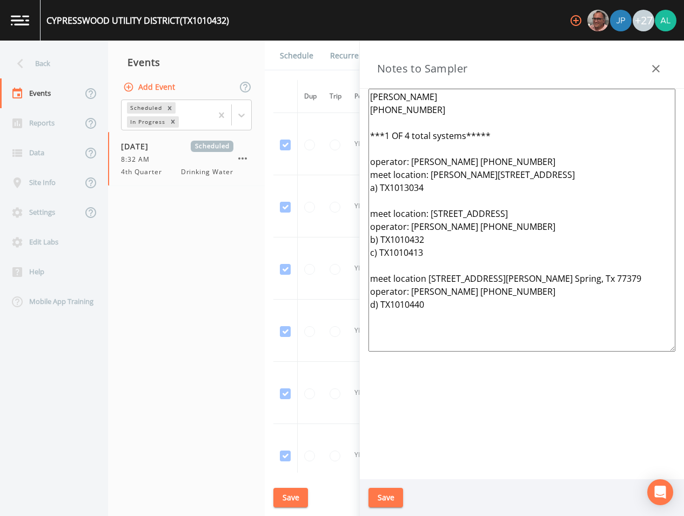
type textarea "[PERSON_NAME] [PHONE_NUMBER] ***1 OF 4 total systems***** operator: [PERSON_NAM…"
click at [380, 484] on div "Save" at bounding box center [522, 497] width 324 height 37
click at [380, 491] on button "Save" at bounding box center [386, 498] width 35 height 20
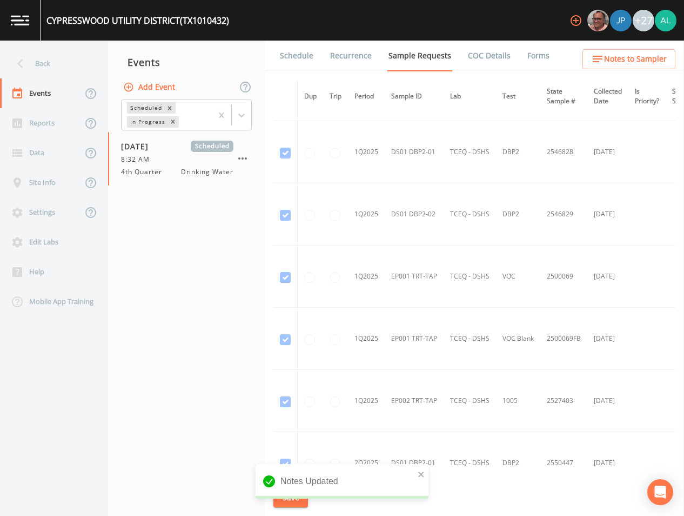
scroll to position [3041, 0]
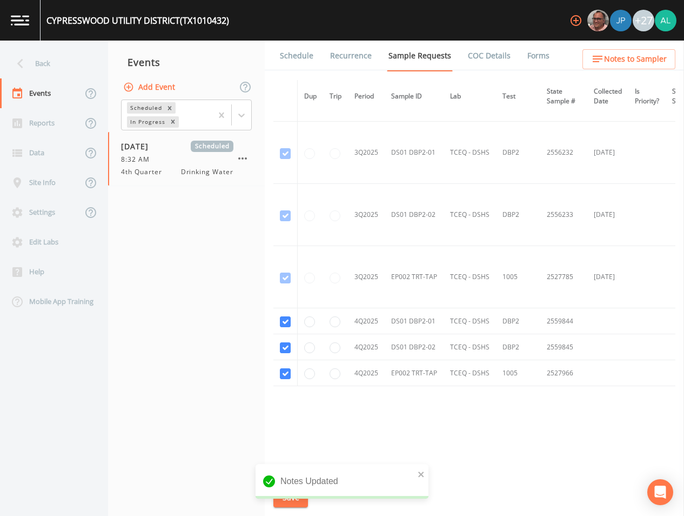
click at [290, 49] on link "Schedule" at bounding box center [296, 56] width 37 height 30
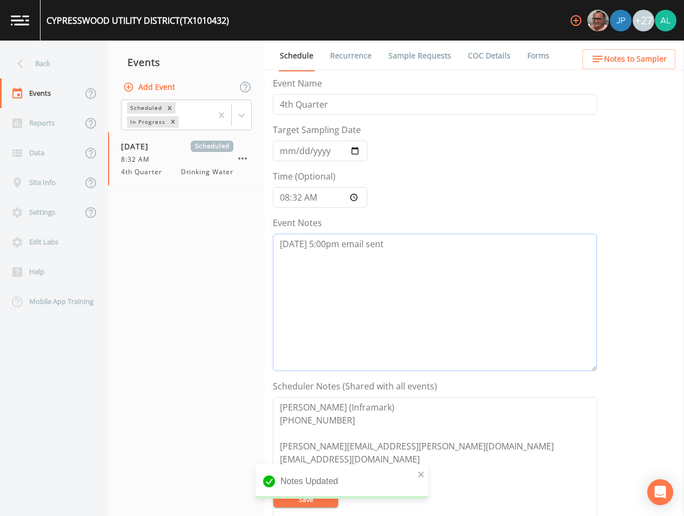
drag, startPoint x: 411, startPoint y: 257, endPoint x: 395, endPoint y: 271, distance: 21.1
click at [411, 257] on textarea "[DATE] 5:00pm email sent" at bounding box center [435, 302] width 324 height 137
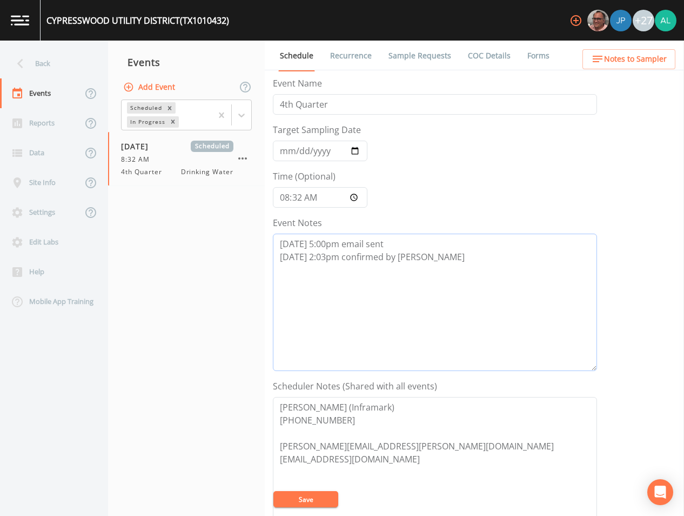
scroll to position [216, 0]
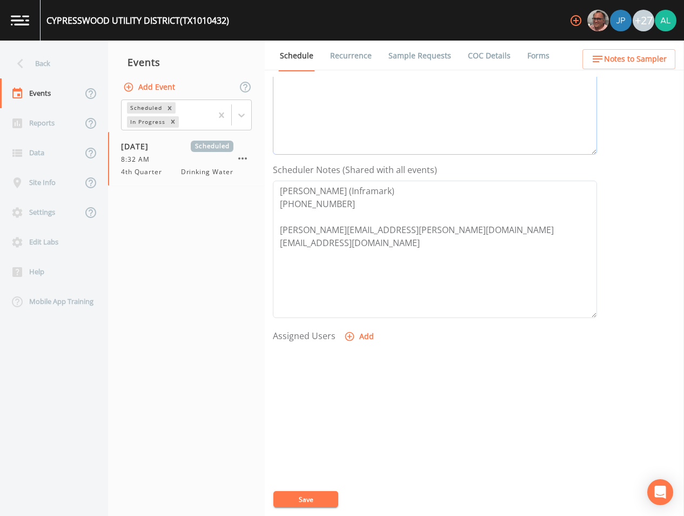
type textarea "[DATE] 5:00pm email sent [DATE] 2:03pm confirmed by [PERSON_NAME]"
click at [361, 335] on button "Add" at bounding box center [360, 337] width 36 height 20
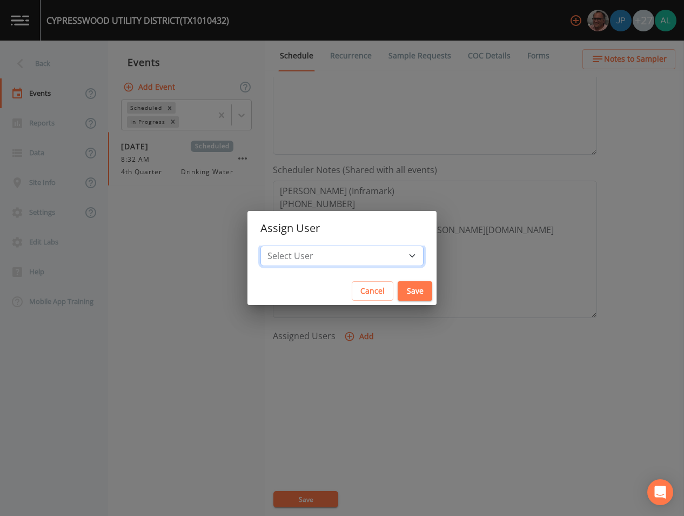
click at [330, 247] on select "Select User [PERSON_NAME] [PERSON_NAME] [PERSON_NAME] Lorinzia [PERSON_NAME] [P…" at bounding box center [342, 255] width 163 height 21
select select "914a0f29-56c2-4065-8e52-23905ef40f2e"
click at [285, 245] on select "Select User [PERSON_NAME] [PERSON_NAME] [PERSON_NAME] Lorinzia [PERSON_NAME] [P…" at bounding box center [342, 255] width 163 height 21
click at [381, 275] on div "Select User [PERSON_NAME] [PERSON_NAME] [PERSON_NAME] Lorinzia [PERSON_NAME] [P…" at bounding box center [342, 260] width 189 height 31
click at [398, 282] on button "Save" at bounding box center [415, 291] width 35 height 20
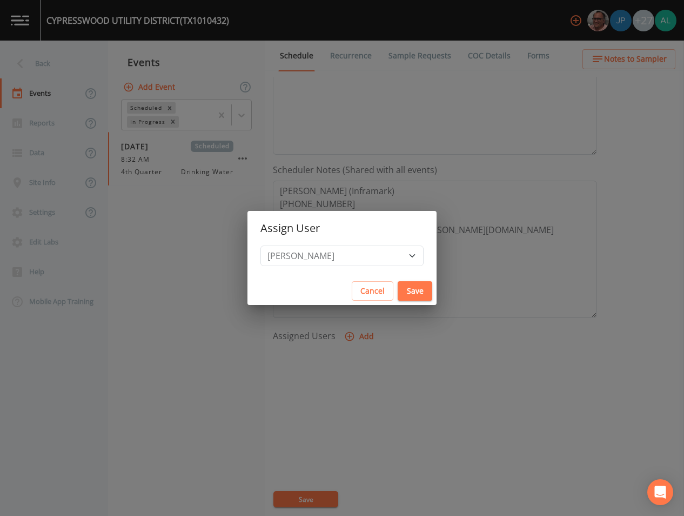
select select
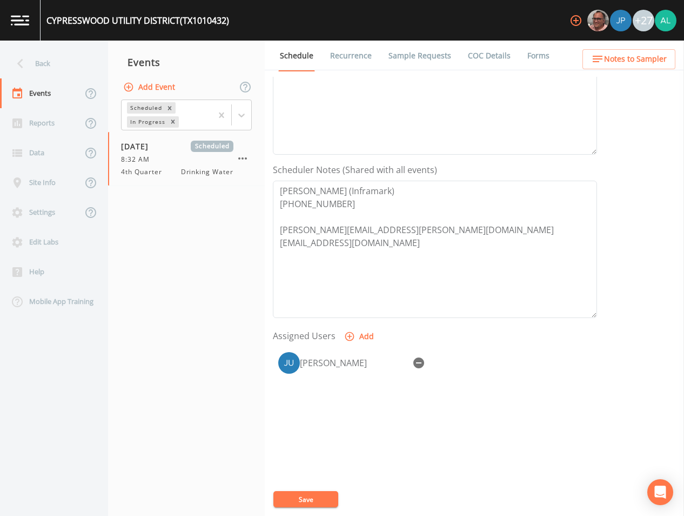
drag, startPoint x: 295, startPoint y: 499, endPoint x: 265, endPoint y: 444, distance: 61.9
click at [292, 498] on button "Save" at bounding box center [306, 499] width 65 height 16
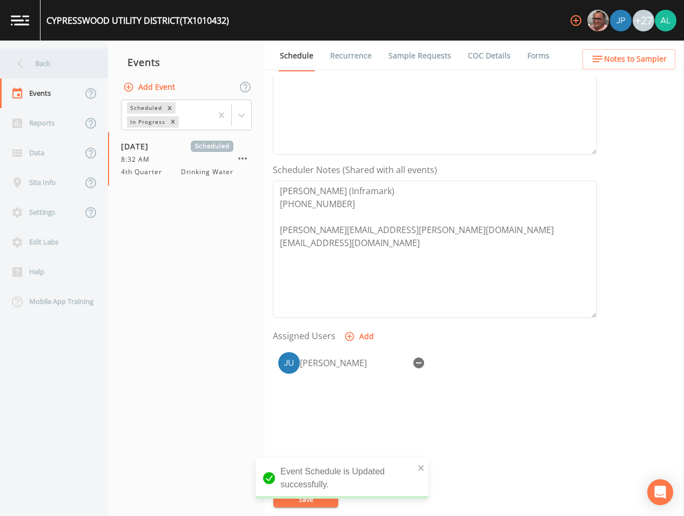
click at [51, 77] on div "Back" at bounding box center [48, 64] width 97 height 30
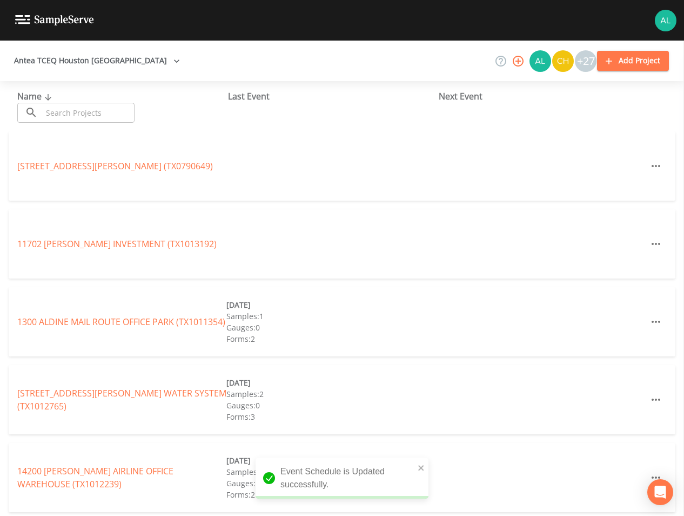
click at [65, 116] on input "text" at bounding box center [88, 113] width 92 height 20
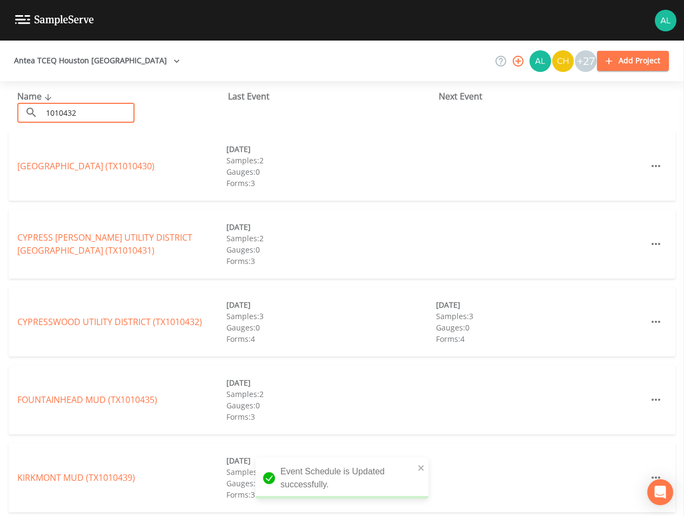
type input "1010432"
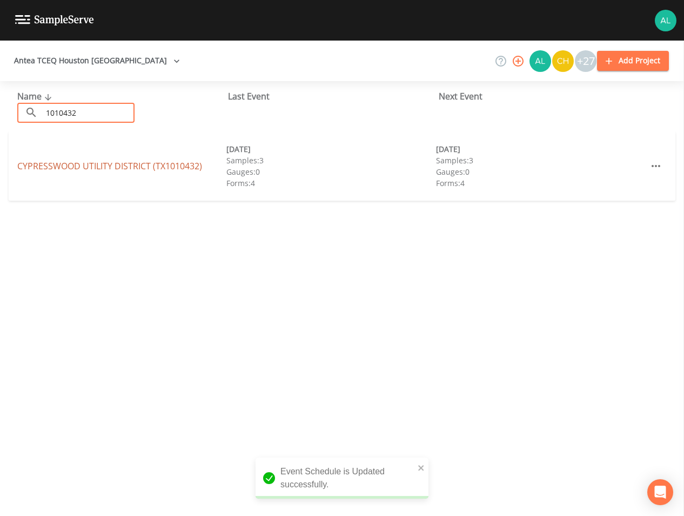
click at [45, 160] on link "[GEOGRAPHIC_DATA] (TX1010432)" at bounding box center [109, 166] width 185 height 12
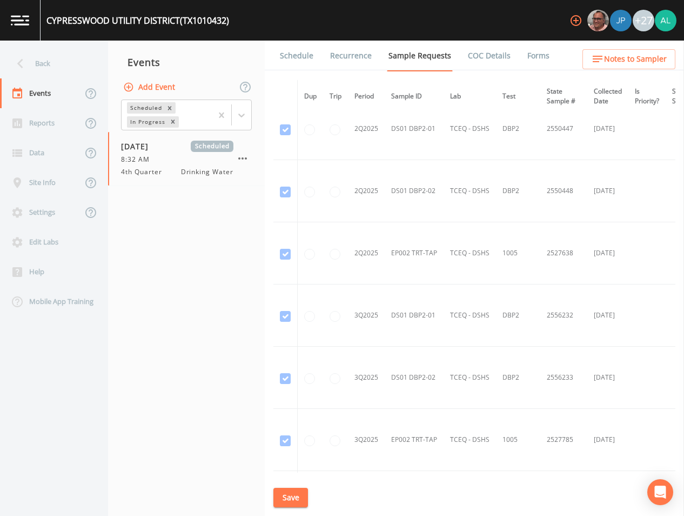
scroll to position [3041, 0]
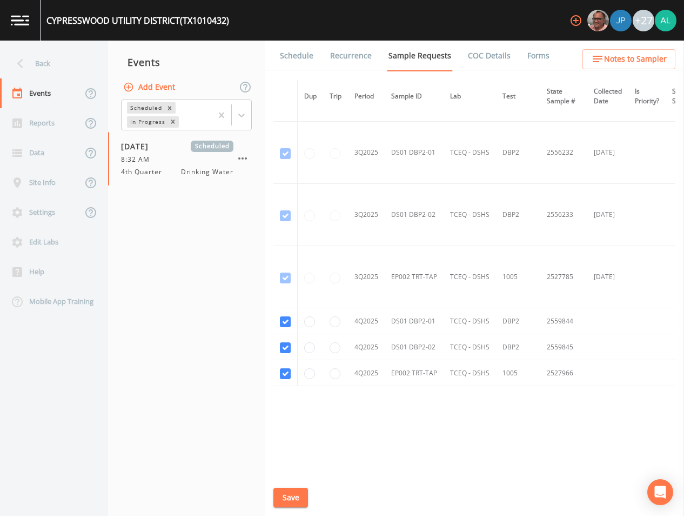
click at [305, 61] on link "Schedule" at bounding box center [296, 56] width 37 height 30
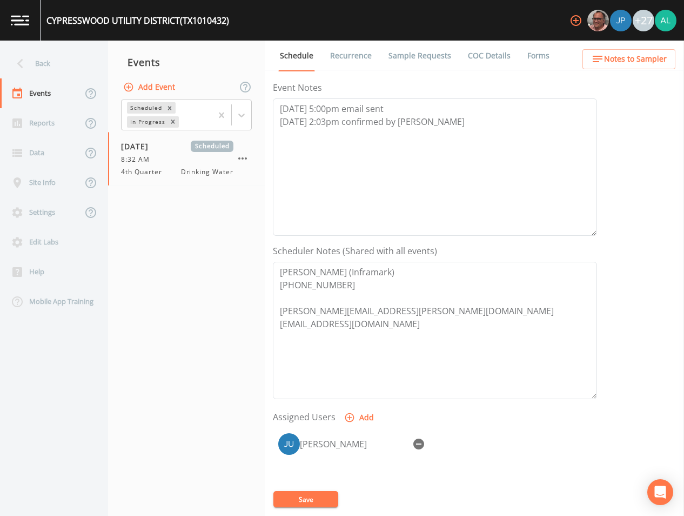
scroll to position [247, 0]
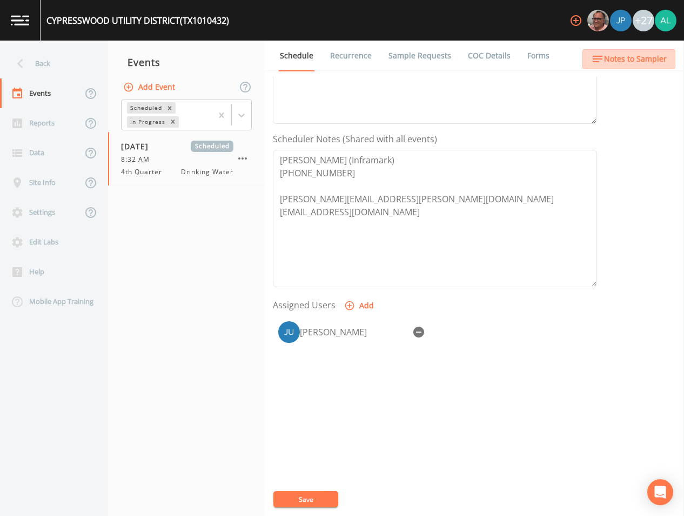
click at [632, 58] on span "Notes to Sampler" at bounding box center [635, 59] width 63 height 14
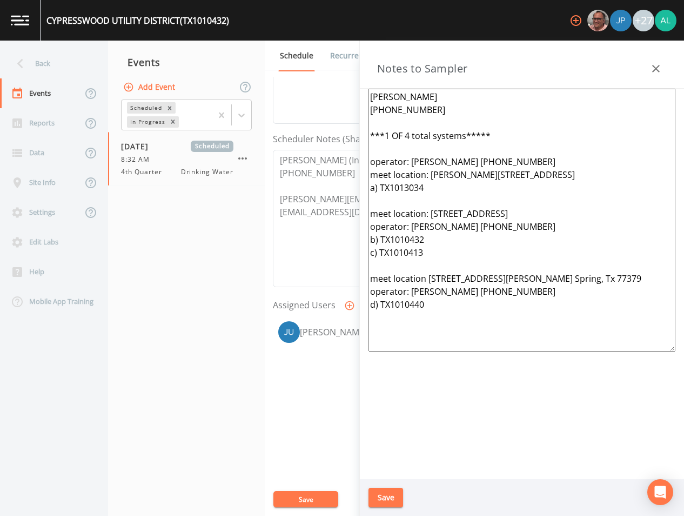
click at [385, 502] on button "Save" at bounding box center [386, 498] width 35 height 20
click at [341, 498] on div "Updating Notes" at bounding box center [342, 485] width 173 height 43
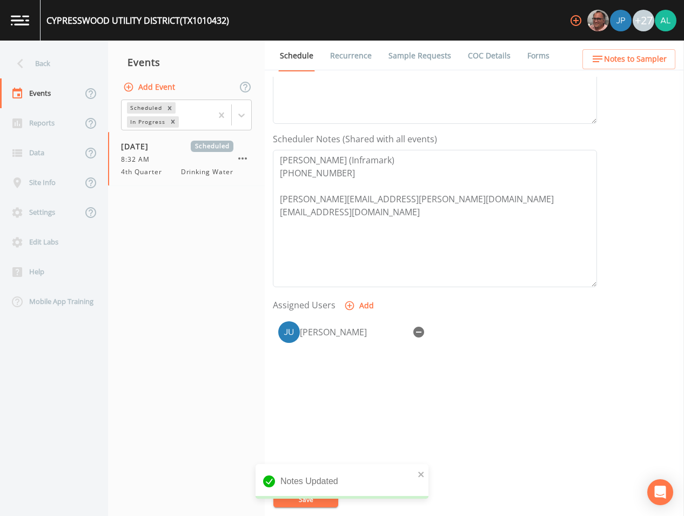
click at [324, 498] on div "Notes Updated" at bounding box center [342, 485] width 173 height 43
click at [307, 496] on button "Save" at bounding box center [306, 499] width 65 height 16
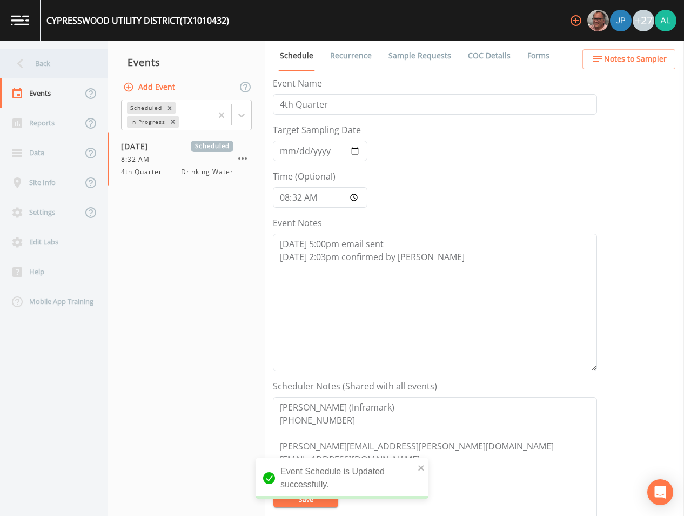
click at [56, 50] on div "Back" at bounding box center [48, 64] width 97 height 30
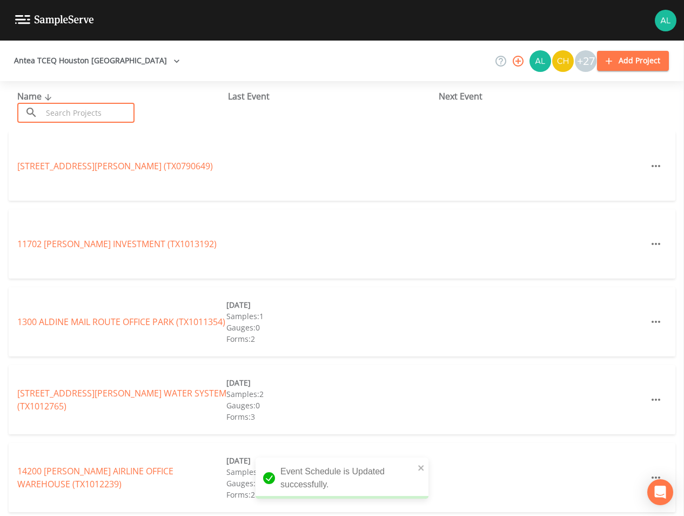
click at [65, 104] on input "text" at bounding box center [88, 113] width 92 height 20
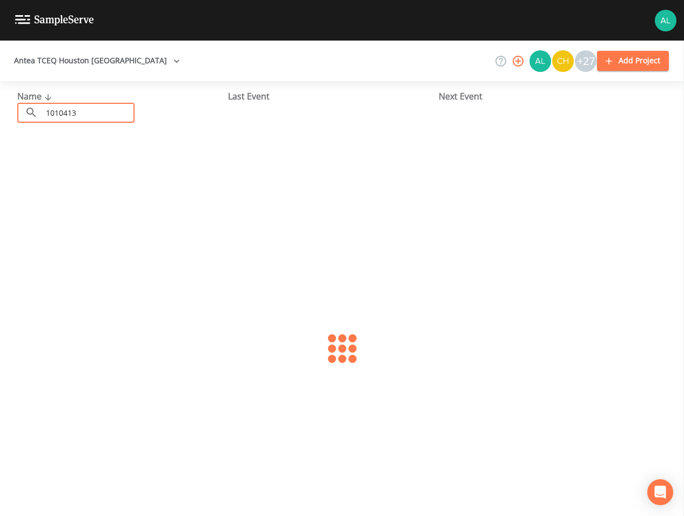
type input "1010413"
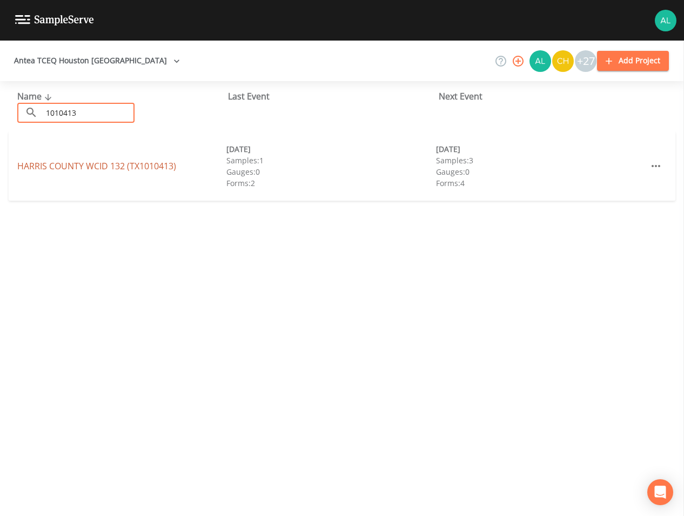
click at [71, 169] on link "[GEOGRAPHIC_DATA] 132 (TX1010413)" at bounding box center [96, 166] width 159 height 12
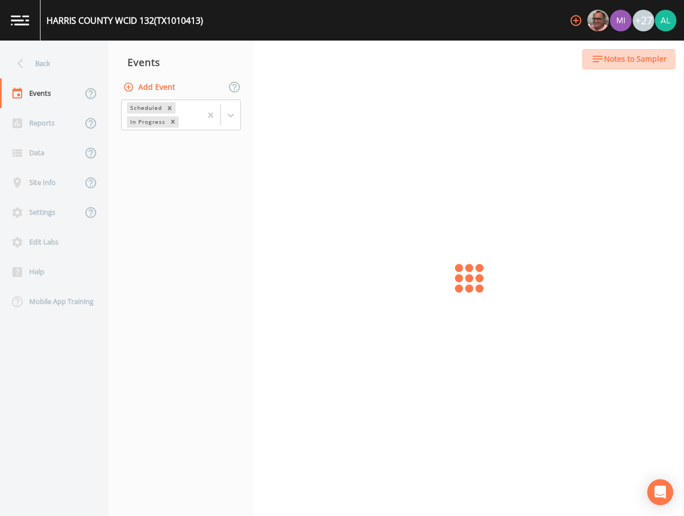
click at [612, 60] on span "Notes to Sampler" at bounding box center [635, 59] width 63 height 14
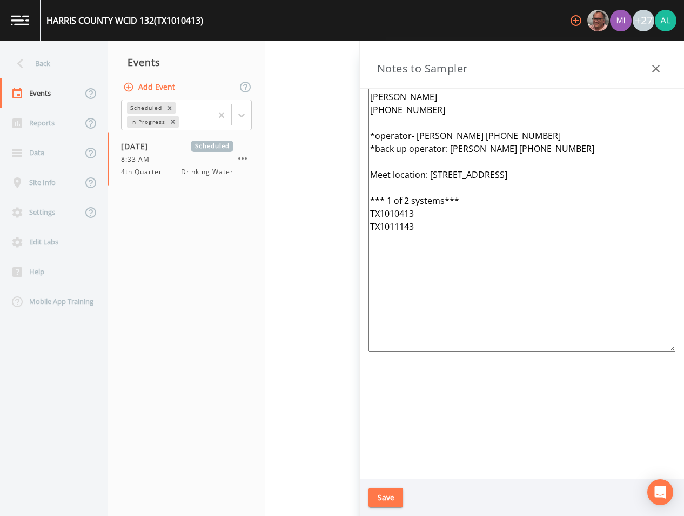
drag, startPoint x: 518, startPoint y: 244, endPoint x: 314, endPoint y: 76, distance: 264.6
click at [314, 76] on div "Back Events Reports Data Site Info Settings Edit Labs Help Mobile App Training …" at bounding box center [342, 278] width 684 height 475
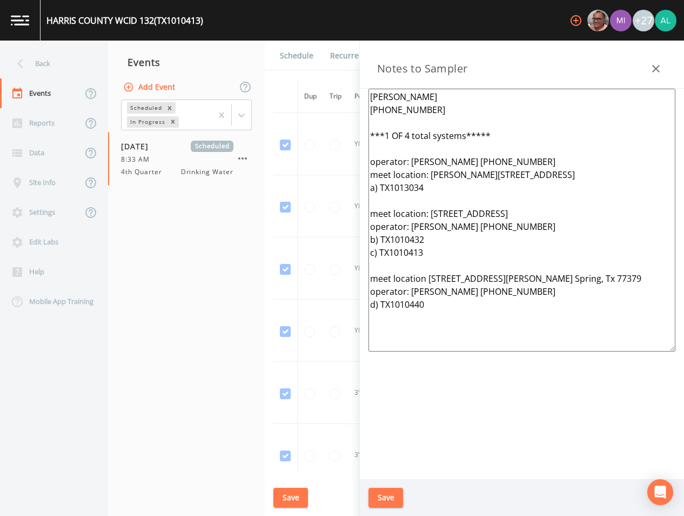
type textarea "[PERSON_NAME] [PHONE_NUMBER] ***1 OF 4 total systems***** operator: [PERSON_NAM…"
click at [397, 488] on button "Save" at bounding box center [386, 498] width 35 height 20
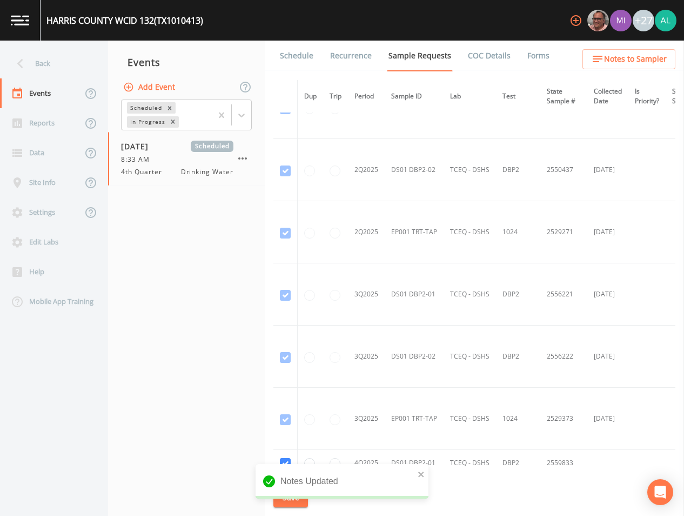
scroll to position [2357, 0]
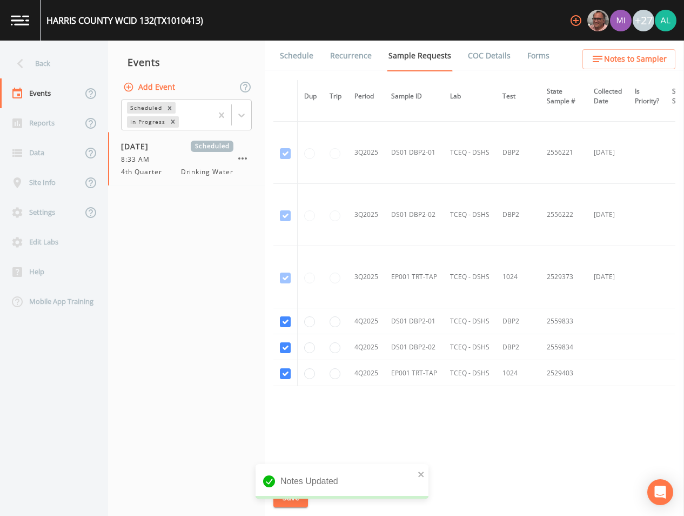
drag, startPoint x: 325, startPoint y: 51, endPoint x: 315, endPoint y: 50, distance: 9.9
click at [325, 51] on li "Recurrence" at bounding box center [344, 56] width 58 height 30
click at [315, 50] on li "Recurrence" at bounding box center [344, 56] width 58 height 30
click at [298, 57] on link "Schedule" at bounding box center [296, 56] width 37 height 30
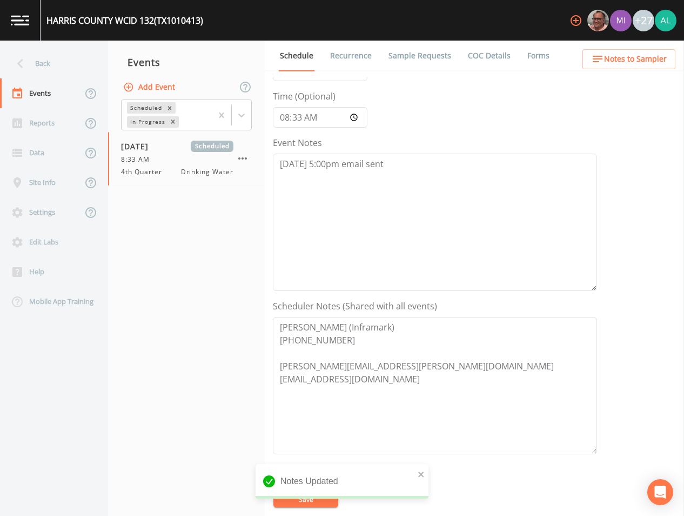
scroll to position [216, 0]
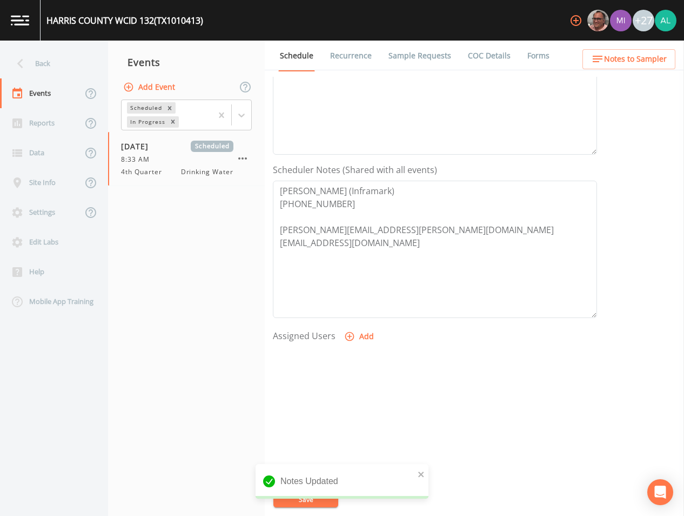
click at [360, 329] on button "Add" at bounding box center [360, 337] width 36 height 20
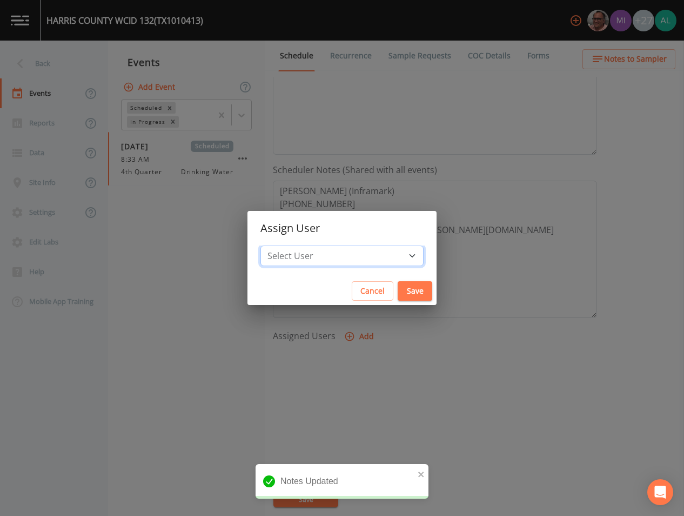
click at [310, 249] on select "Select User [PERSON_NAME] [PERSON_NAME] [PERSON_NAME] [PERSON_NAME] [PERSON_NAM…" at bounding box center [342, 255] width 163 height 21
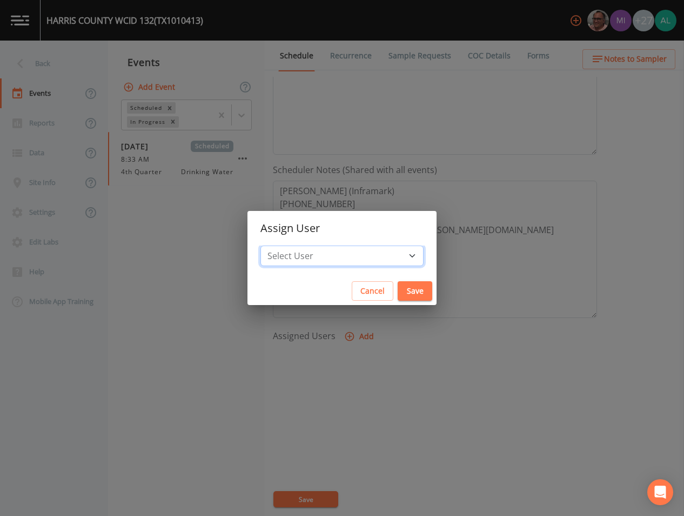
select select "914a0f29-56c2-4065-8e52-23905ef40f2e"
click at [285, 245] on select "Select User [PERSON_NAME] [PERSON_NAME] [PERSON_NAME] [PERSON_NAME] [PERSON_NAM…" at bounding box center [342, 255] width 163 height 21
drag, startPoint x: 396, startPoint y: 283, endPoint x: 389, endPoint y: 294, distance: 12.9
click at [398, 284] on button "Save" at bounding box center [415, 291] width 35 height 20
select select
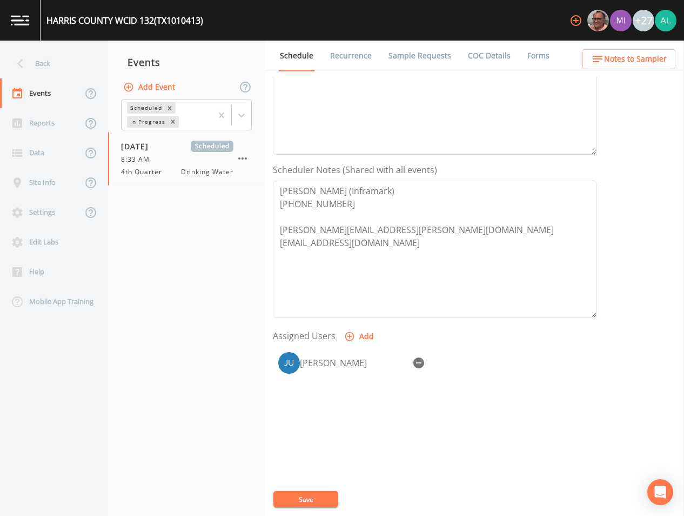
click at [296, 499] on button "Save" at bounding box center [306, 499] width 65 height 16
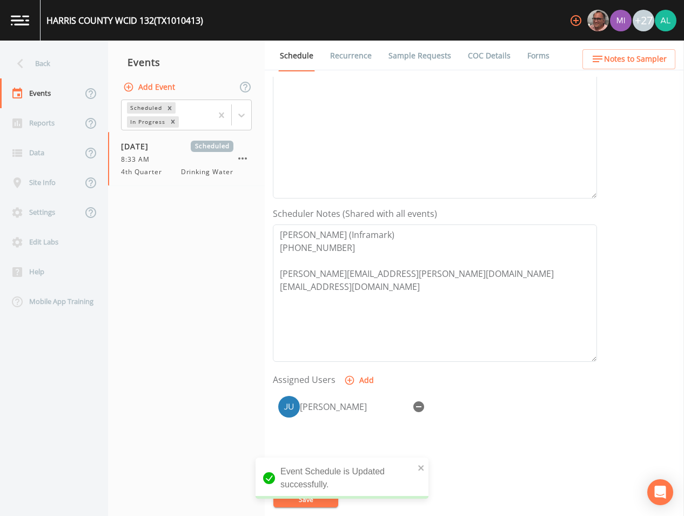
scroll to position [54, 0]
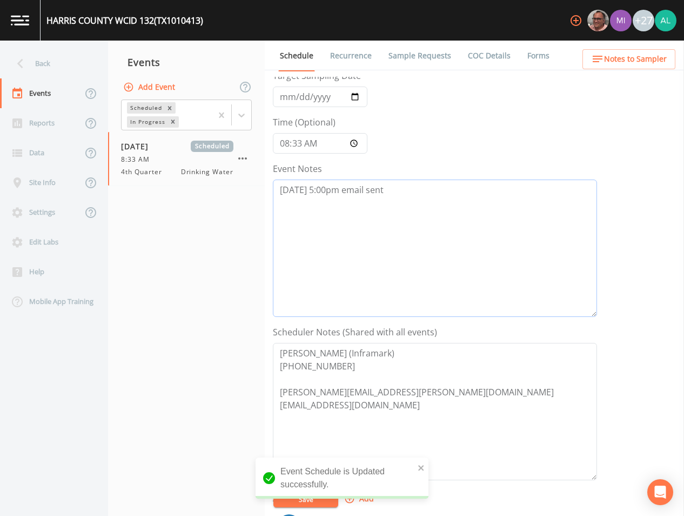
click at [425, 187] on textarea "[DATE] 5:00pm email sent" at bounding box center [435, 247] width 324 height 137
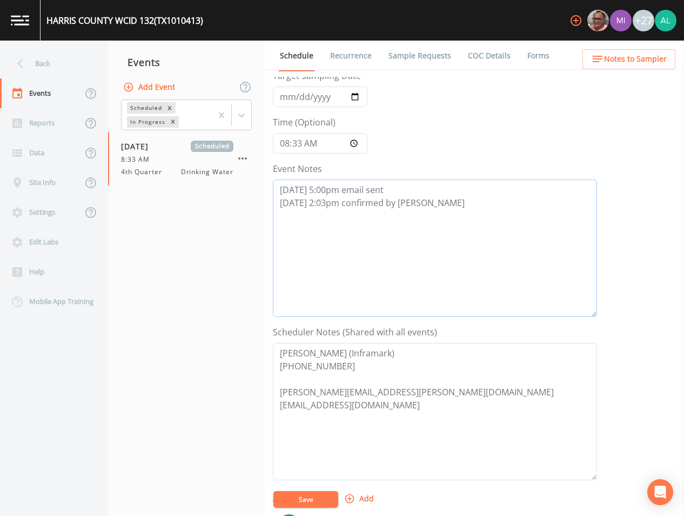
type textarea "[DATE] 5:00pm email sent [DATE] 2:03pm confirmed by [PERSON_NAME]"
click at [310, 501] on button "Save" at bounding box center [306, 499] width 65 height 16
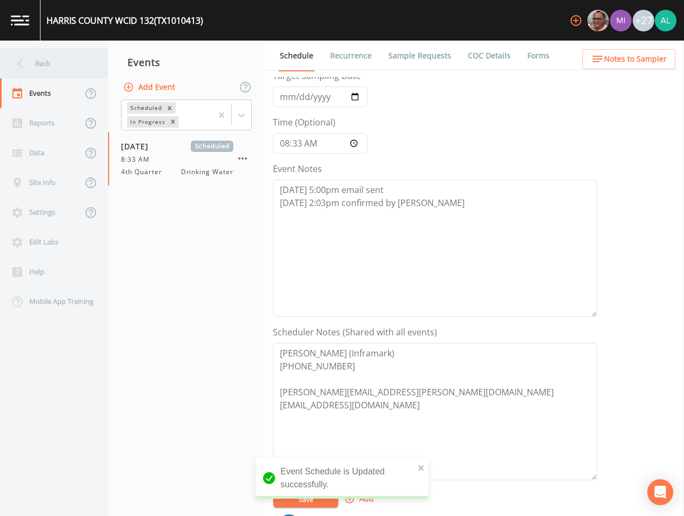
click at [63, 63] on div "Back" at bounding box center [48, 64] width 97 height 30
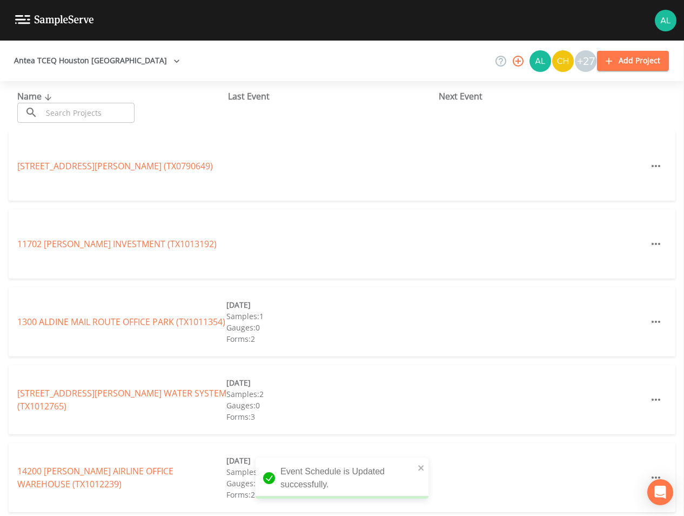
click at [61, 99] on div "Name ​ ​" at bounding box center [122, 106] width 211 height 33
click at [64, 117] on input "text" at bounding box center [88, 113] width 92 height 20
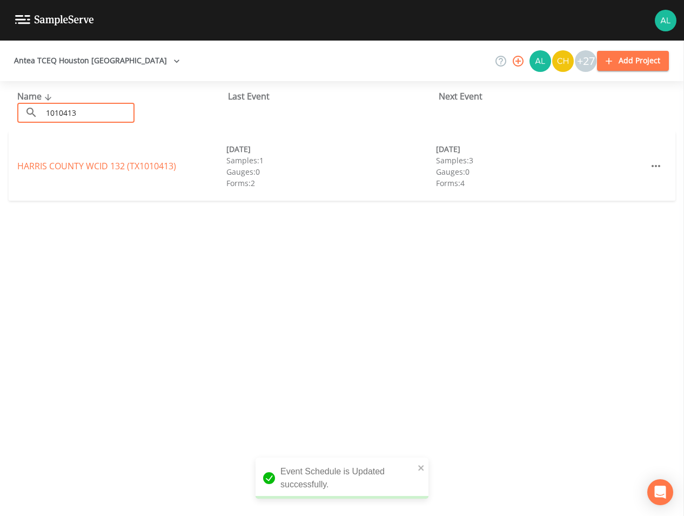
type input "1010413"
click at [37, 165] on link "[GEOGRAPHIC_DATA] 132 (TX1010413)" at bounding box center [96, 166] width 159 height 12
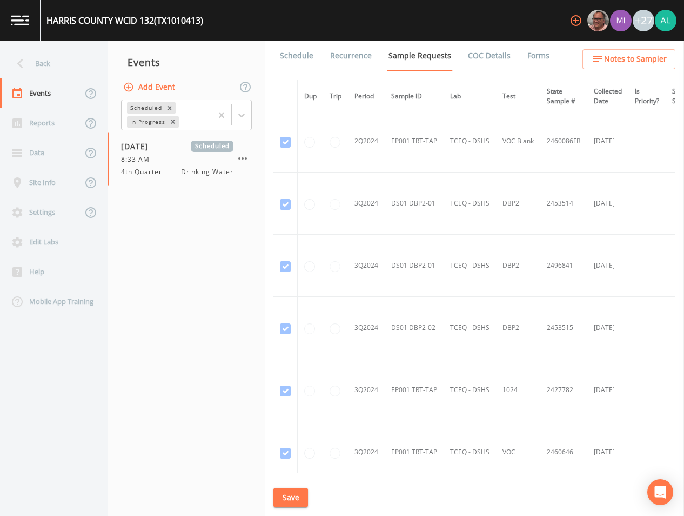
scroll to position [1352, 0]
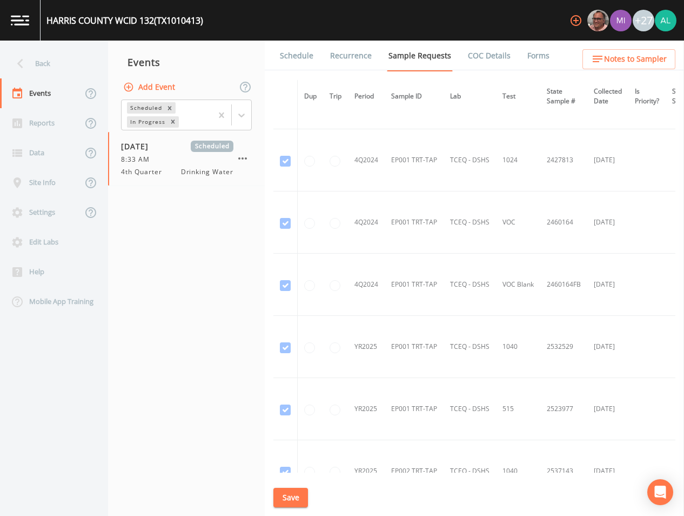
click at [300, 65] on link "Schedule" at bounding box center [296, 56] width 37 height 30
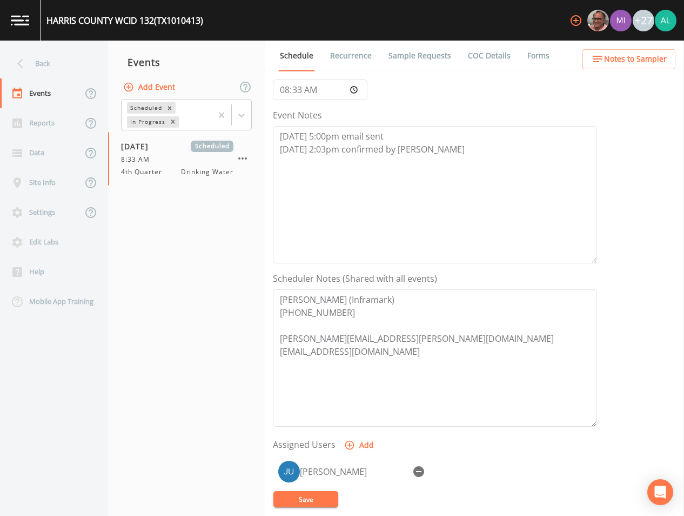
scroll to position [247, 0]
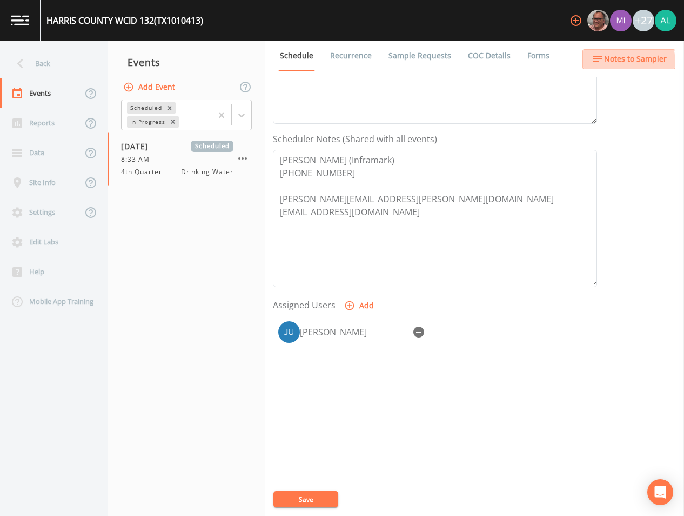
click at [604, 64] on icon "button" at bounding box center [597, 58] width 13 height 13
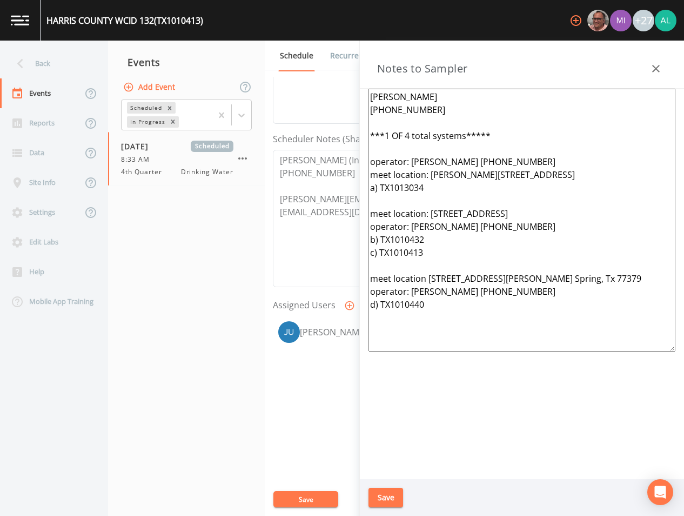
click at [370, 495] on button "Save" at bounding box center [386, 498] width 35 height 20
click at [283, 501] on div "Updating Notes" at bounding box center [342, 485] width 173 height 43
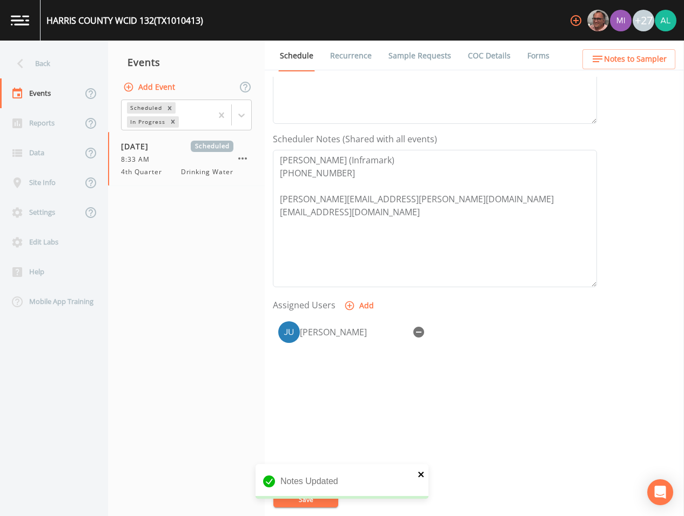
click at [420, 474] on icon "close" at bounding box center [422, 474] width 8 height 9
click at [285, 507] on div "Notes Updated" at bounding box center [342, 507] width 173 height 0
click at [287, 500] on button "Save" at bounding box center [306, 499] width 65 height 16
click at [30, 49] on div "Back" at bounding box center [48, 64] width 97 height 30
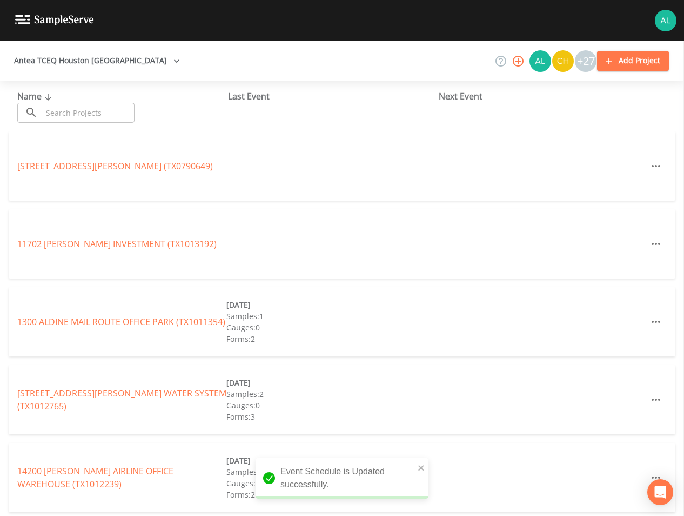
click at [42, 94] on icon at bounding box center [48, 97] width 13 height 10
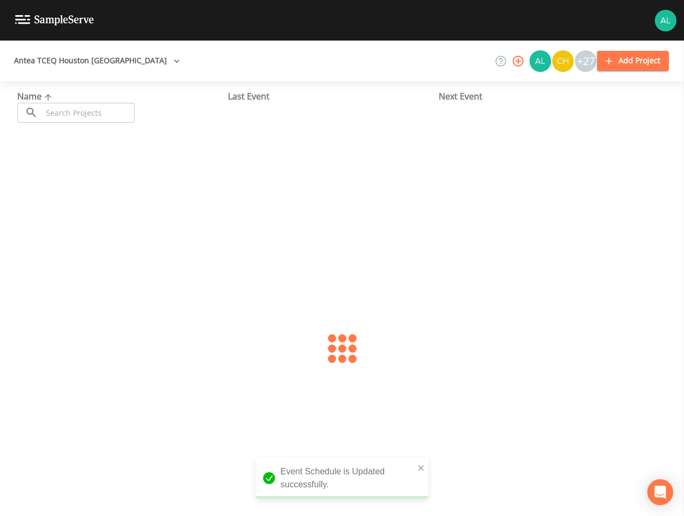
click at [44, 102] on div "Name ​ ​" at bounding box center [122, 106] width 211 height 33
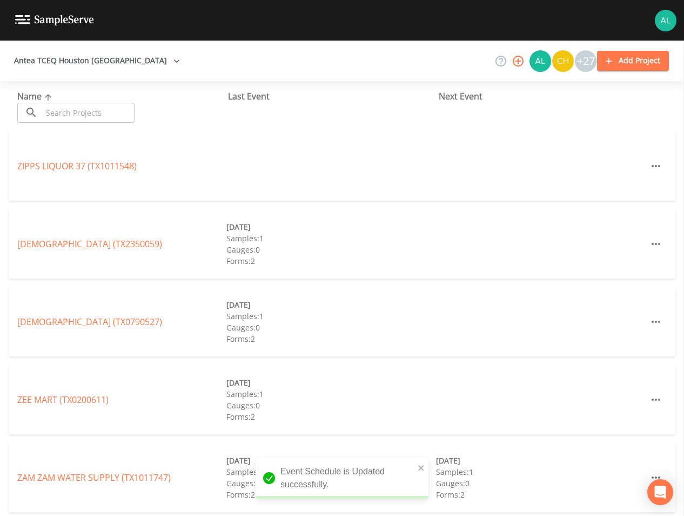
click at [44, 105] on input "text" at bounding box center [88, 113] width 92 height 20
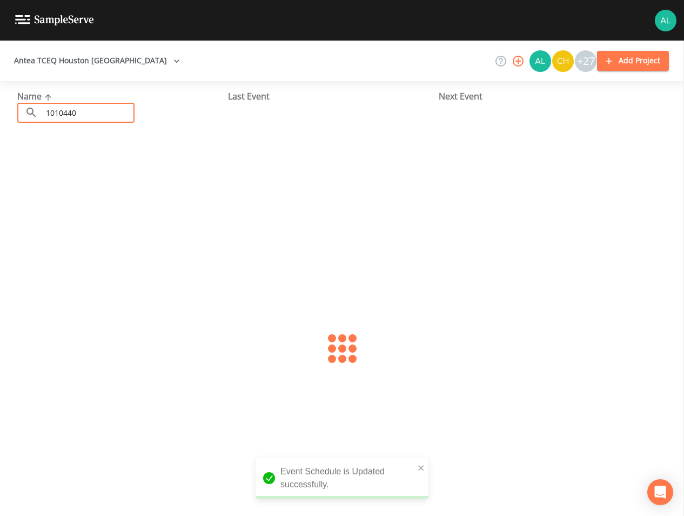
type input "1010440"
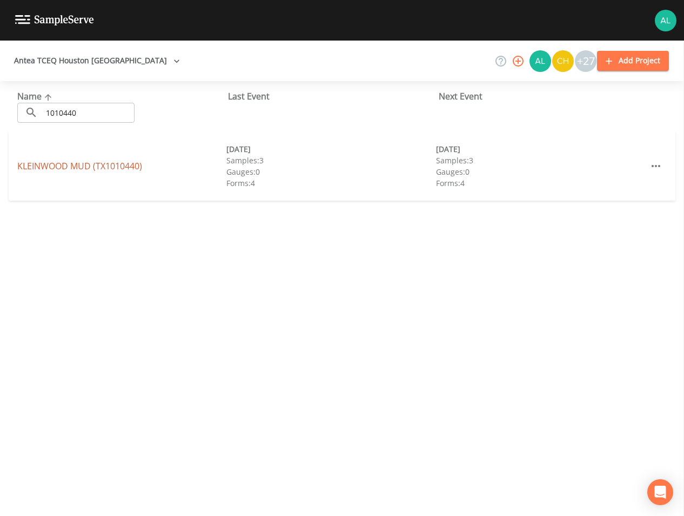
click at [68, 168] on link "[GEOGRAPHIC_DATA] (TX1010440)" at bounding box center [79, 166] width 125 height 12
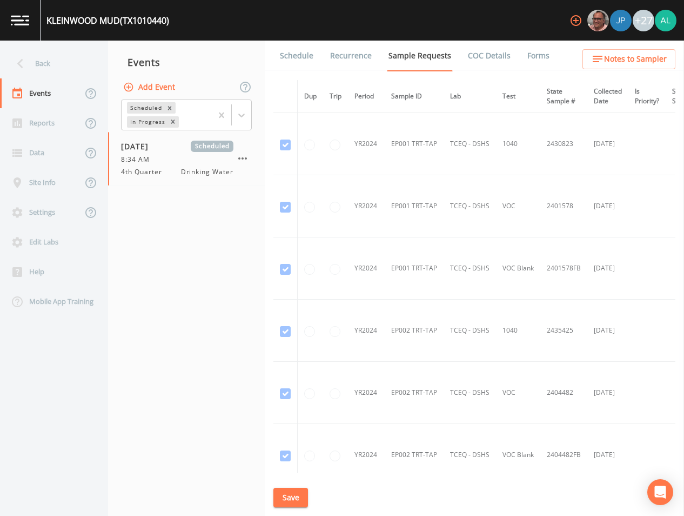
click at [302, 59] on link "Schedule" at bounding box center [296, 56] width 37 height 30
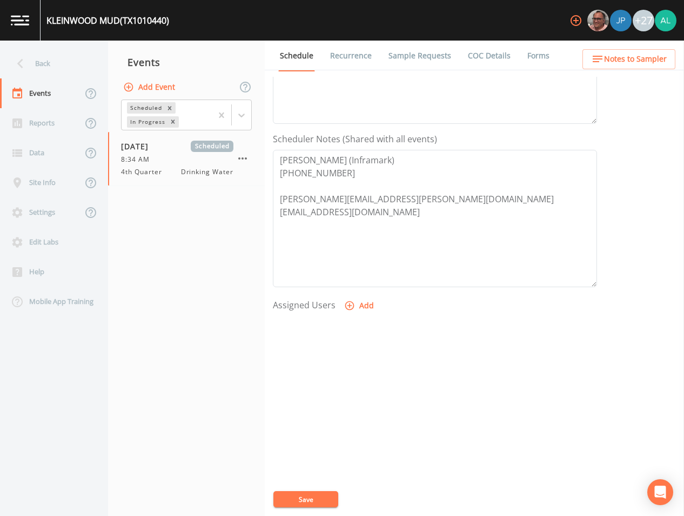
scroll to position [31, 0]
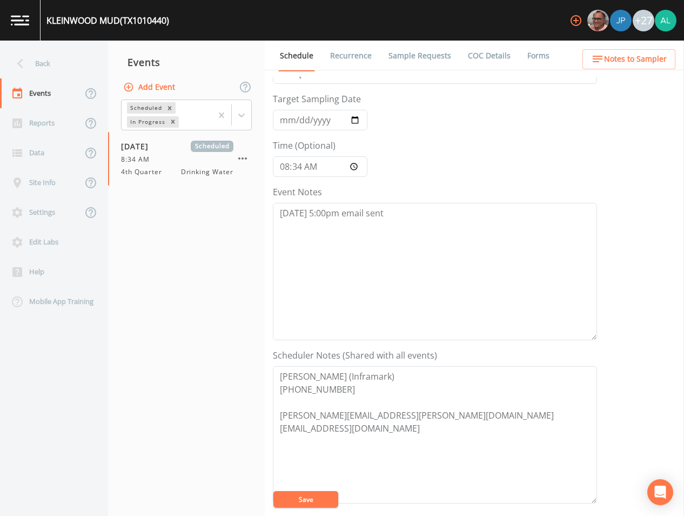
click at [408, 199] on div "Event Notes [DATE] 5:00pm email sent" at bounding box center [435, 262] width 324 height 155
click at [406, 212] on textarea "[DATE] 5:00pm email sent" at bounding box center [435, 271] width 324 height 137
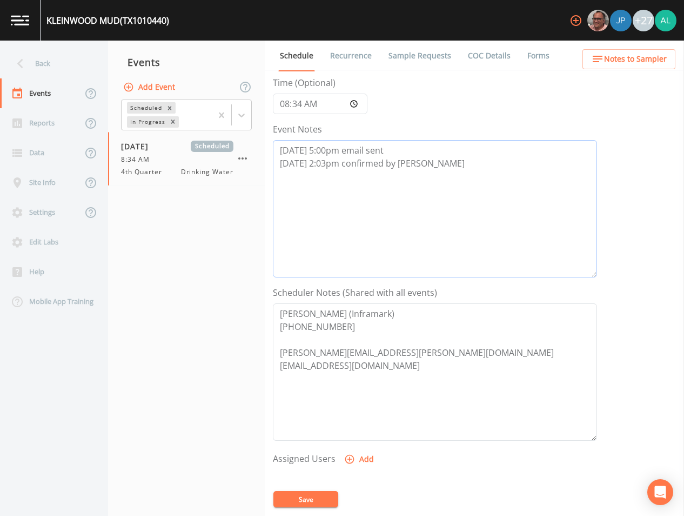
scroll to position [193, 0]
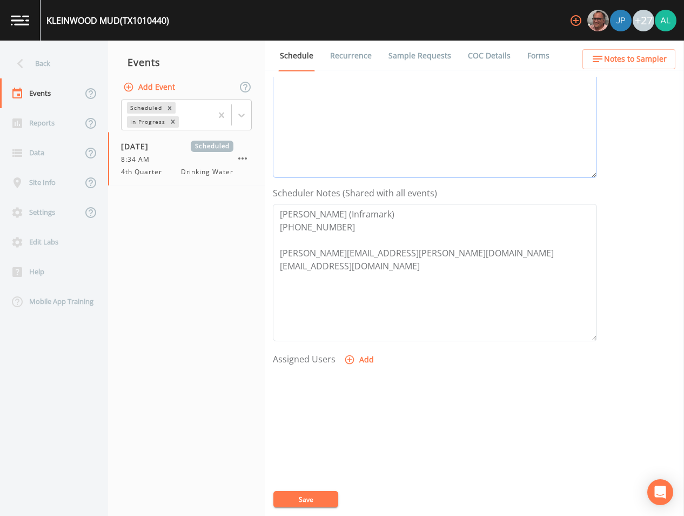
type textarea "[DATE] 5:00pm email sent [DATE] 2:03pm confirmed by [PERSON_NAME]"
click at [358, 362] on button "Add" at bounding box center [360, 360] width 36 height 20
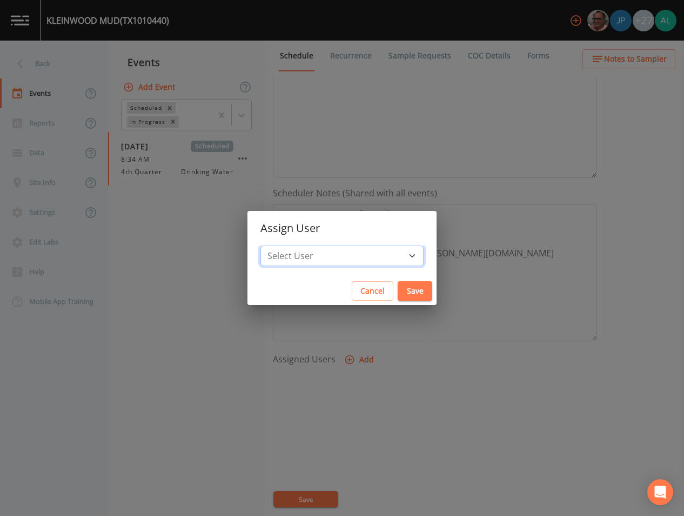
click at [302, 247] on select "Select User [PERSON_NAME] [PERSON_NAME] [PERSON_NAME] [PERSON_NAME] [PERSON_NAM…" at bounding box center [342, 255] width 163 height 21
select select "914a0f29-56c2-4065-8e52-23905ef40f2e"
click at [285, 245] on select "Select User [PERSON_NAME] [PERSON_NAME] [PERSON_NAME] [PERSON_NAME] [PERSON_NAM…" at bounding box center [342, 255] width 163 height 21
click at [398, 289] on button "Save" at bounding box center [415, 291] width 35 height 20
select select
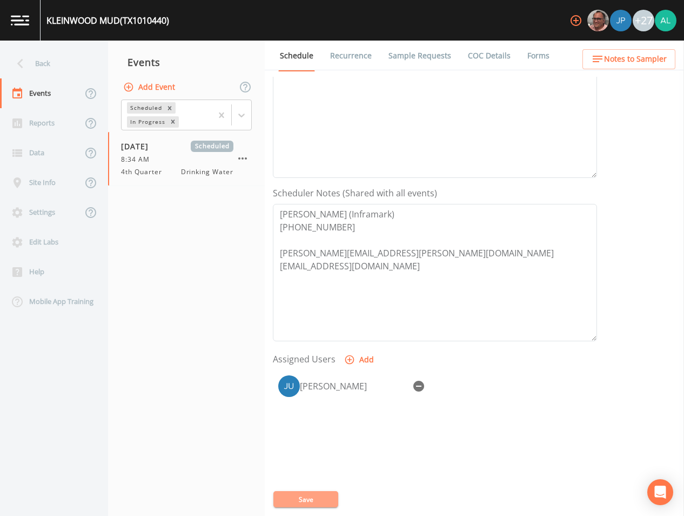
click at [299, 499] on button "Save" at bounding box center [306, 499] width 65 height 16
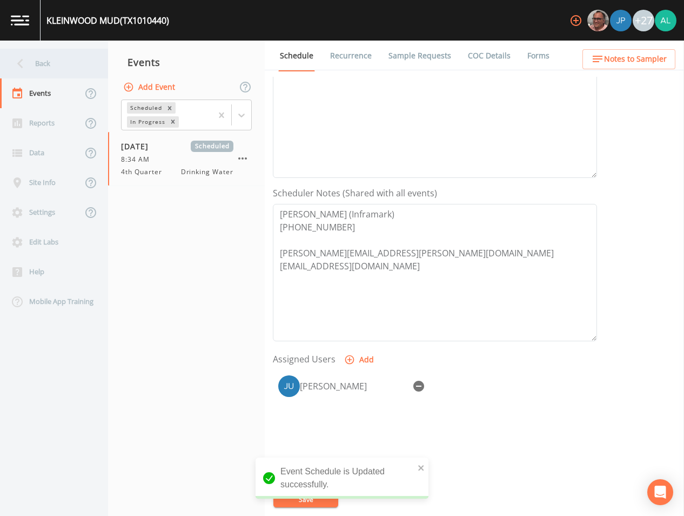
click at [74, 62] on div "Back" at bounding box center [48, 64] width 97 height 30
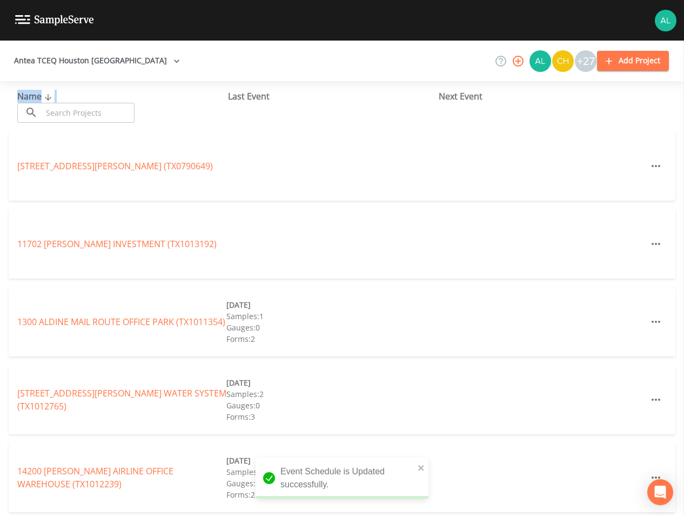
click at [87, 103] on div "Name ​ ​" at bounding box center [122, 106] width 211 height 33
click at [84, 119] on input "text" at bounding box center [88, 113] width 92 height 20
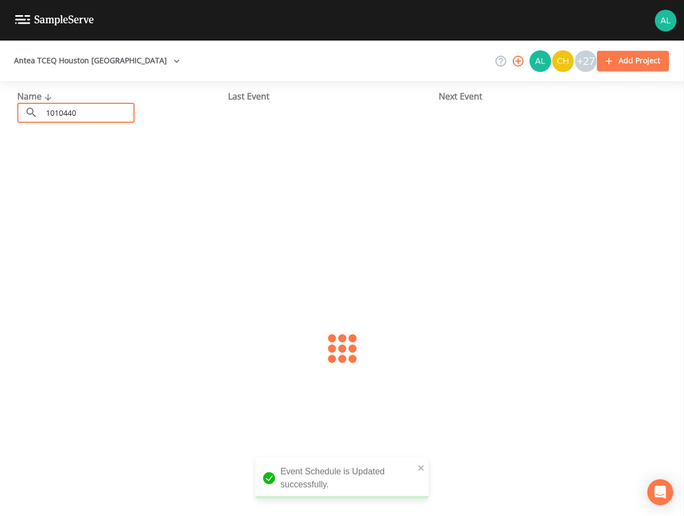
type input "1010440"
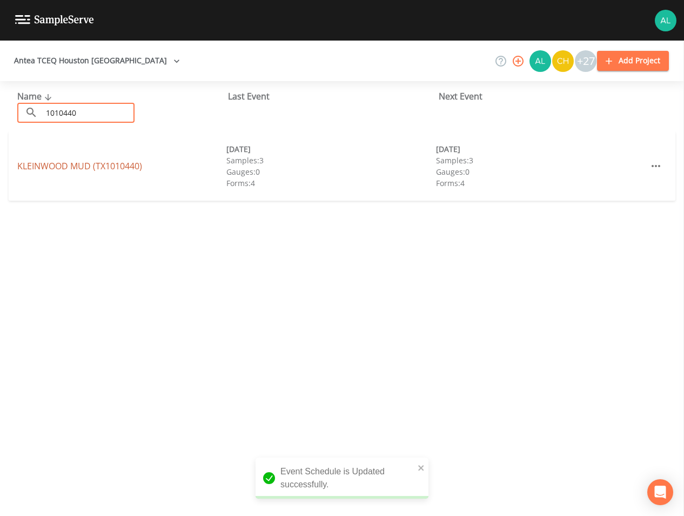
click at [61, 168] on link "[GEOGRAPHIC_DATA] (TX1010440)" at bounding box center [79, 166] width 125 height 12
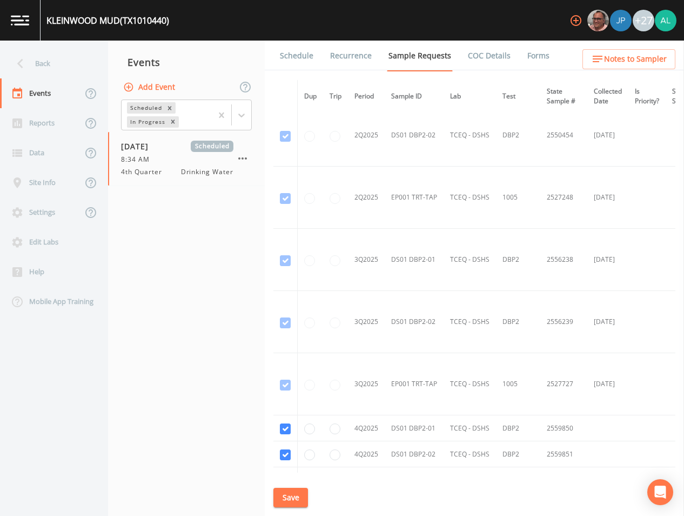
scroll to position [2046, 0]
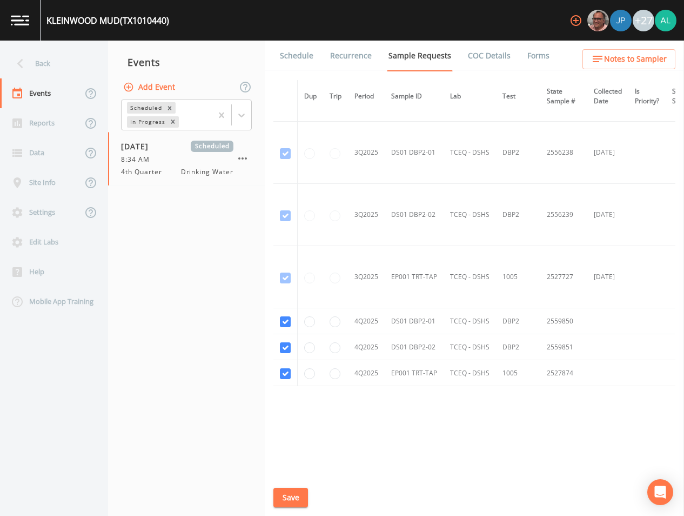
click at [310, 66] on link "Schedule" at bounding box center [296, 56] width 37 height 30
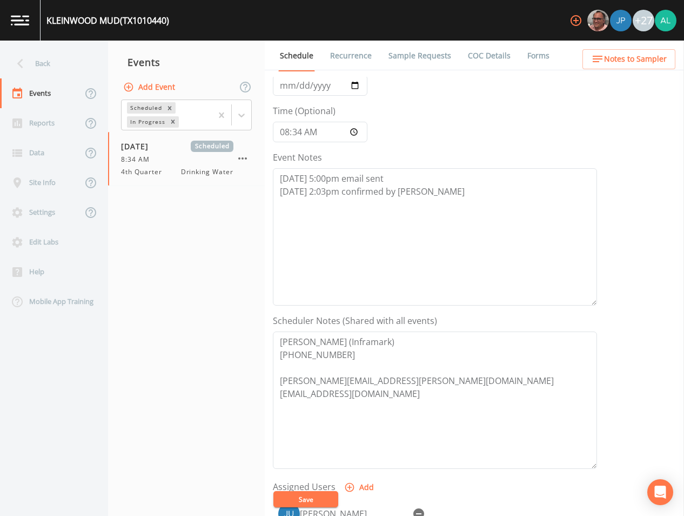
scroll to position [247, 0]
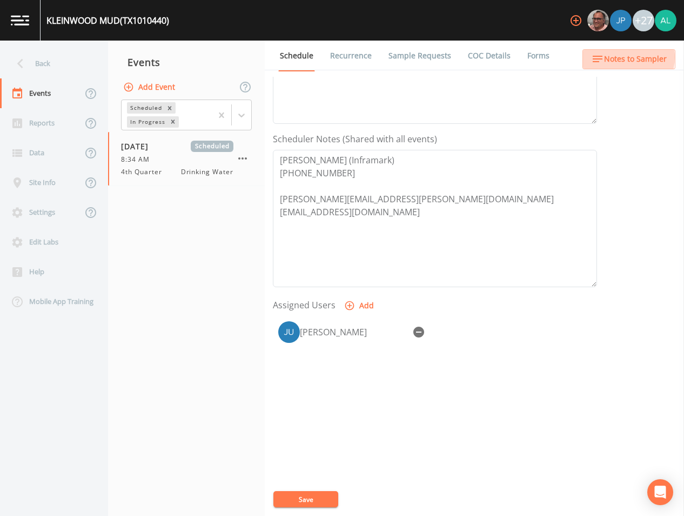
click at [623, 57] on span "Notes to Sampler" at bounding box center [635, 59] width 63 height 14
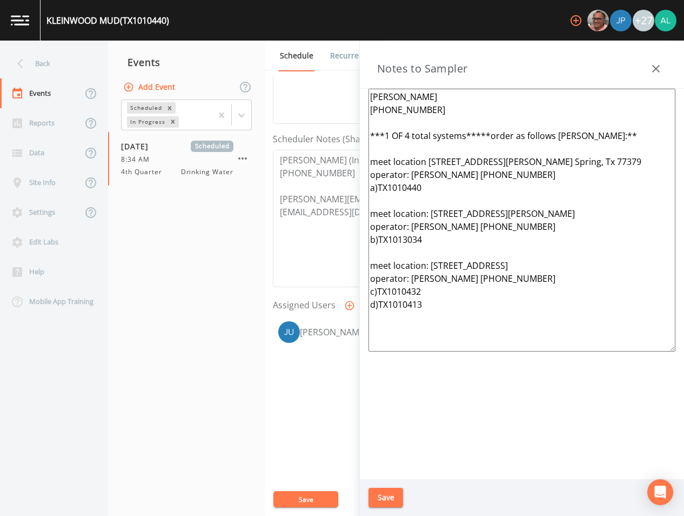
drag, startPoint x: 458, startPoint y: 338, endPoint x: 312, endPoint y: 93, distance: 285.1
click at [312, 93] on div "Back Events Reports Data Site Info Settings Edit Labs Help Mobile App Training …" at bounding box center [342, 278] width 684 height 475
paste textarea "operator: [PERSON_NAME] [PHONE_NUMBER] meet location: [PERSON_NAME][STREET_ADDR…"
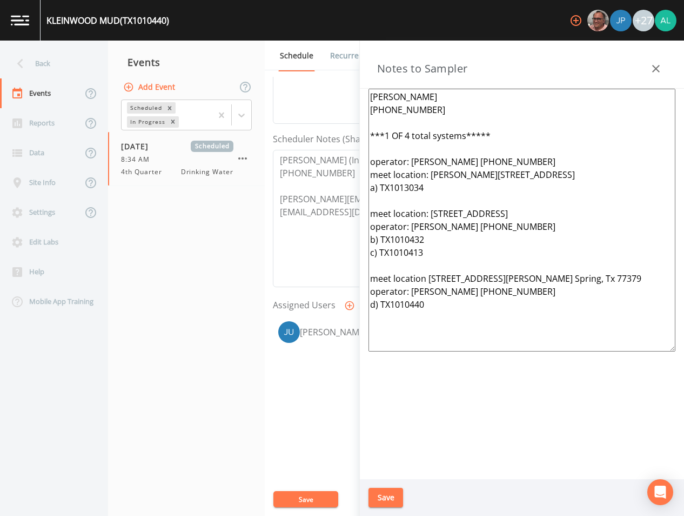
type textarea "[PERSON_NAME] [PHONE_NUMBER] ***1 OF 4 total systems***** operator: [PERSON_NAM…"
click at [378, 485] on div "Save" at bounding box center [522, 497] width 324 height 37
click at [380, 491] on button "Save" at bounding box center [386, 498] width 35 height 20
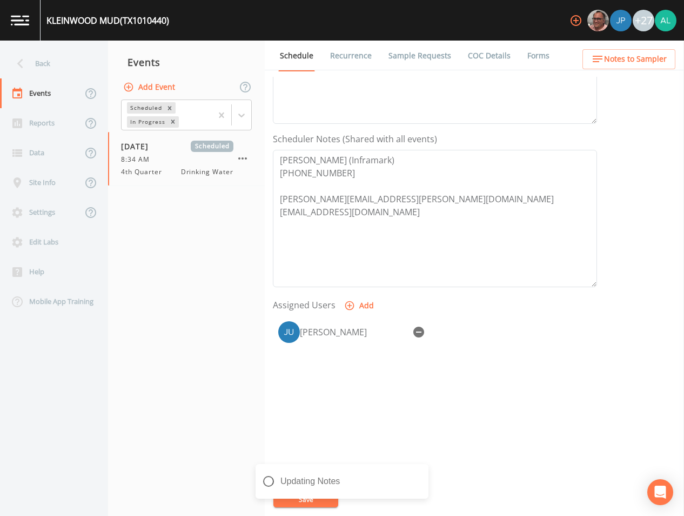
drag, startPoint x: 303, startPoint y: 495, endPoint x: 337, endPoint y: 483, distance: 36.4
click at [301, 495] on div "Updating Notes" at bounding box center [342, 481] width 173 height 35
drag, startPoint x: 428, startPoint y: 468, endPoint x: 422, endPoint y: 470, distance: 6.2
click at [428, 469] on div "Notes Updated" at bounding box center [342, 481] width 173 height 35
click at [419, 471] on icon "close" at bounding box center [422, 474] width 8 height 9
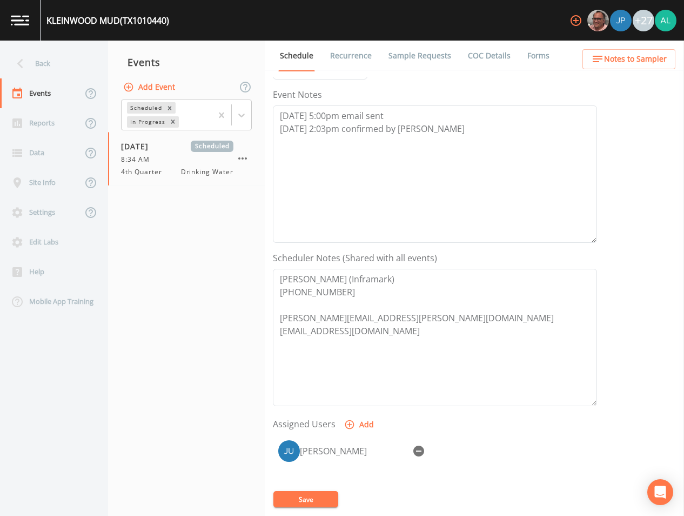
scroll to position [31, 0]
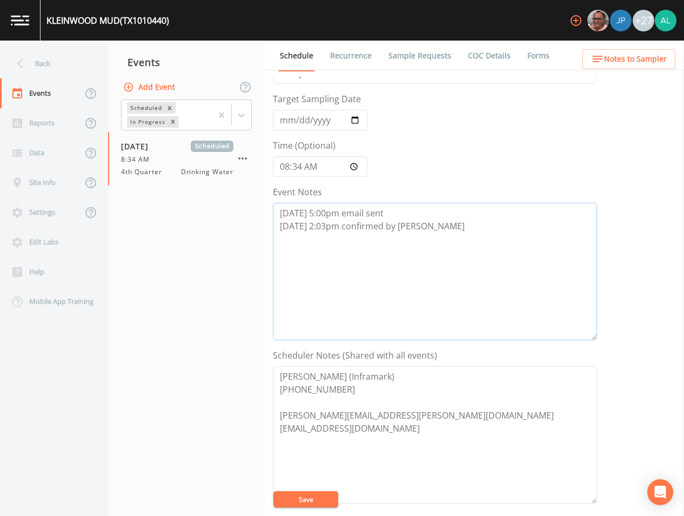
click at [440, 236] on textarea "[DATE] 5:00pm email sent [DATE] 2:03pm confirmed by [PERSON_NAME]" at bounding box center [435, 271] width 324 height 137
click at [315, 497] on button "Save" at bounding box center [306, 499] width 65 height 16
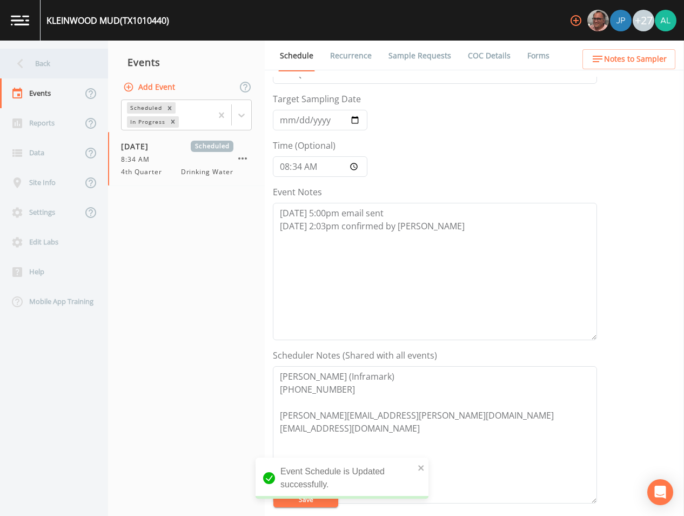
click at [43, 61] on div "Back" at bounding box center [48, 64] width 97 height 30
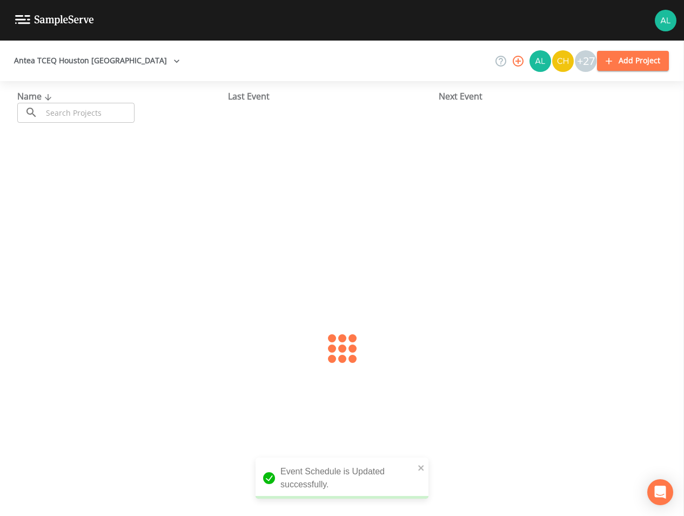
click at [86, 117] on input "text" at bounding box center [88, 113] width 92 height 20
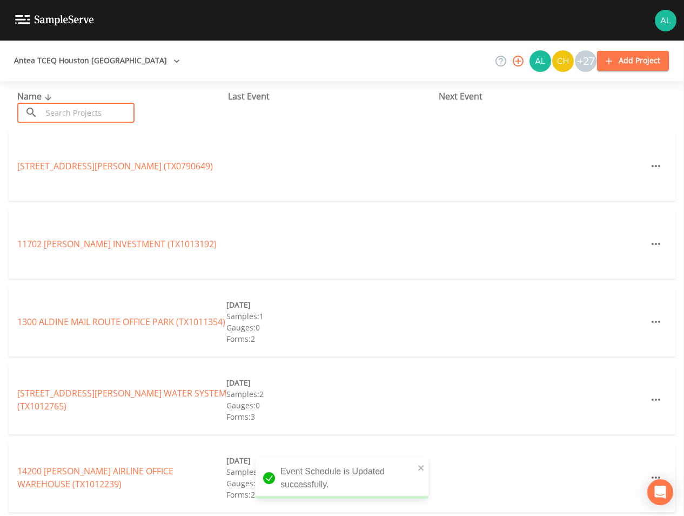
type input "1"
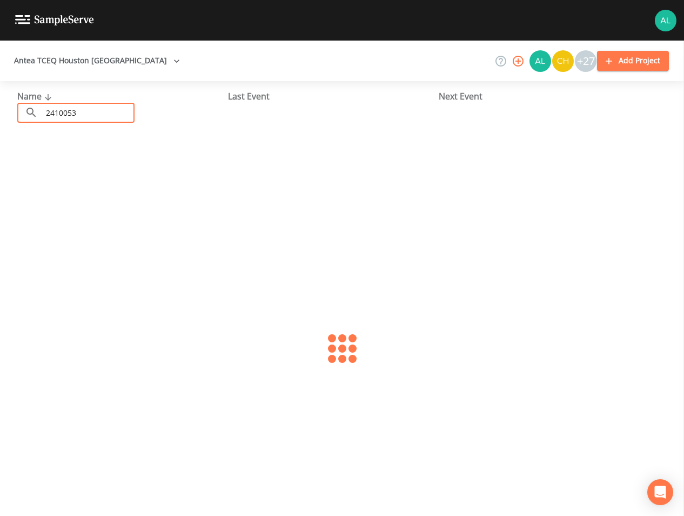
type input "2410053"
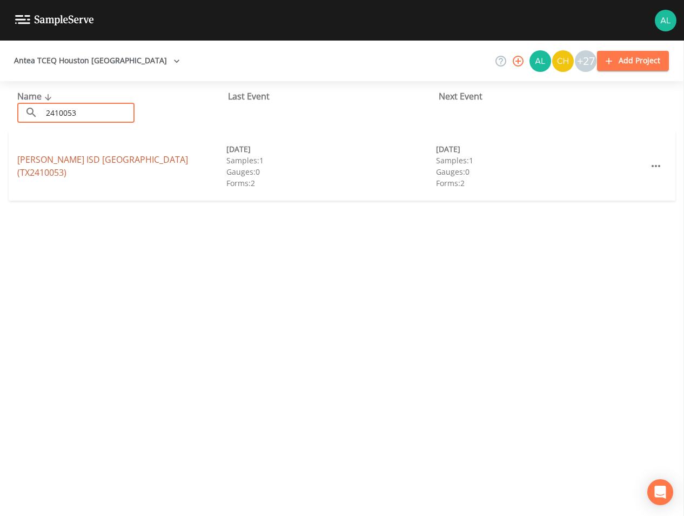
click at [117, 166] on link "[PERSON_NAME] ISD [GEOGRAPHIC_DATA] (TX2410053)" at bounding box center [102, 166] width 171 height 25
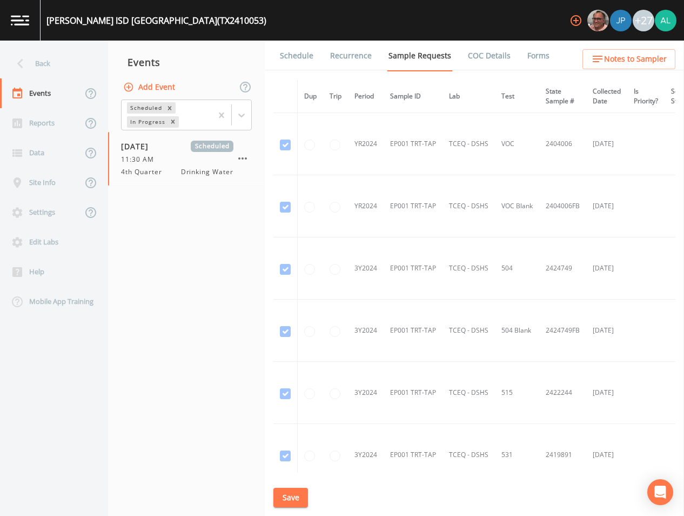
click at [635, 48] on ul "Schedule Recurrence Sample Requests COC Details Forms" at bounding box center [475, 56] width 420 height 30
click at [632, 57] on span "Notes to Sampler" at bounding box center [635, 59] width 63 height 14
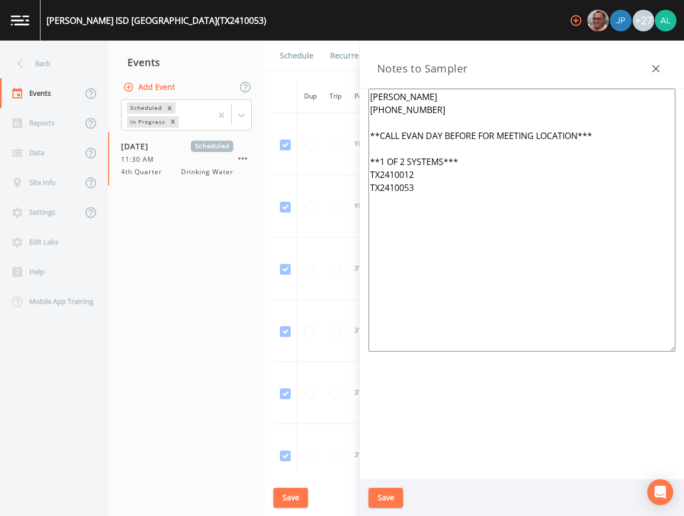
drag, startPoint x: 622, startPoint y: 139, endPoint x: 608, endPoint y: 148, distance: 16.7
click at [618, 139] on textarea "[PERSON_NAME] [PHONE_NUMBER] **CALL EVAN DAY BEFORE FOR MEETING LOCATION*** **1…" at bounding box center [522, 220] width 307 height 263
drag, startPoint x: 524, startPoint y: 196, endPoint x: 343, endPoint y: 122, distance: 195.0
click at [343, 122] on div "Back Events Reports Data Site Info Settings Edit Labs Help Mobile App Training …" at bounding box center [342, 278] width 684 height 475
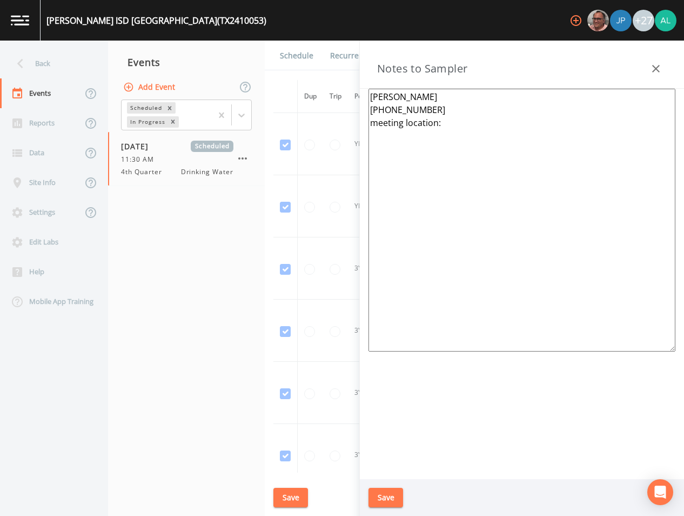
click at [482, 108] on textarea "[PERSON_NAME] [PHONE_NUMBER] meeting location:" at bounding box center [522, 220] width 307 height 263
type textarea "[PERSON_NAME] [PHONE_NUMBER] meeting location:"
click at [369, 495] on button "Save" at bounding box center [386, 498] width 35 height 20
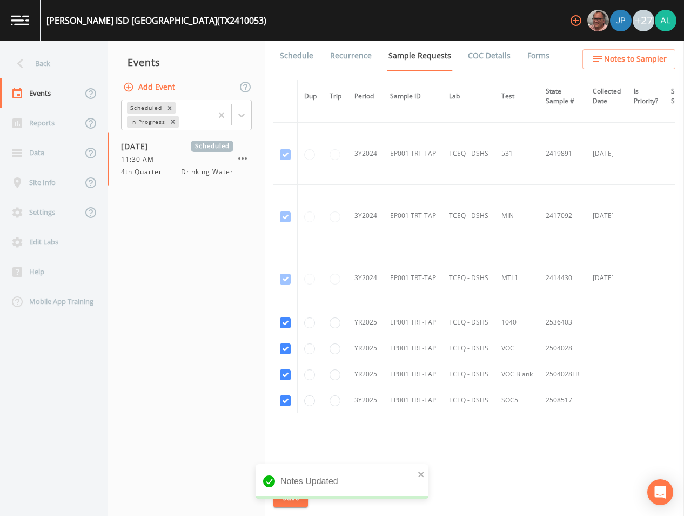
scroll to position [331, 0]
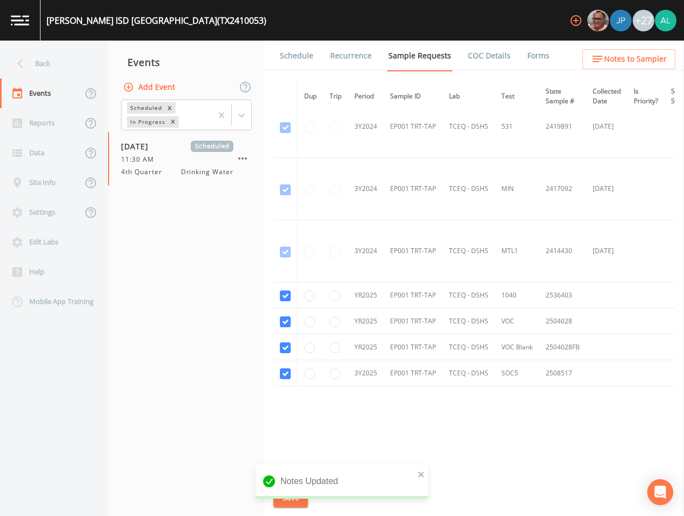
click at [316, 49] on li "Recurrence" at bounding box center [344, 56] width 58 height 30
click at [300, 64] on link "Schedule" at bounding box center [296, 56] width 37 height 30
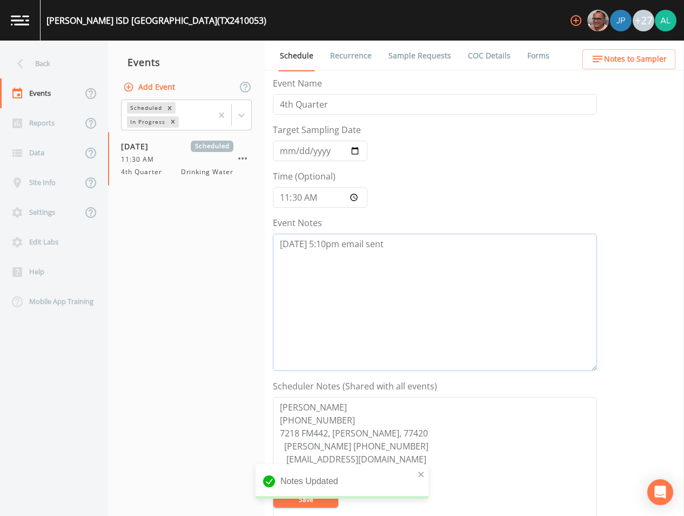
click at [370, 274] on textarea "[DATE] 5:10pm email sent" at bounding box center [435, 302] width 324 height 137
drag, startPoint x: 393, startPoint y: 259, endPoint x: 400, endPoint y: 248, distance: 13.1
click at [393, 258] on textarea "[DATE] 5:10pm email sent" at bounding box center [435, 302] width 324 height 137
click at [328, 246] on textarea "[DATE] 5:10pm email sent" at bounding box center [435, 302] width 324 height 137
type textarea "[DATE] 5:27pm email sent"
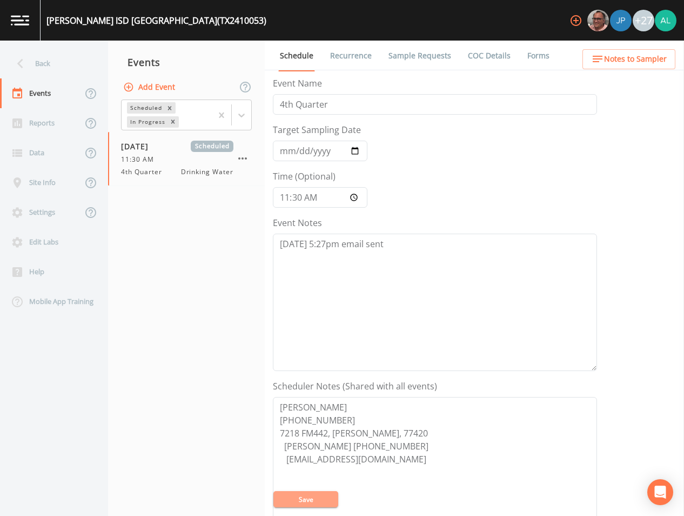
click at [285, 504] on button "Save" at bounding box center [306, 499] width 65 height 16
